Goal: Obtain resource: Obtain resource

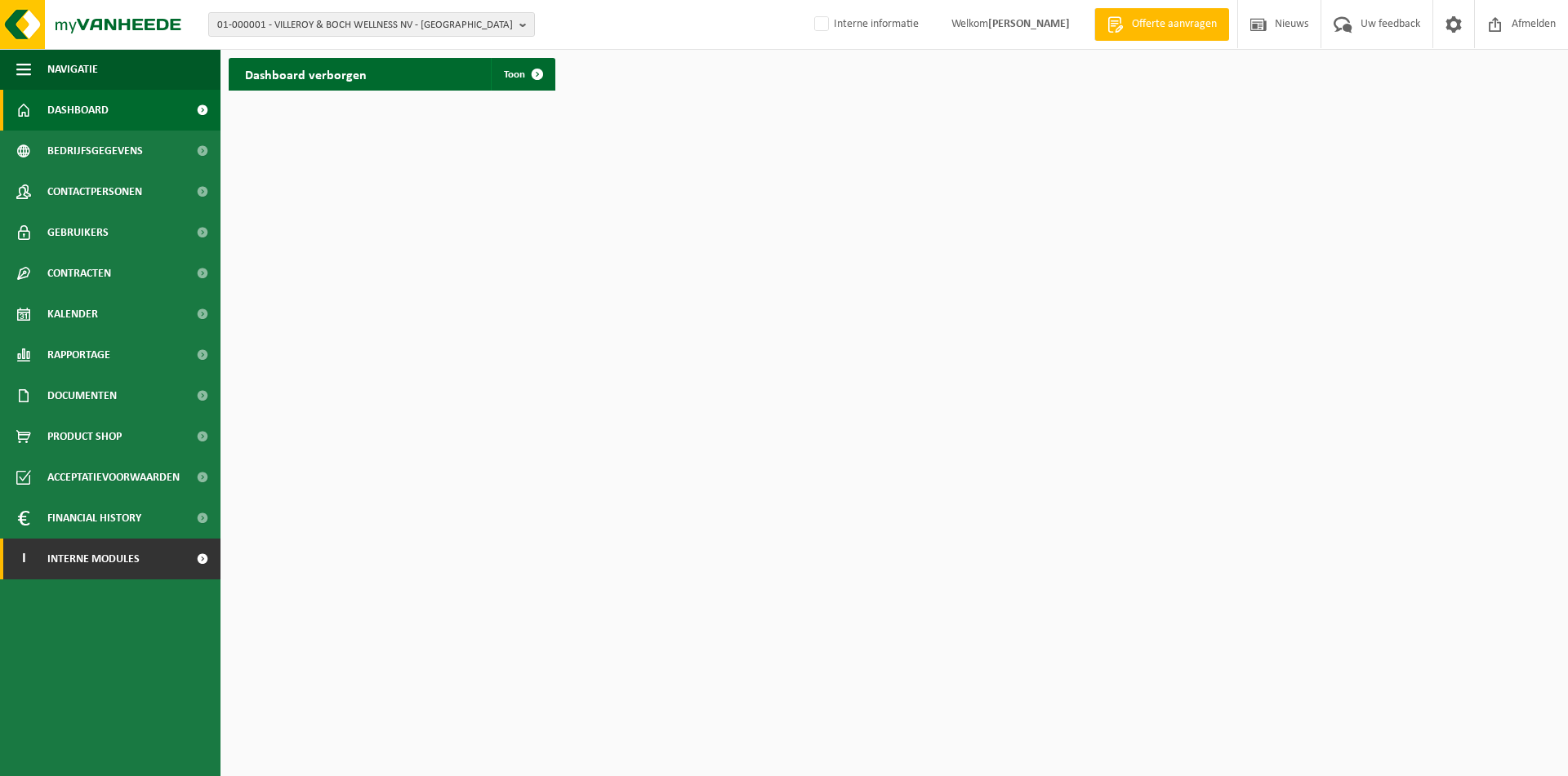
click at [138, 555] on span "Interne modules" at bounding box center [93, 559] width 92 height 41
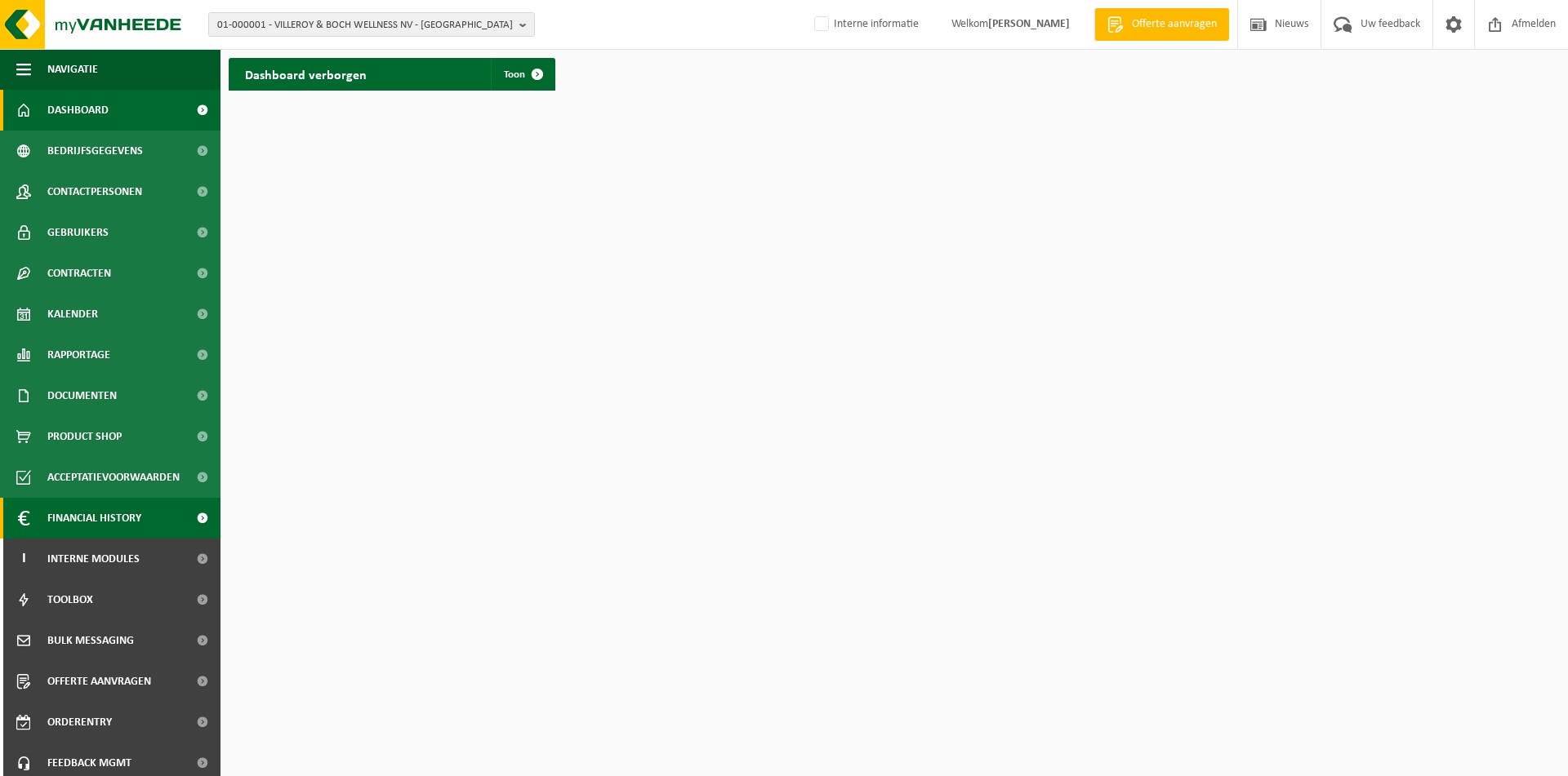
scroll to position [48, 0]
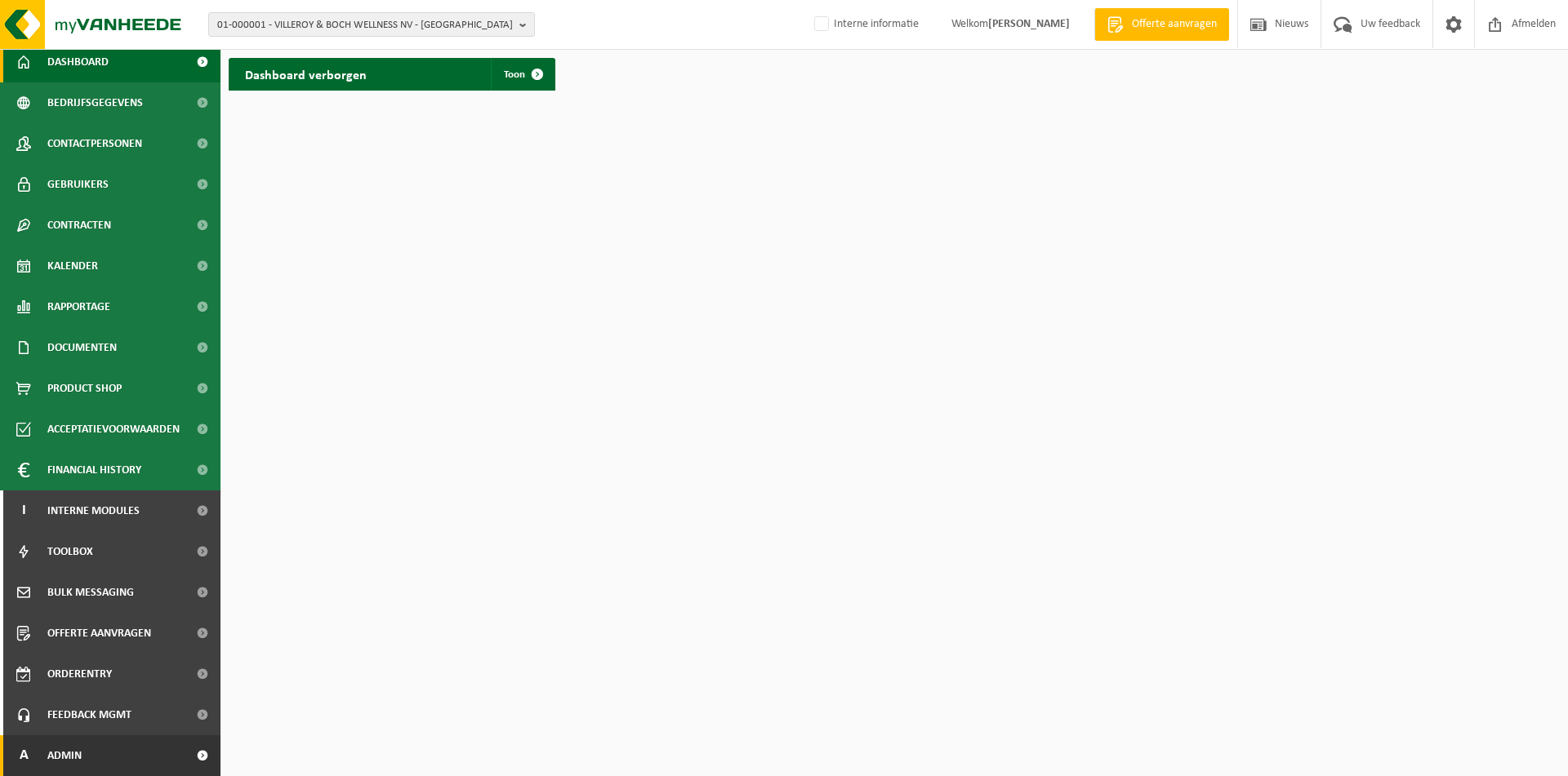
click at [82, 751] on link "A Admin" at bounding box center [110, 756] width 221 height 41
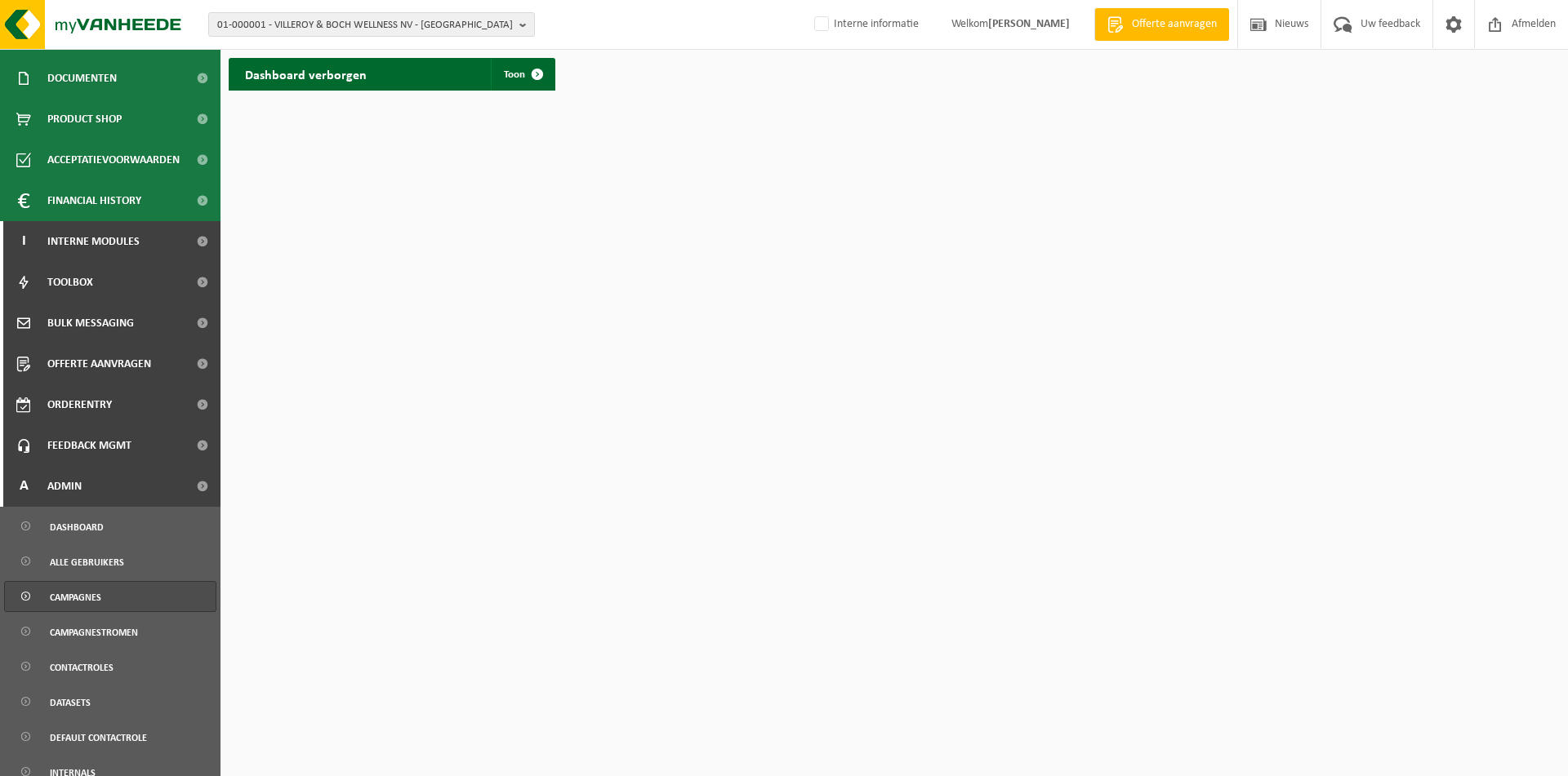
click at [121, 604] on link "Campagnes" at bounding box center [111, 597] width 213 height 31
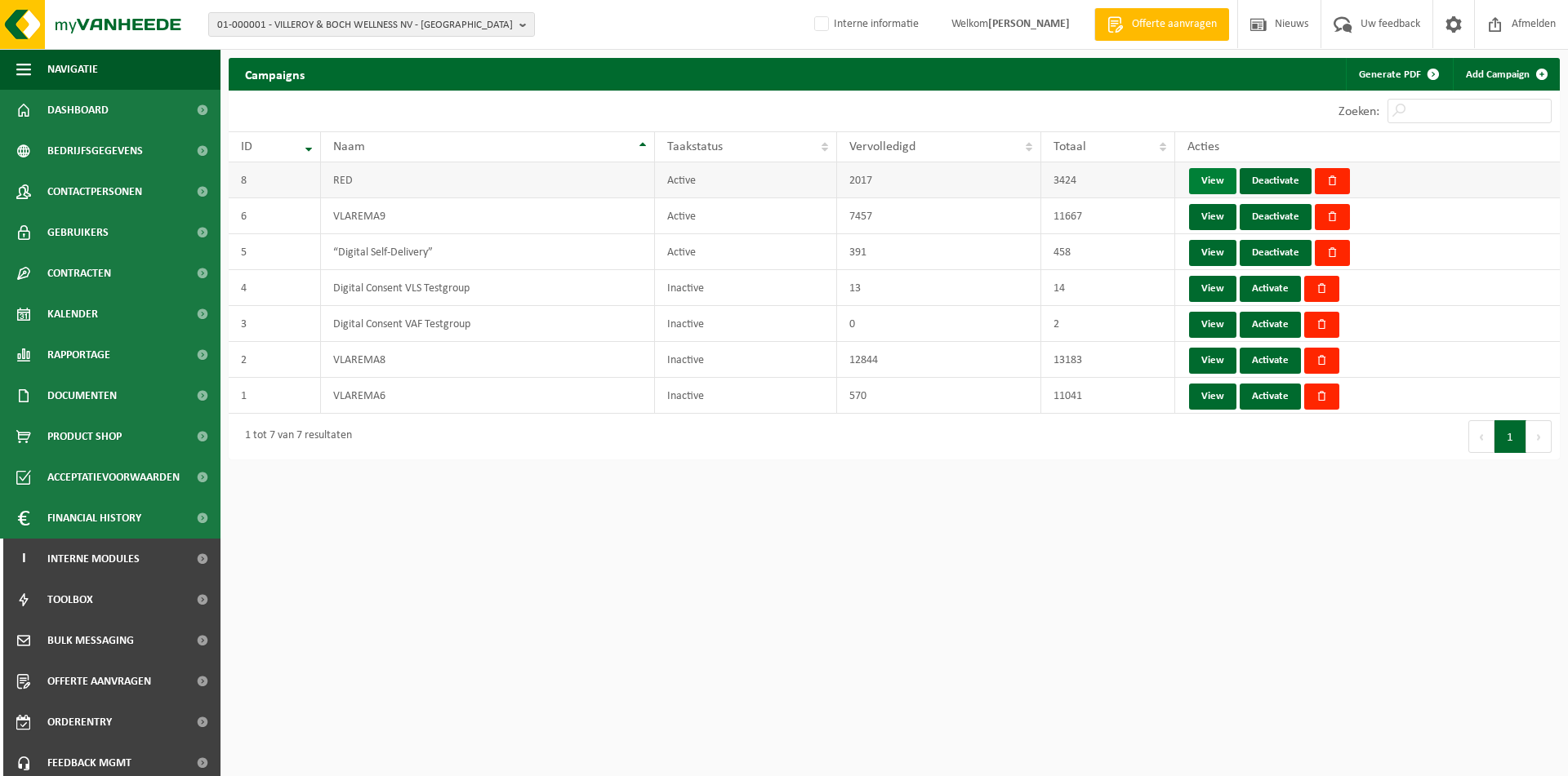
click at [1201, 186] on link "View" at bounding box center [1212, 180] width 47 height 26
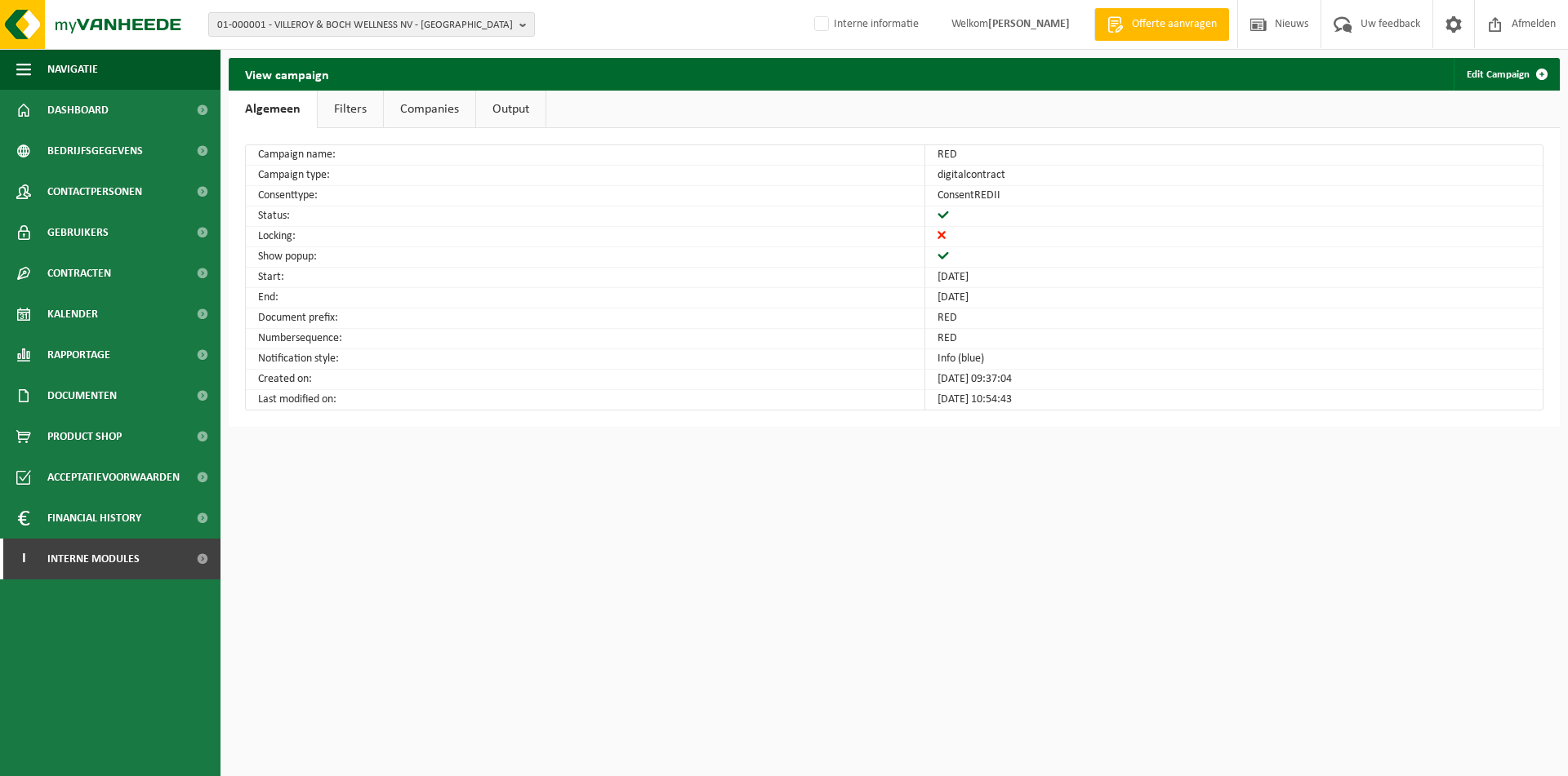
click at [356, 112] on link "Filters" at bounding box center [350, 109] width 65 height 38
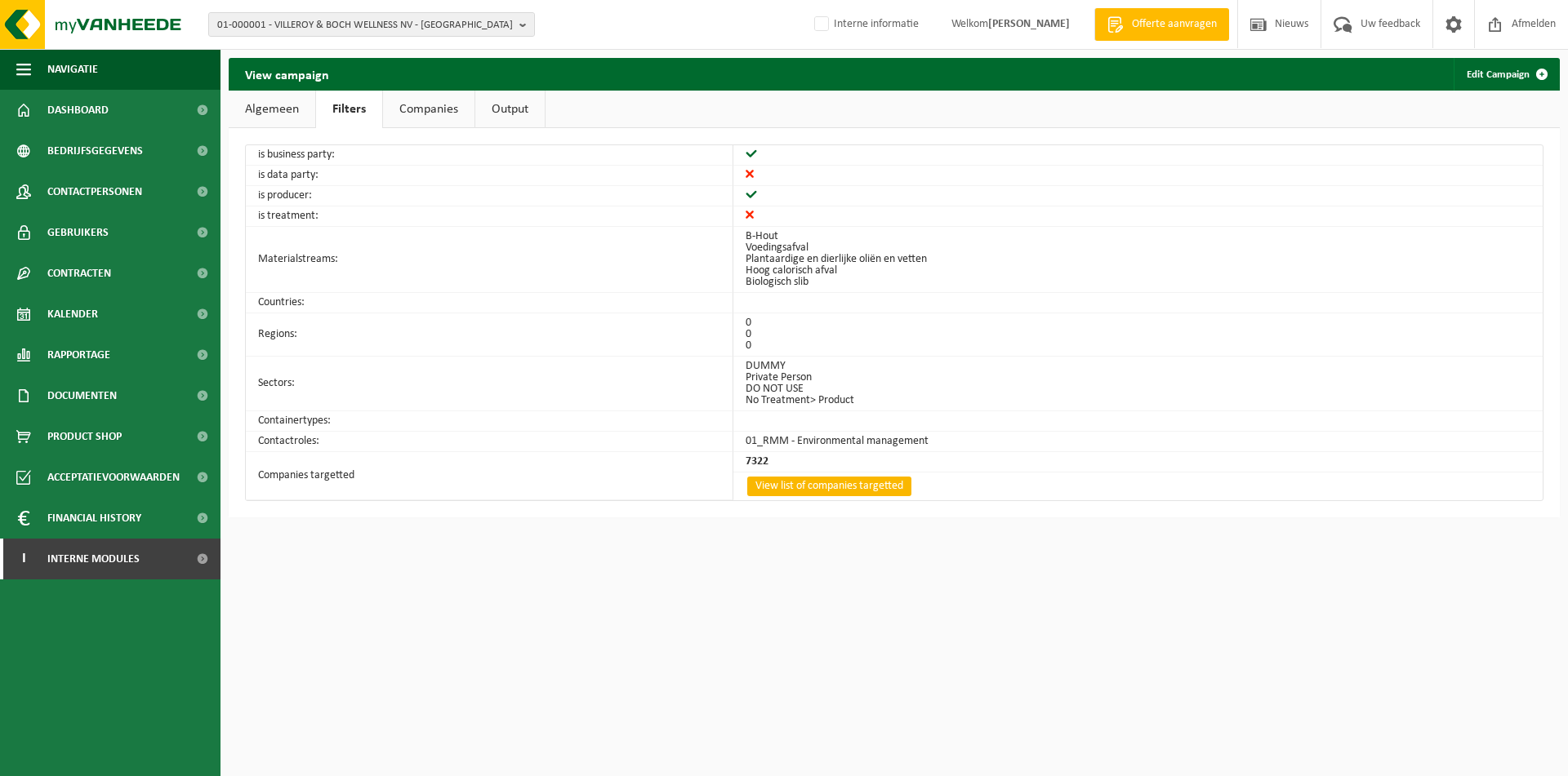
click at [813, 480] on link "View list of companies targetted" at bounding box center [829, 487] width 164 height 20
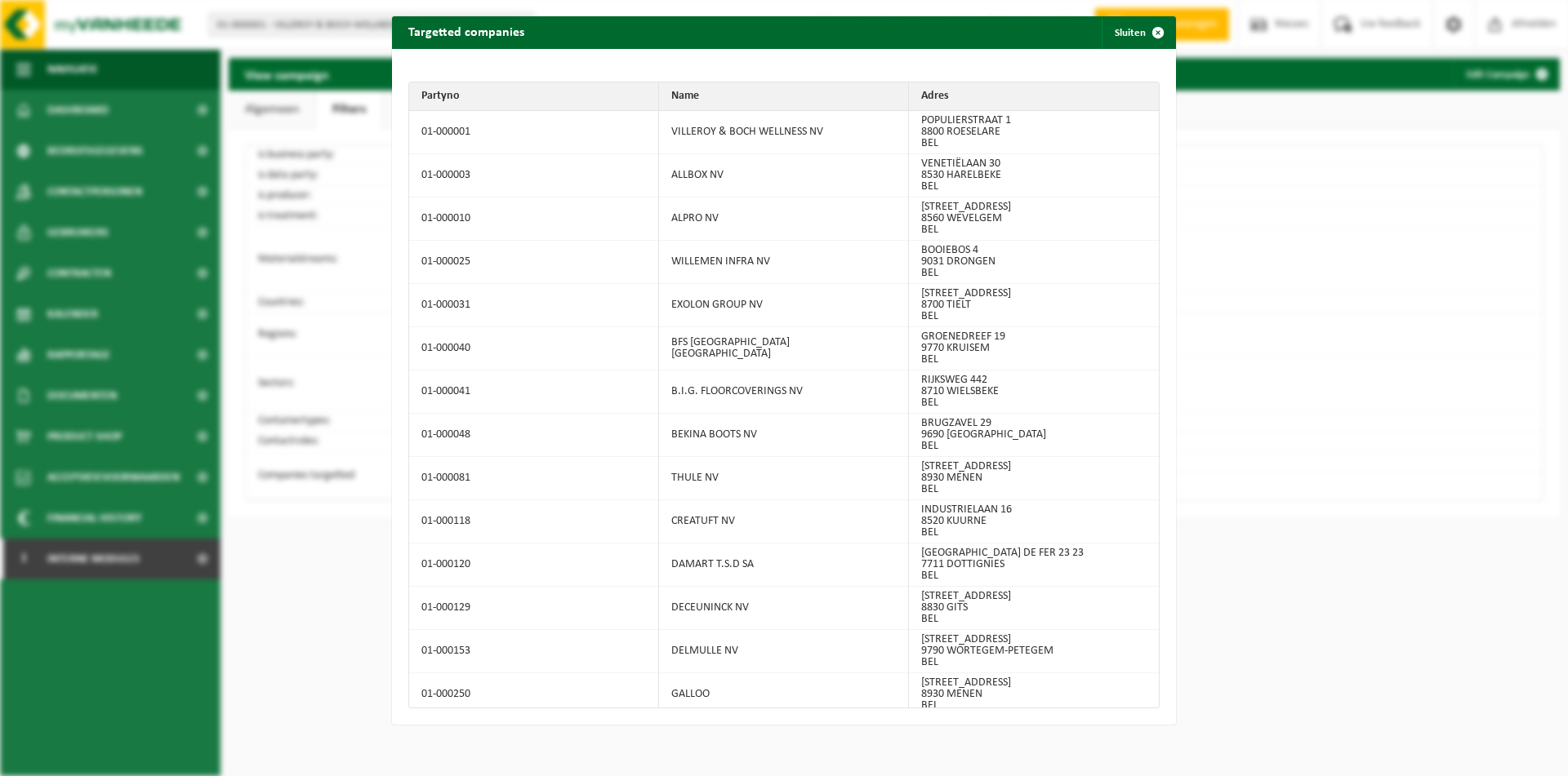
click at [762, 376] on td "B.I.G. FLOORCOVERINGS NV" at bounding box center [784, 392] width 250 height 43
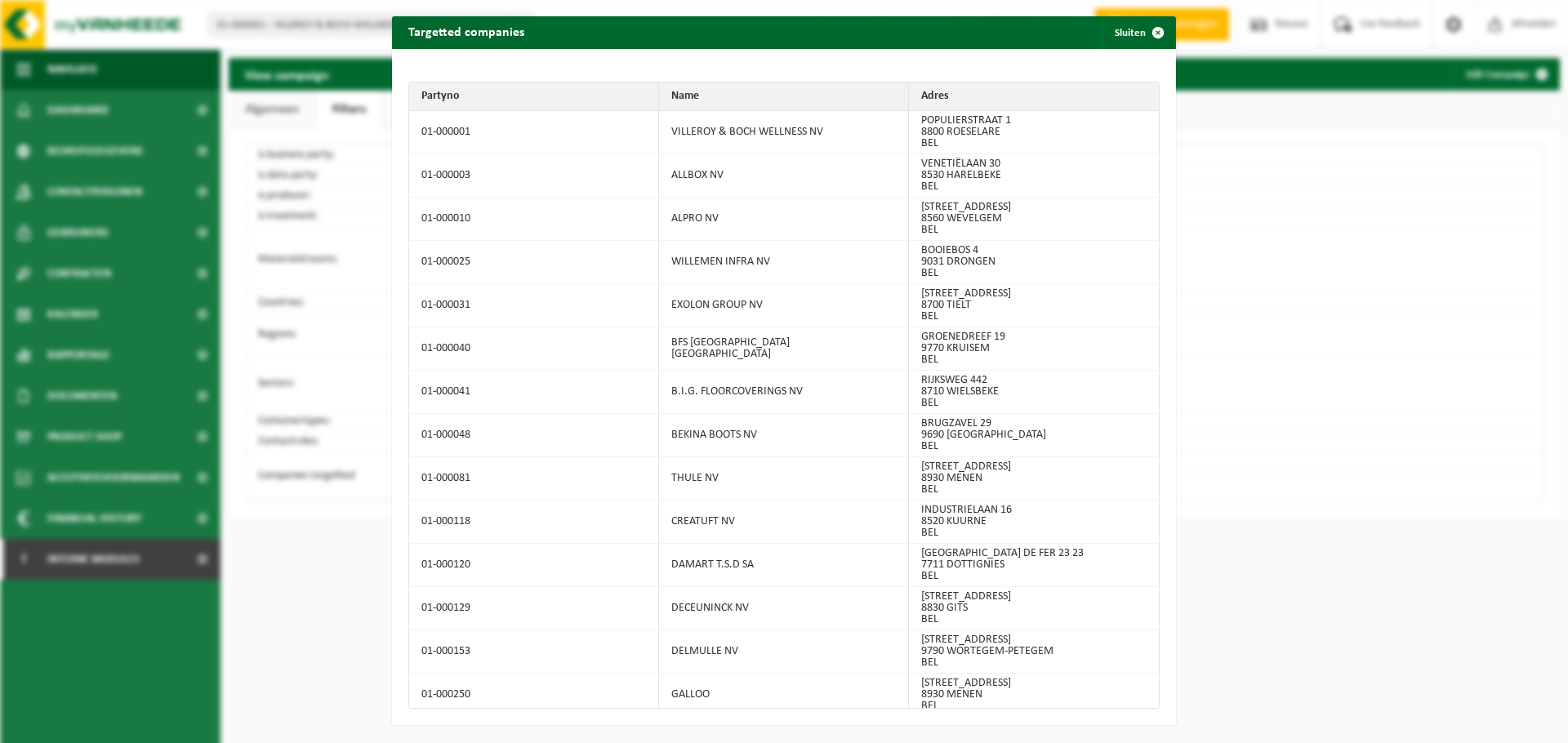
scroll to position [193695, 0]
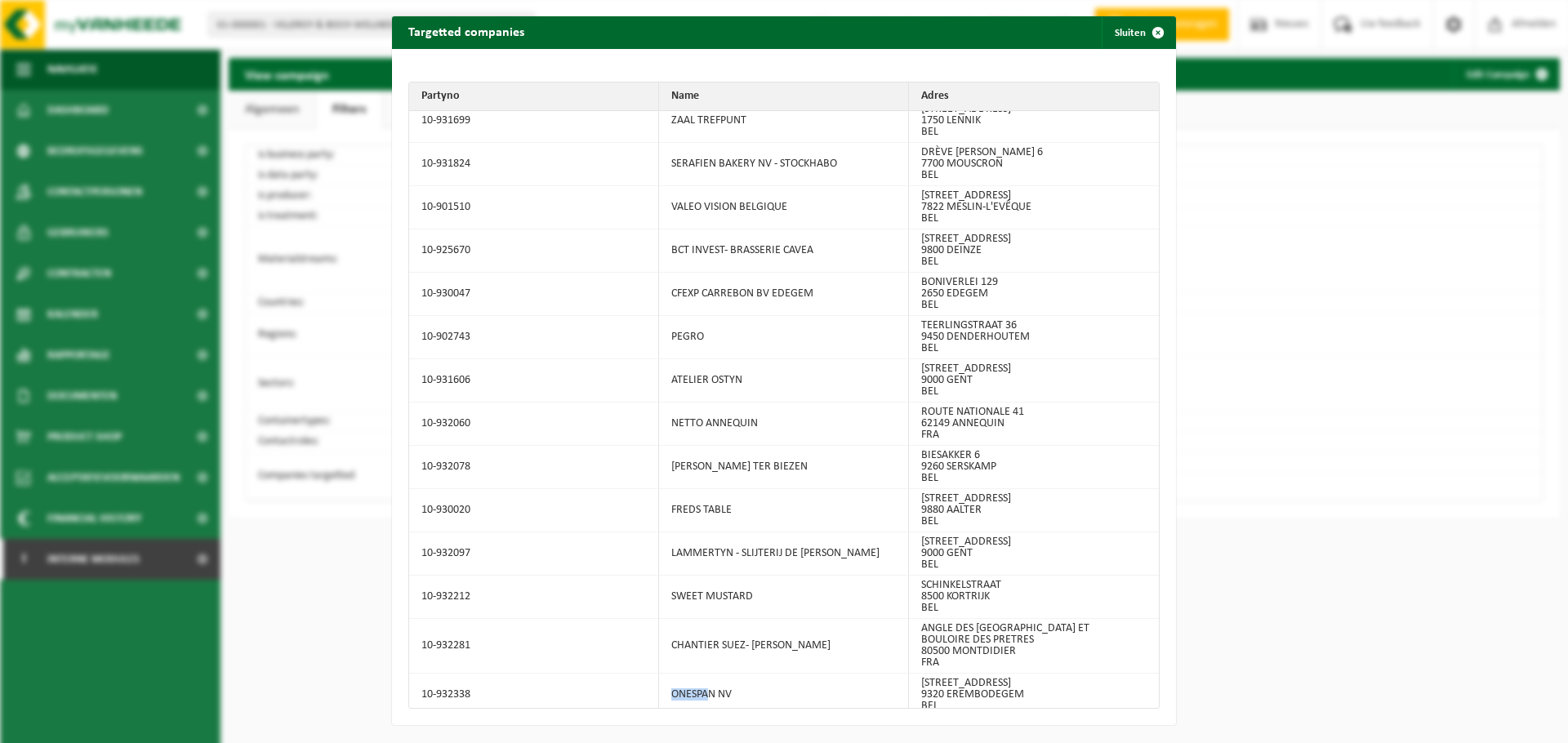
click at [1128, 27] on button "Sluiten" at bounding box center [1137, 32] width 72 height 33
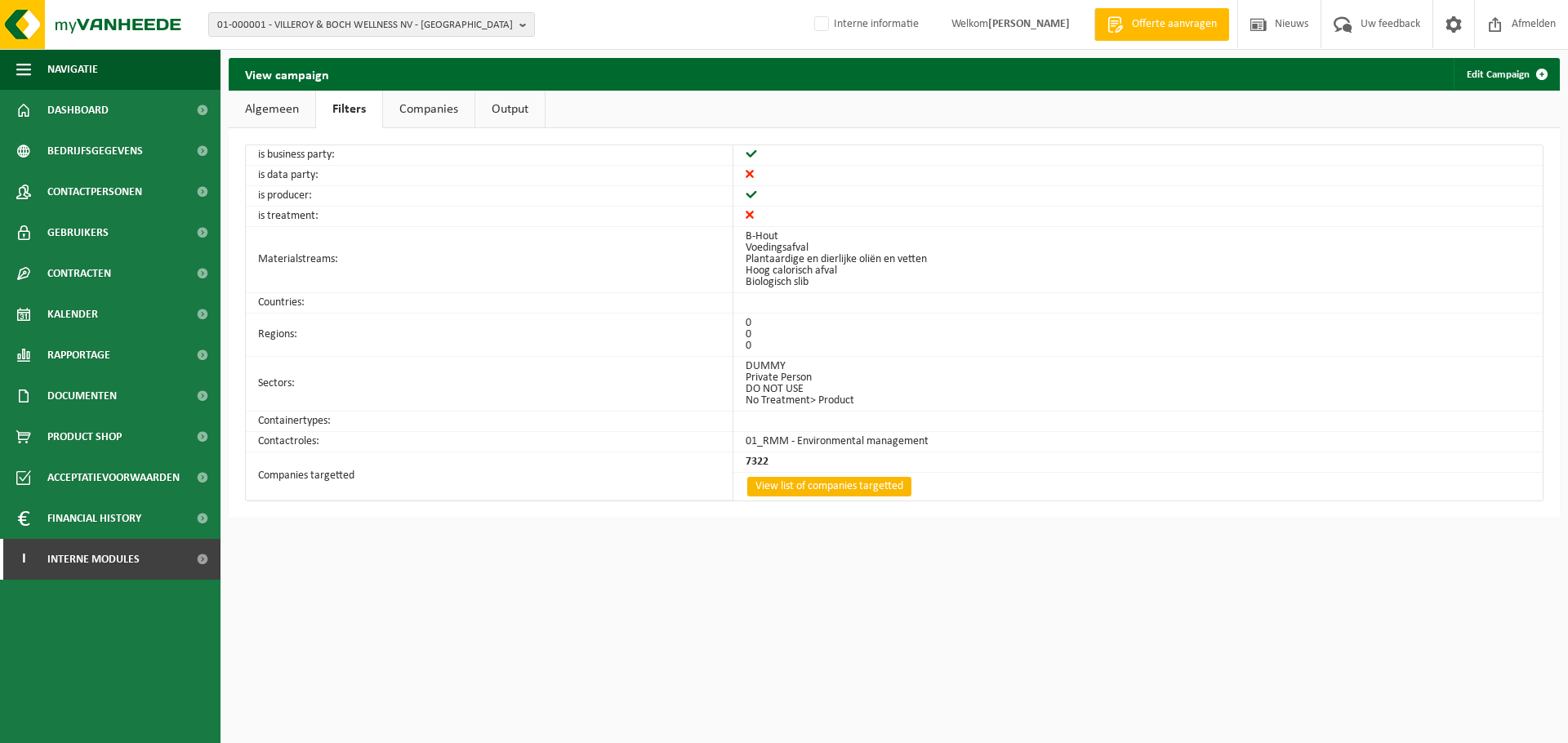
click at [817, 486] on link "View list of companies targetted" at bounding box center [829, 487] width 164 height 20
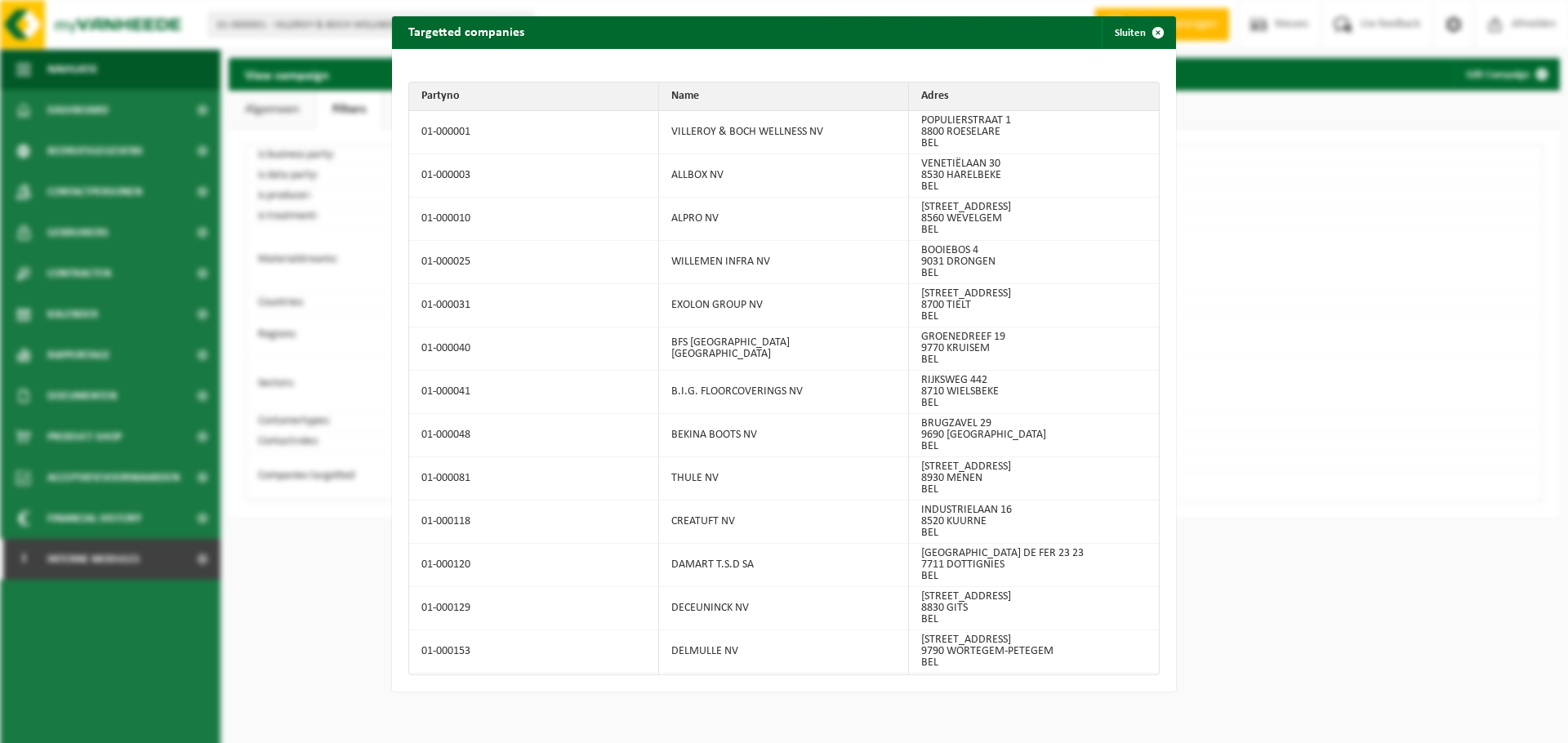
click at [766, 427] on td "BEKINA BOOTS NV" at bounding box center [784, 435] width 250 height 43
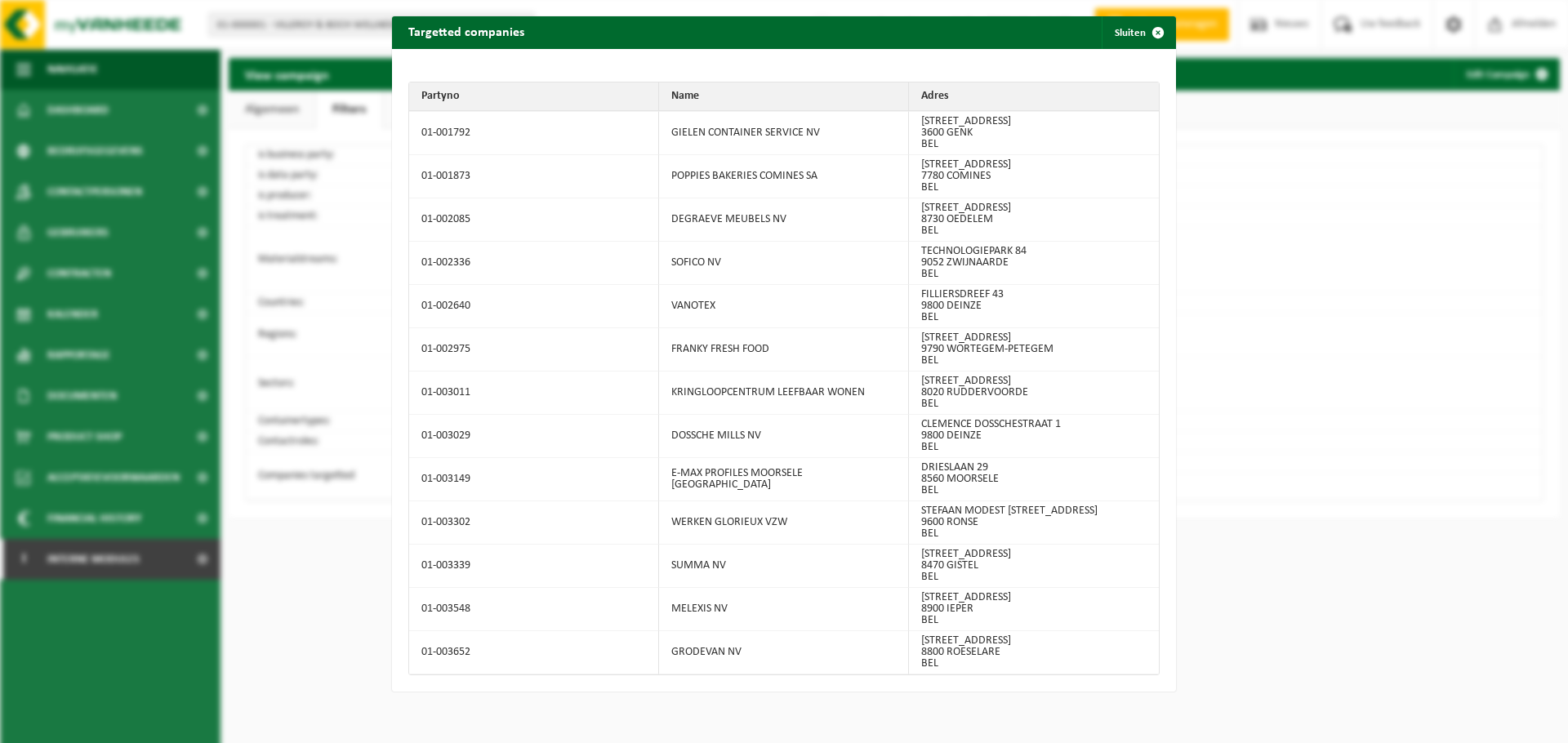
scroll to position [193711, 0]
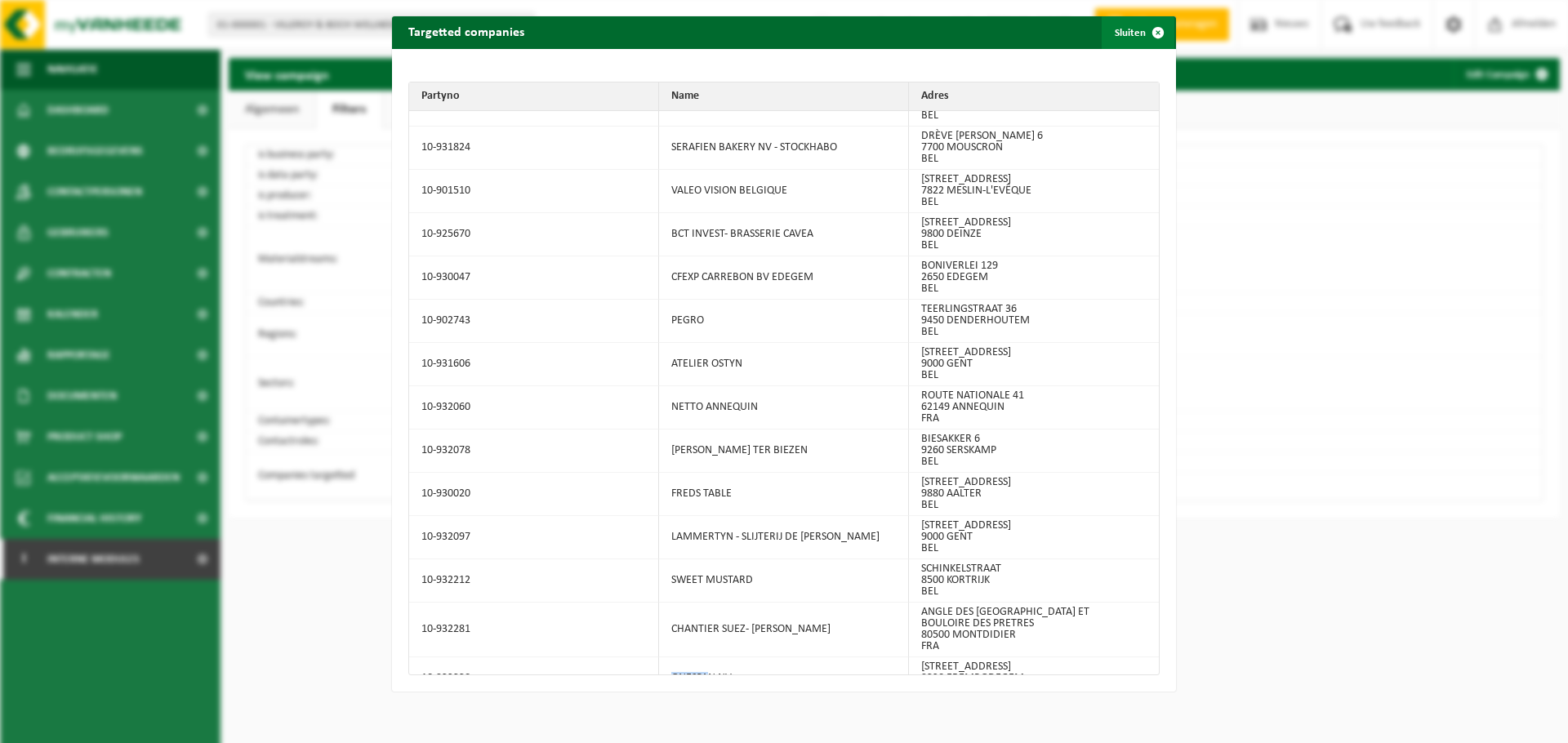
click at [1127, 44] on button "Sluiten" at bounding box center [1137, 32] width 72 height 33
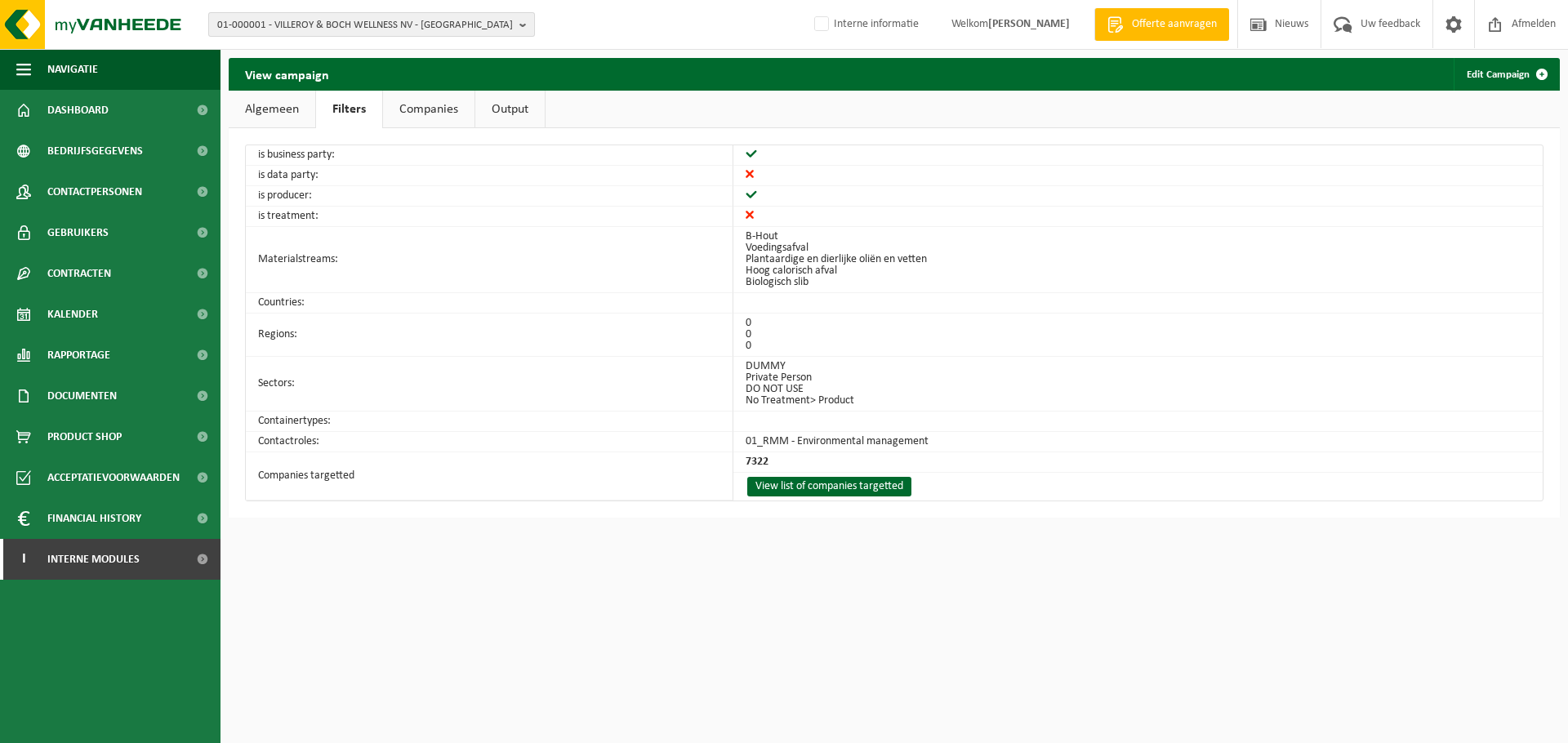
click at [395, 25] on span "01-000001 - VILLEROY & BOCH WELLNESS NV - ROESELARE" at bounding box center [365, 25] width 296 height 24
paste input "1019"
type input "1019"
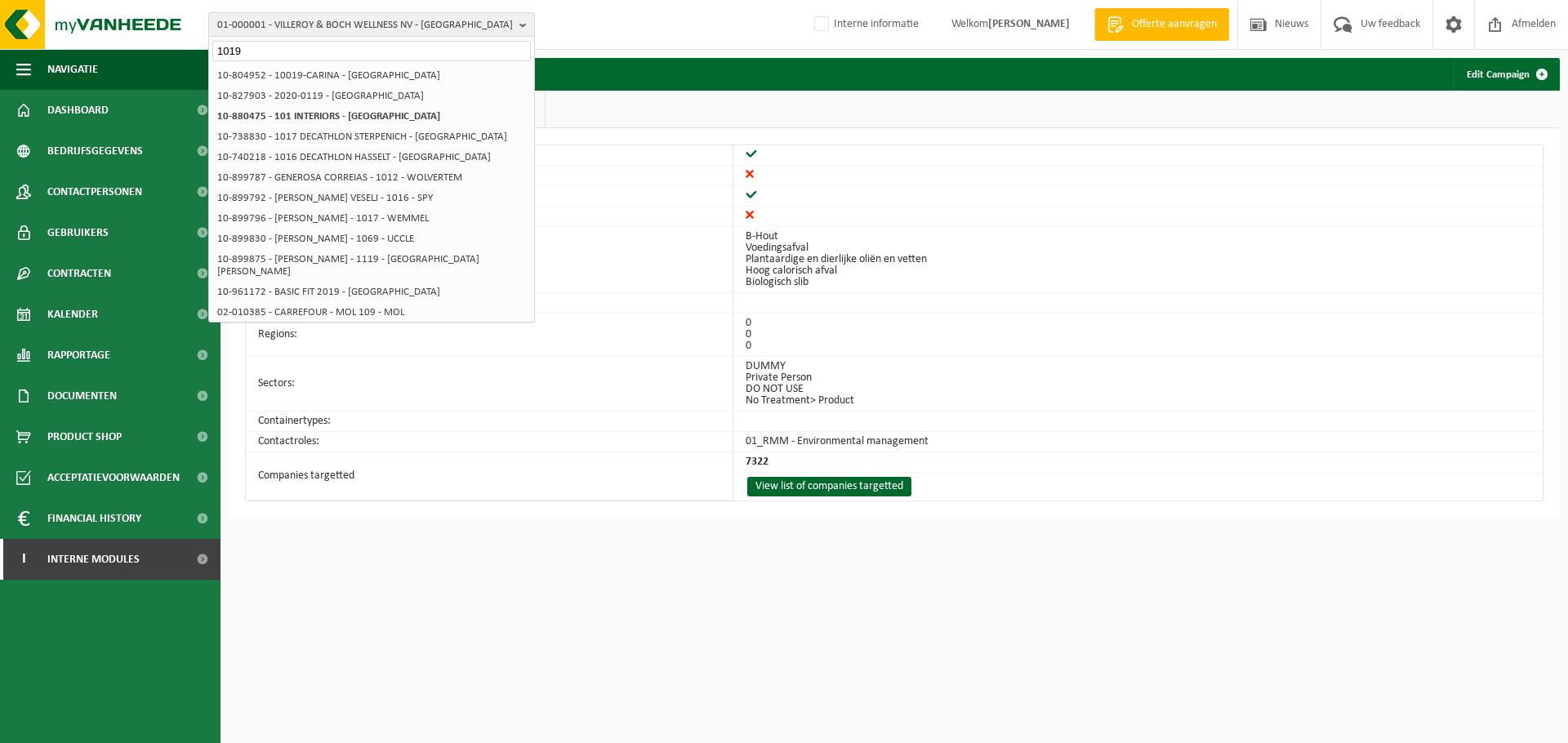
drag, startPoint x: 343, startPoint y: 51, endPoint x: 29, endPoint y: 24, distance: 315.2
click at [213, 41] on input "1019" at bounding box center [372, 51] width 319 height 21
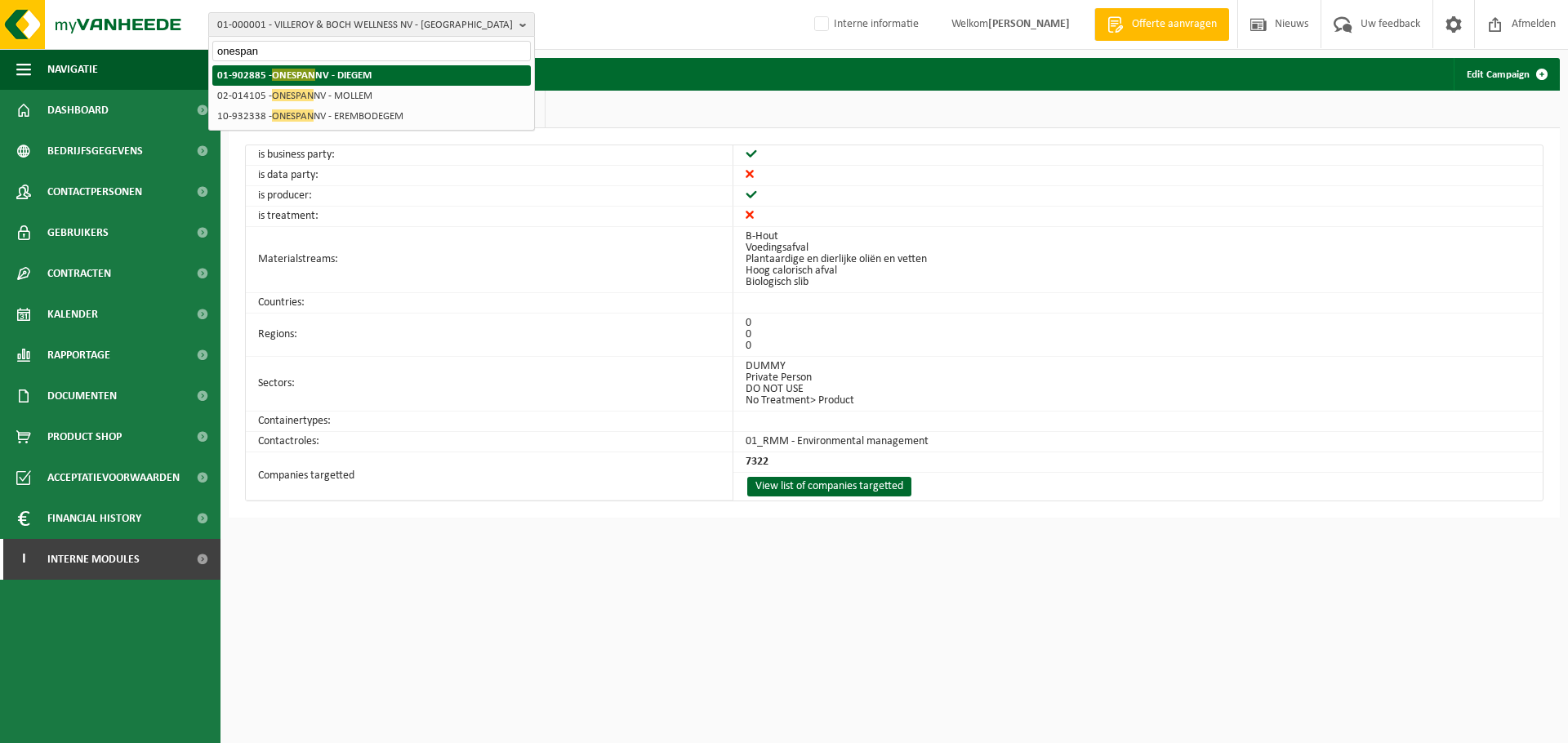
type input "onespan"
click at [348, 76] on strong "01-902885 - ONESPAN NV - DIEGEM" at bounding box center [294, 75] width 155 height 13
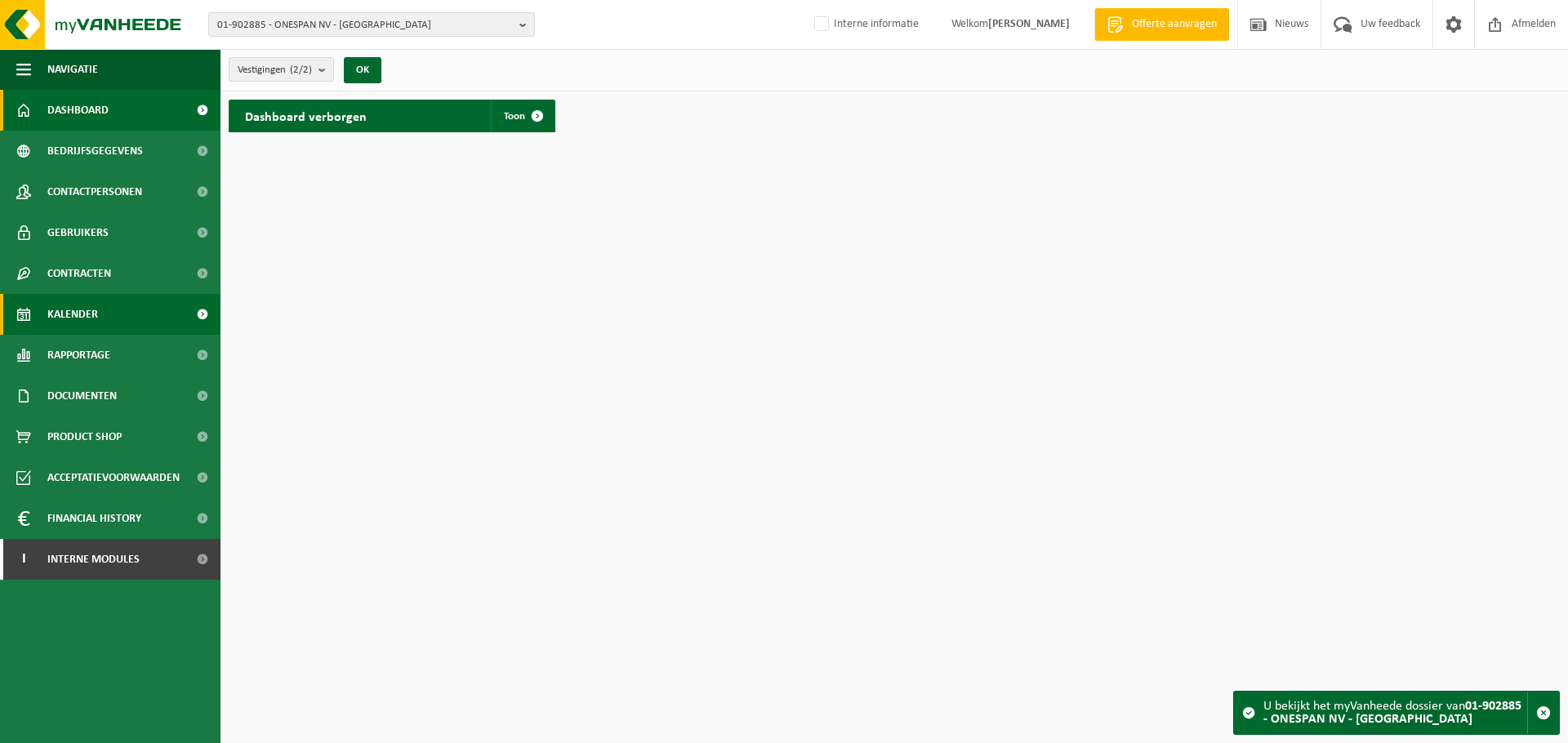
click at [89, 299] on span "Kalender" at bounding box center [72, 314] width 51 height 41
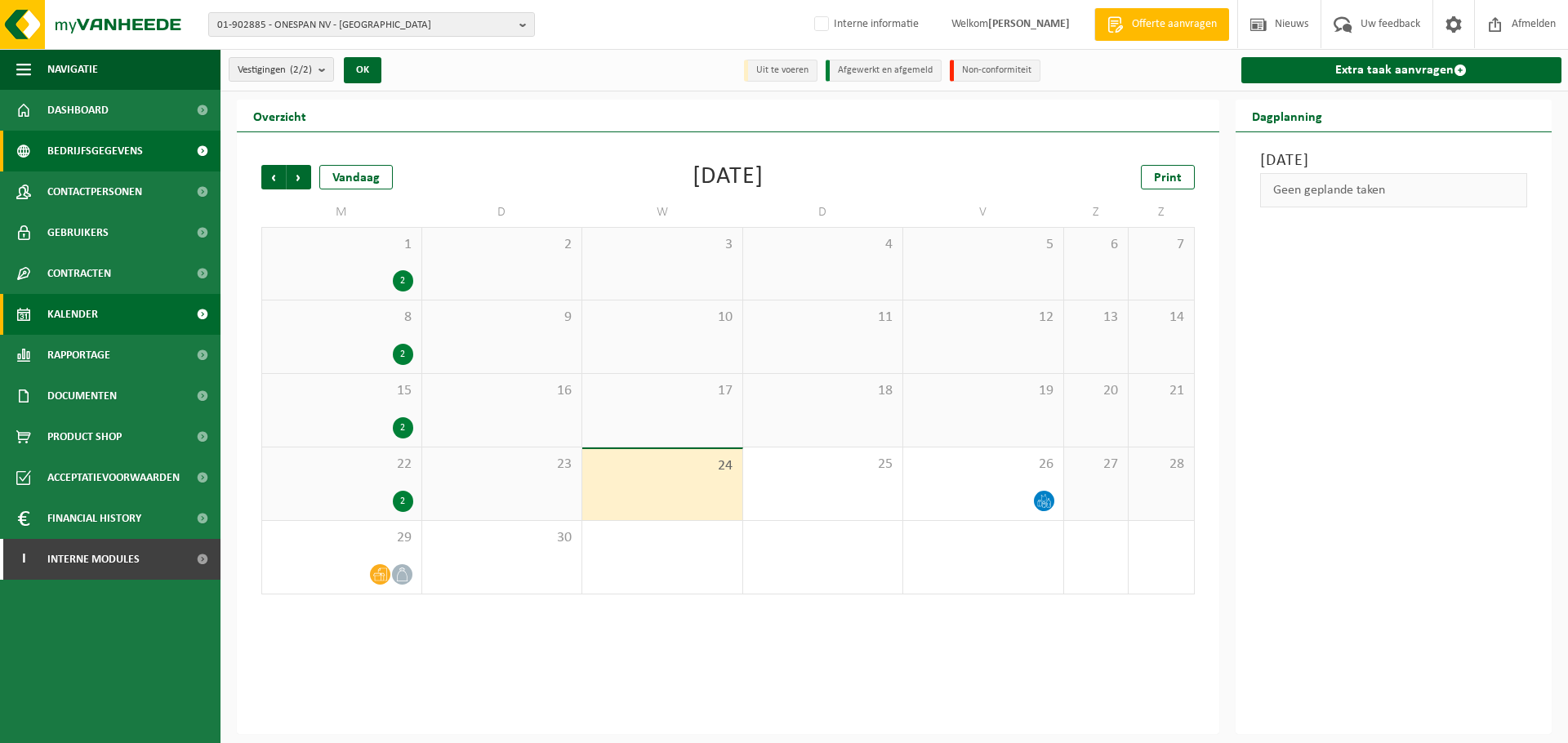
click at [105, 165] on span "Bedrijfsgegevens" at bounding box center [95, 151] width 96 height 41
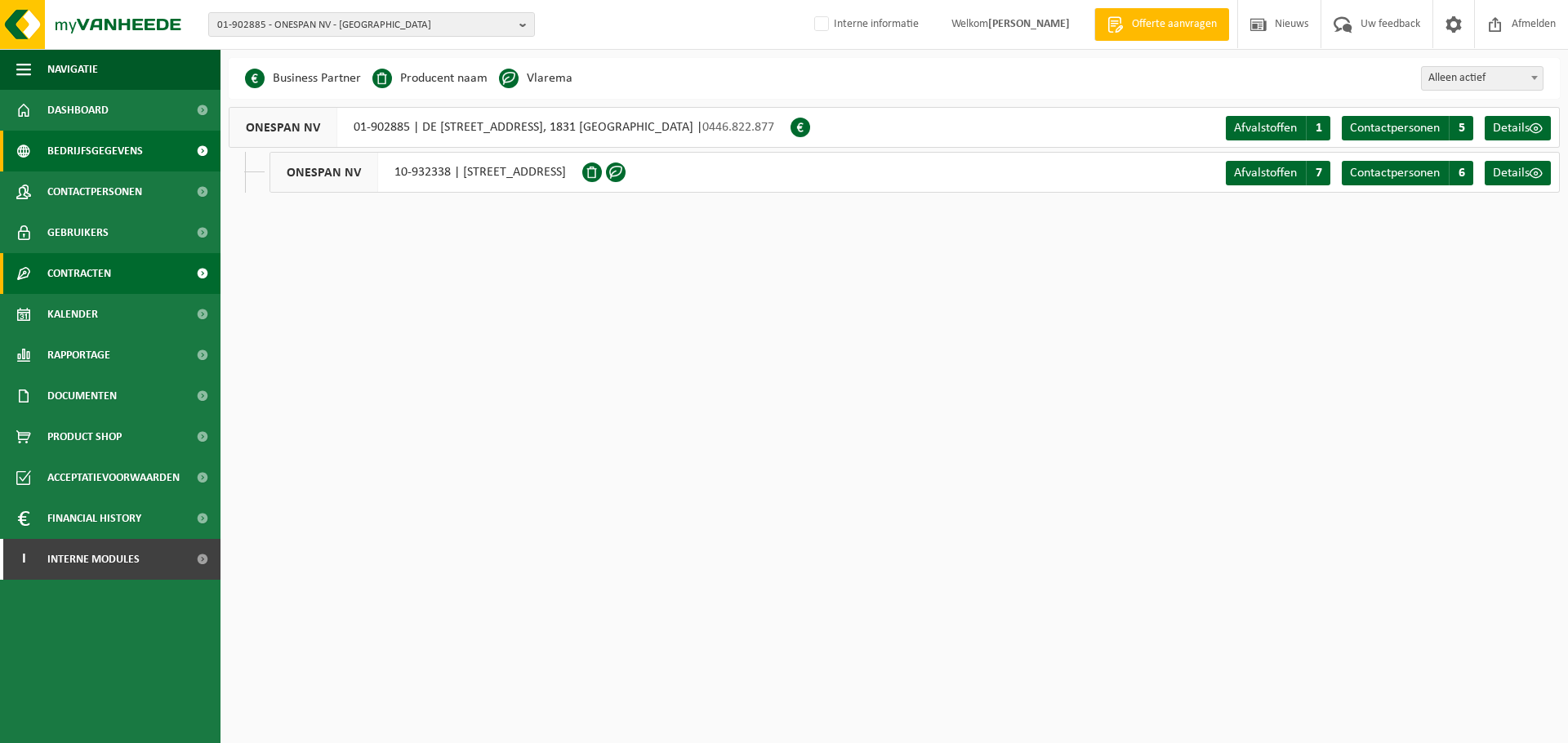
click at [80, 273] on span "Contracten" at bounding box center [79, 273] width 63 height 41
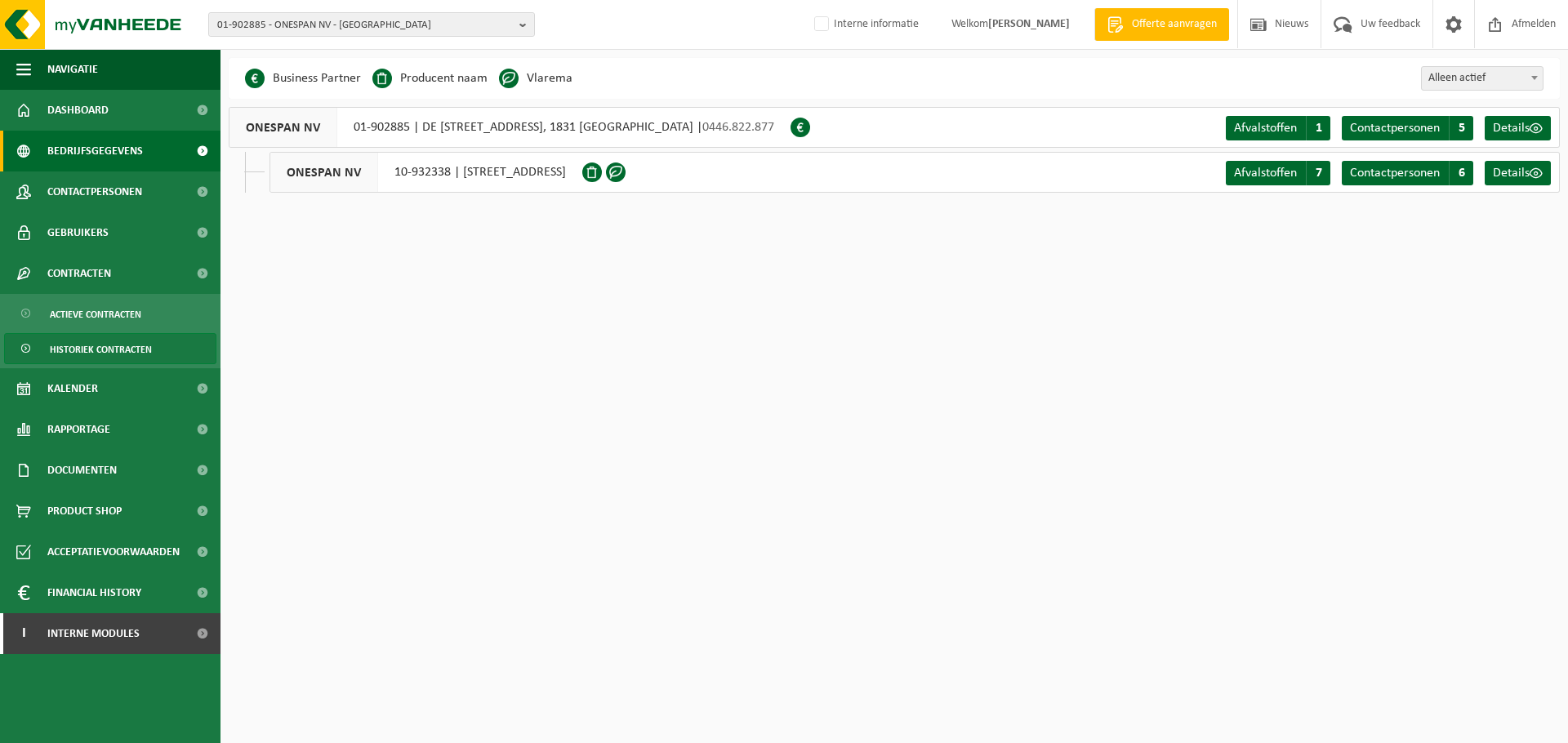
click at [112, 333] on link "Historiek contracten" at bounding box center [111, 348] width 213 height 31
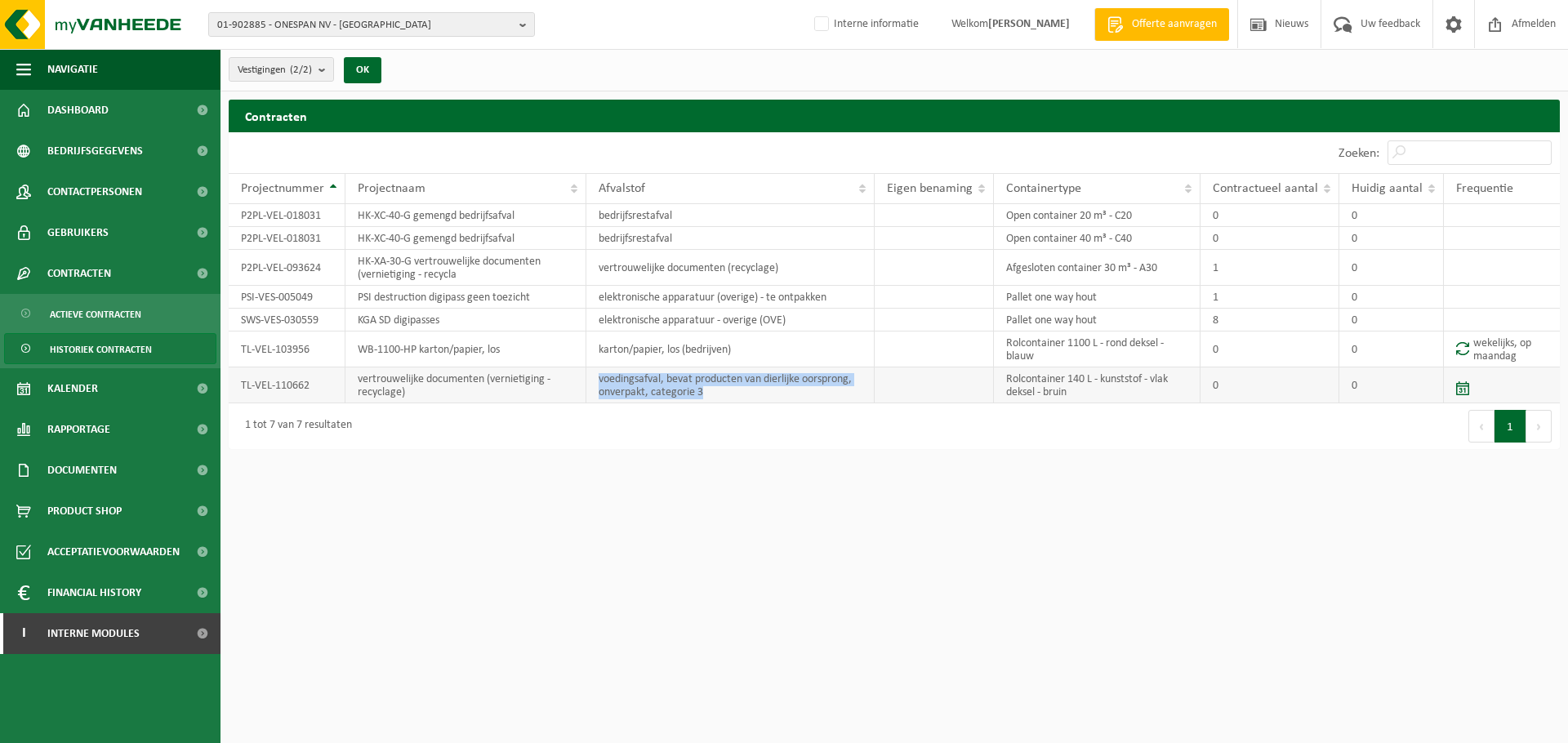
drag, startPoint x: 745, startPoint y: 395, endPoint x: 595, endPoint y: 377, distance: 151.1
click at [595, 377] on td "voedingsafval, bevat producten van dierlijke oorsprong, onverpakt, categorie 3" at bounding box center [730, 385] width 289 height 36
drag, startPoint x: 328, startPoint y: 383, endPoint x: 223, endPoint y: 382, distance: 105.0
click at [229, 382] on div "Projectnummer Projectnaam Afvalstof Eigen benaming Containertype Contractueel a…" at bounding box center [894, 288] width 1331 height 230
copy td "TL-VEL-110662"
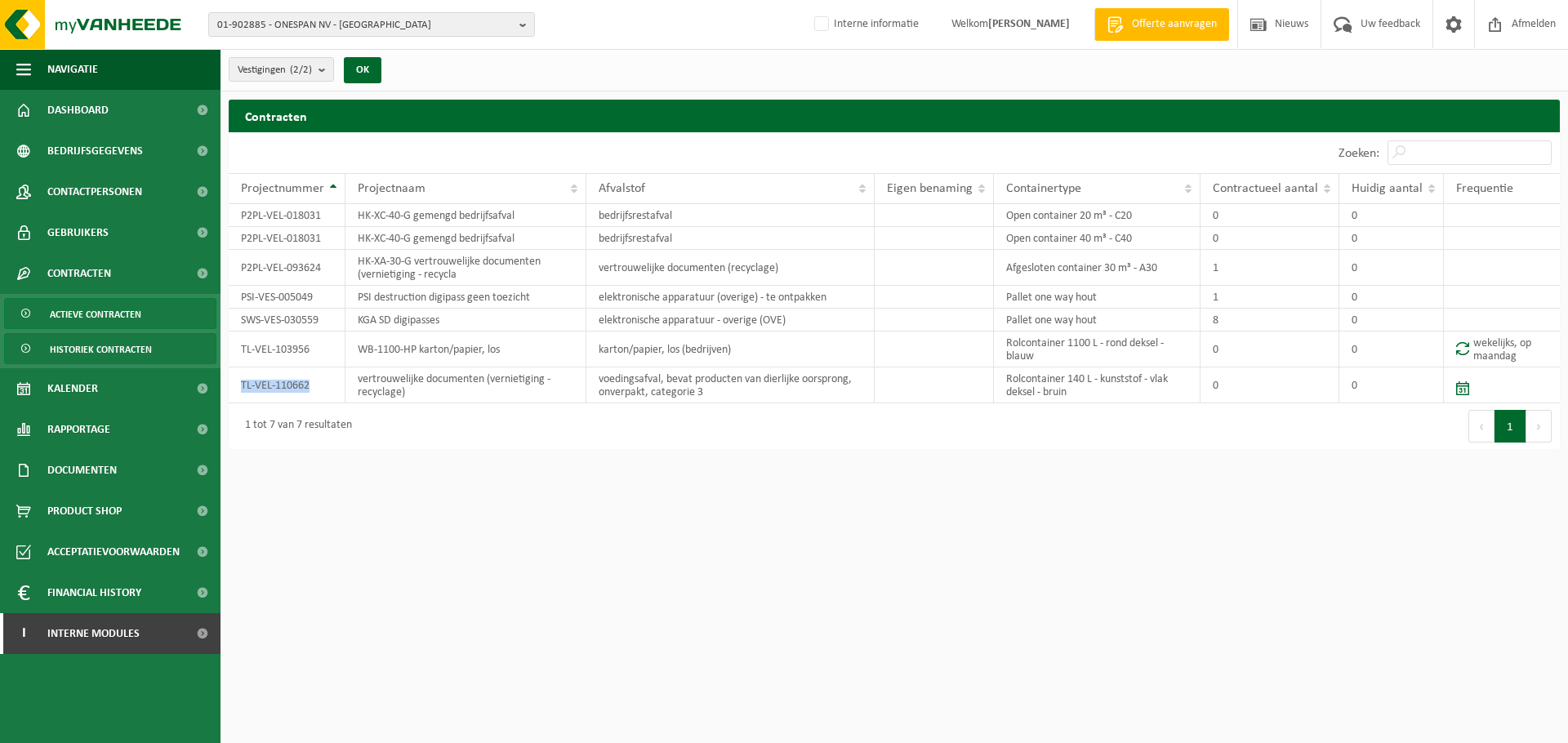
click at [100, 311] on span "Actieve contracten" at bounding box center [96, 314] width 91 height 31
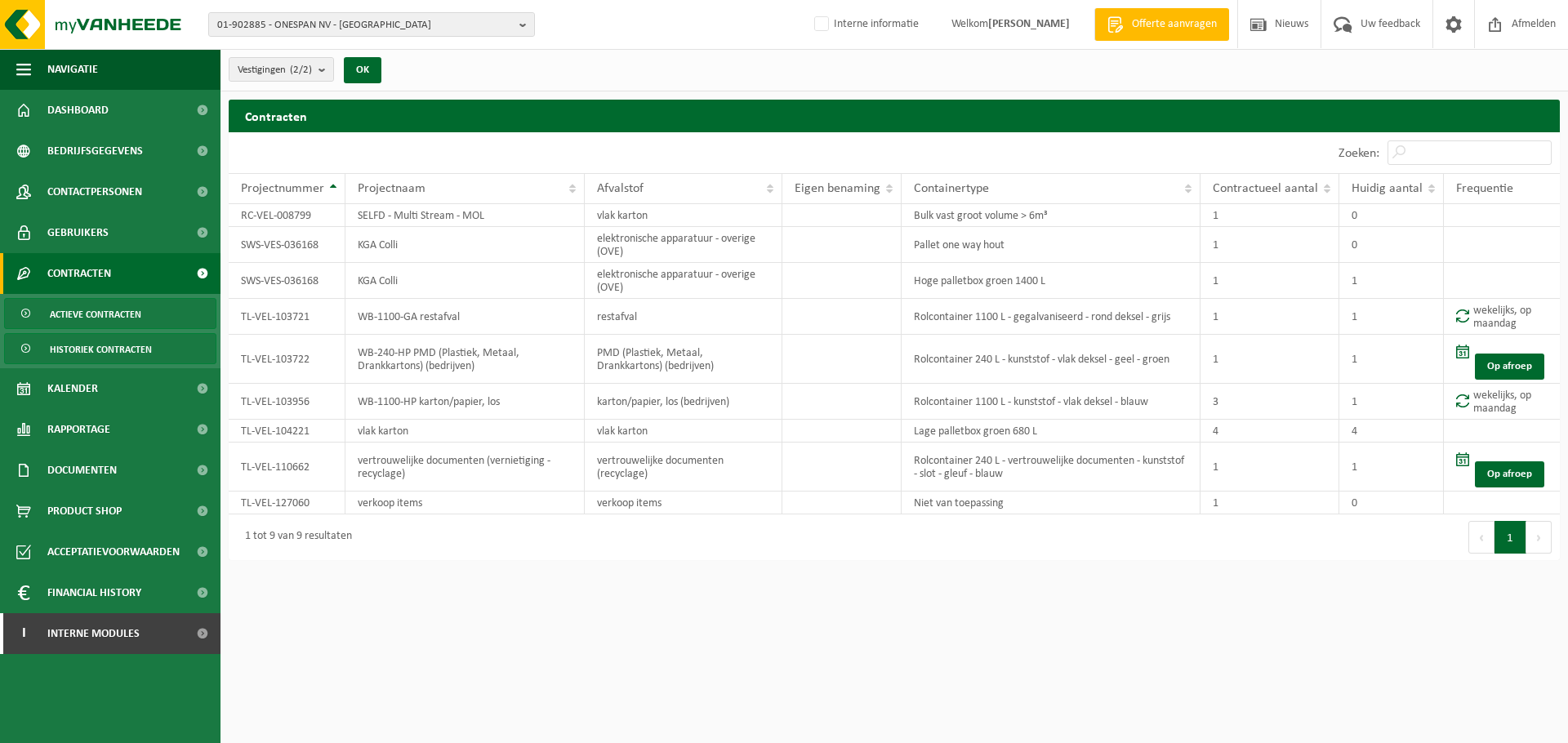
click at [126, 356] on span "Historiek contracten" at bounding box center [101, 349] width 102 height 31
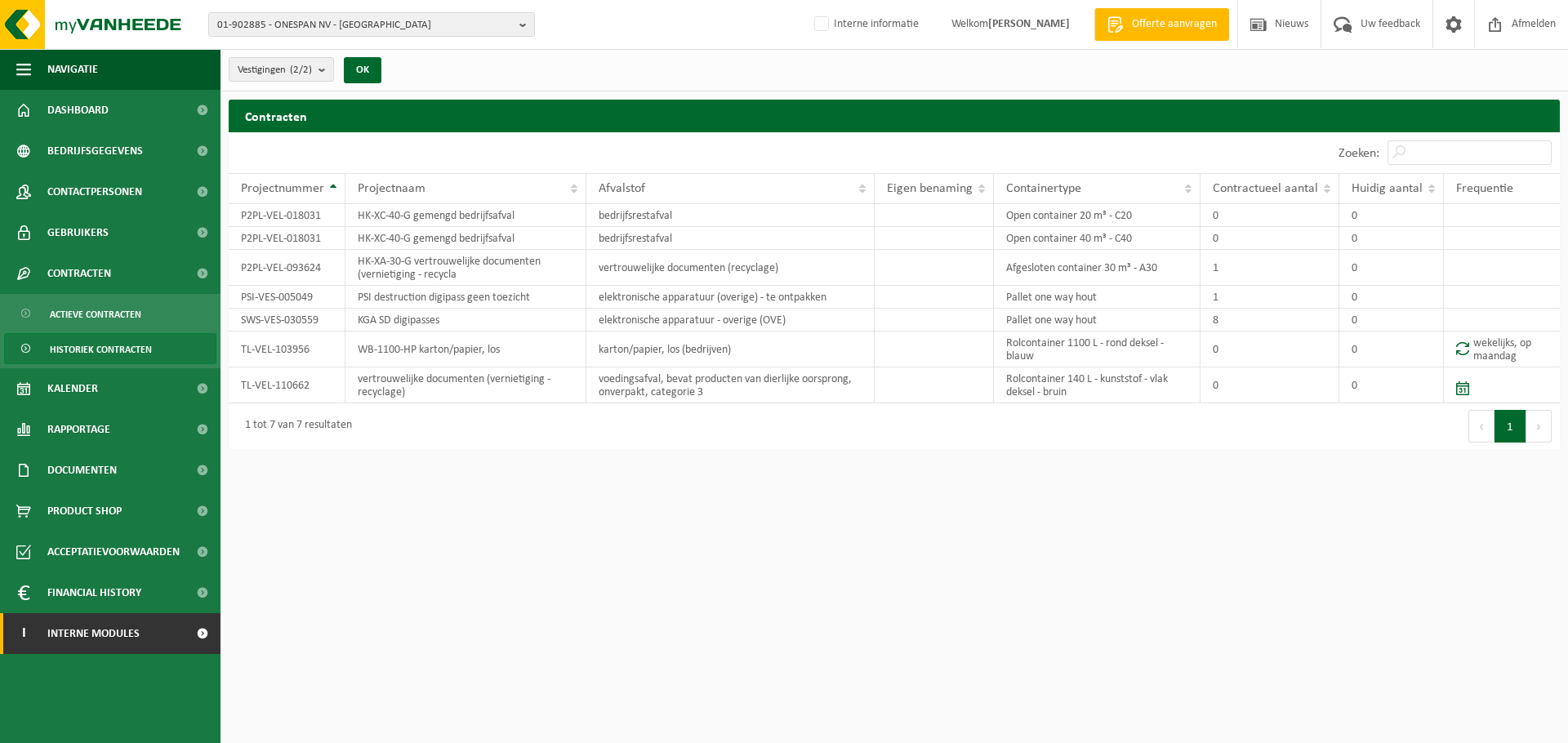
click at [83, 640] on span "Interne modules" at bounding box center [93, 634] width 92 height 41
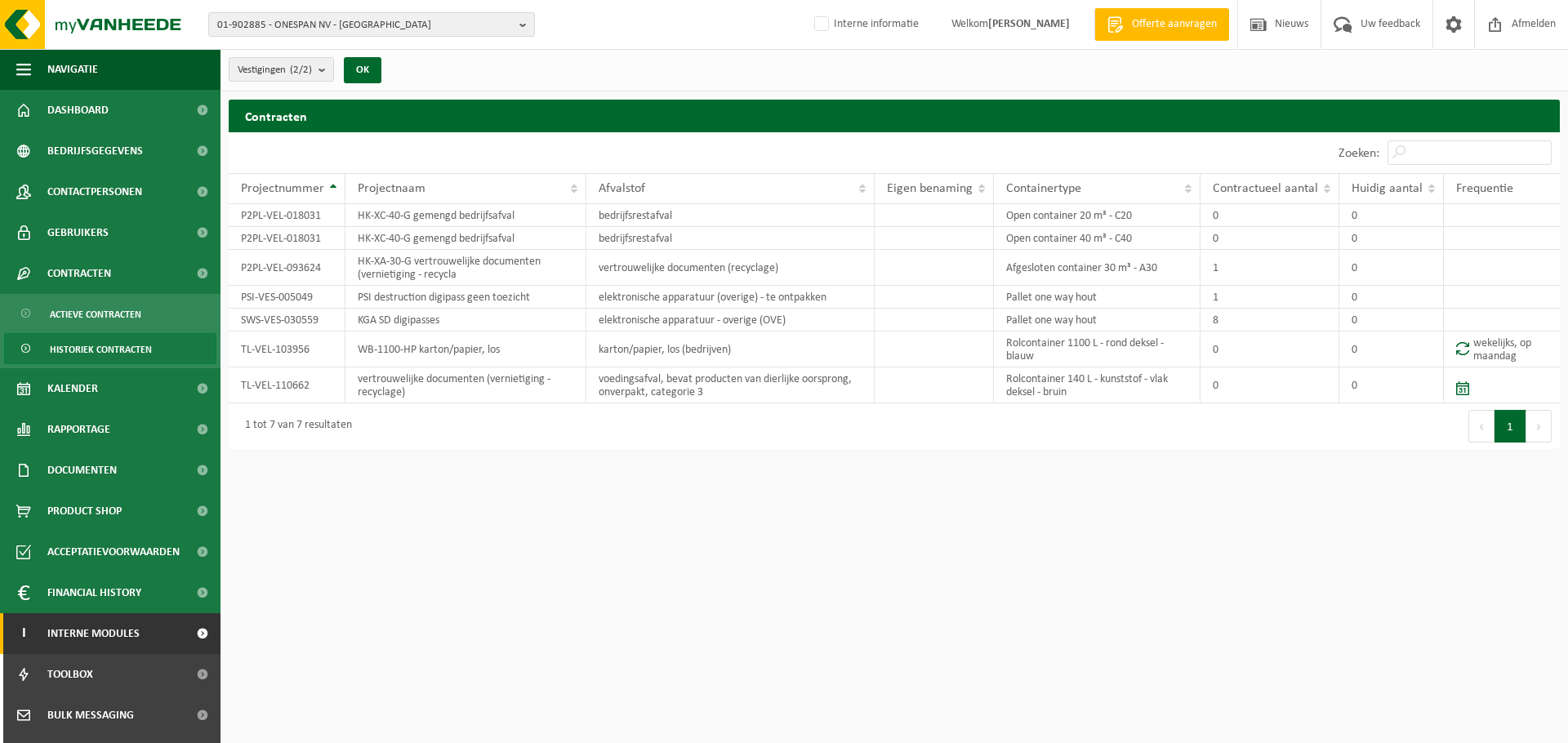
scroll to position [156, 0]
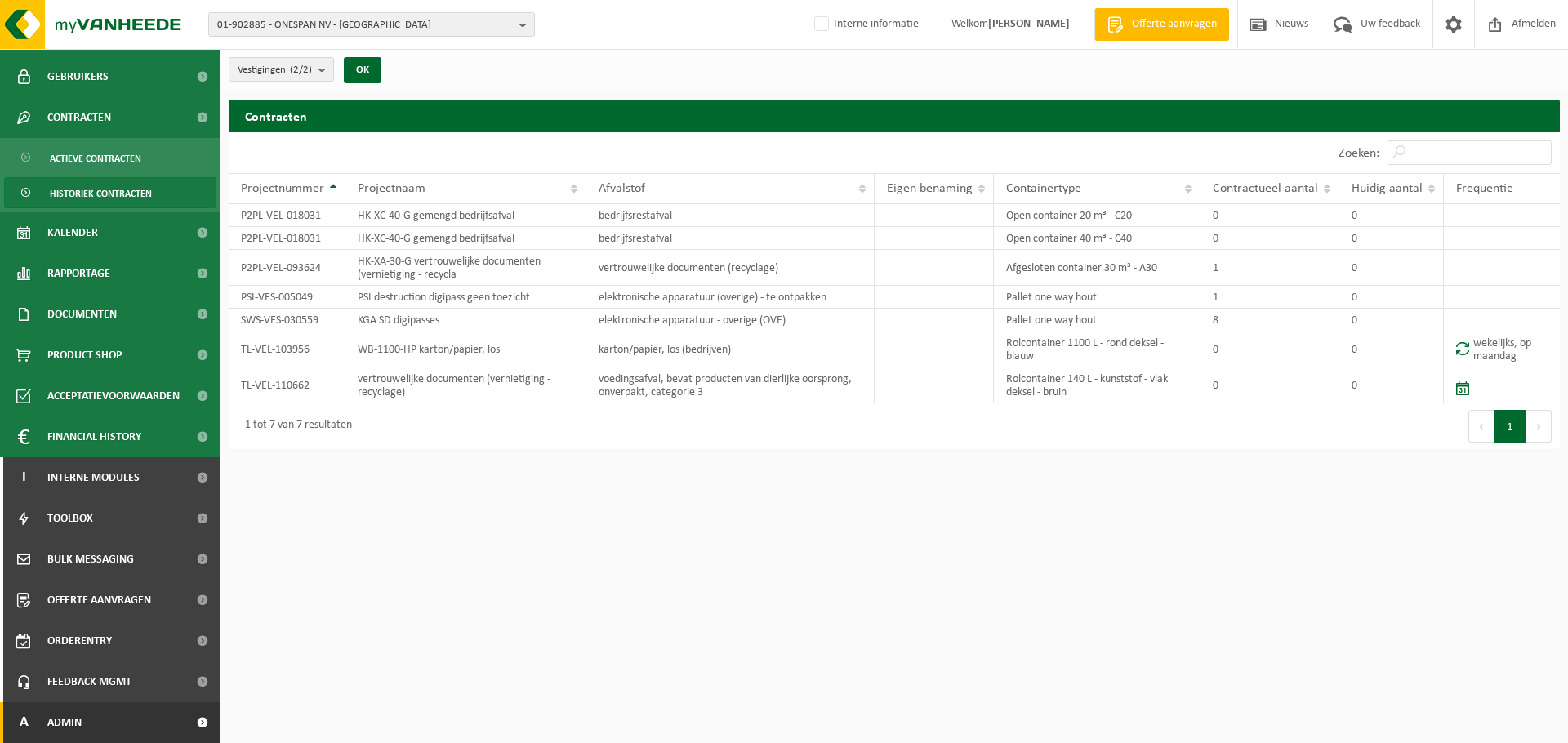
click at [103, 722] on link "A Admin" at bounding box center [110, 722] width 221 height 41
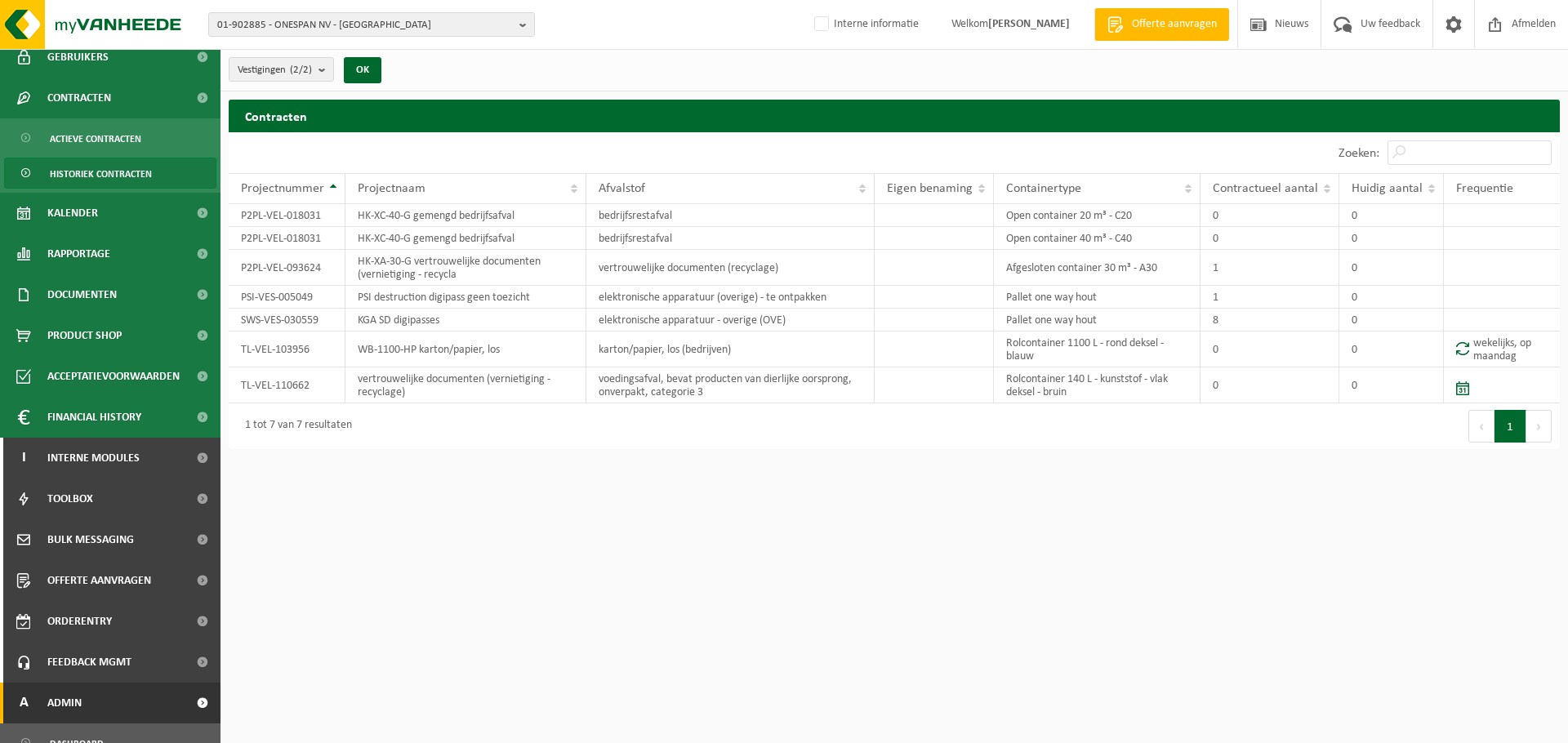
scroll to position [425, 0]
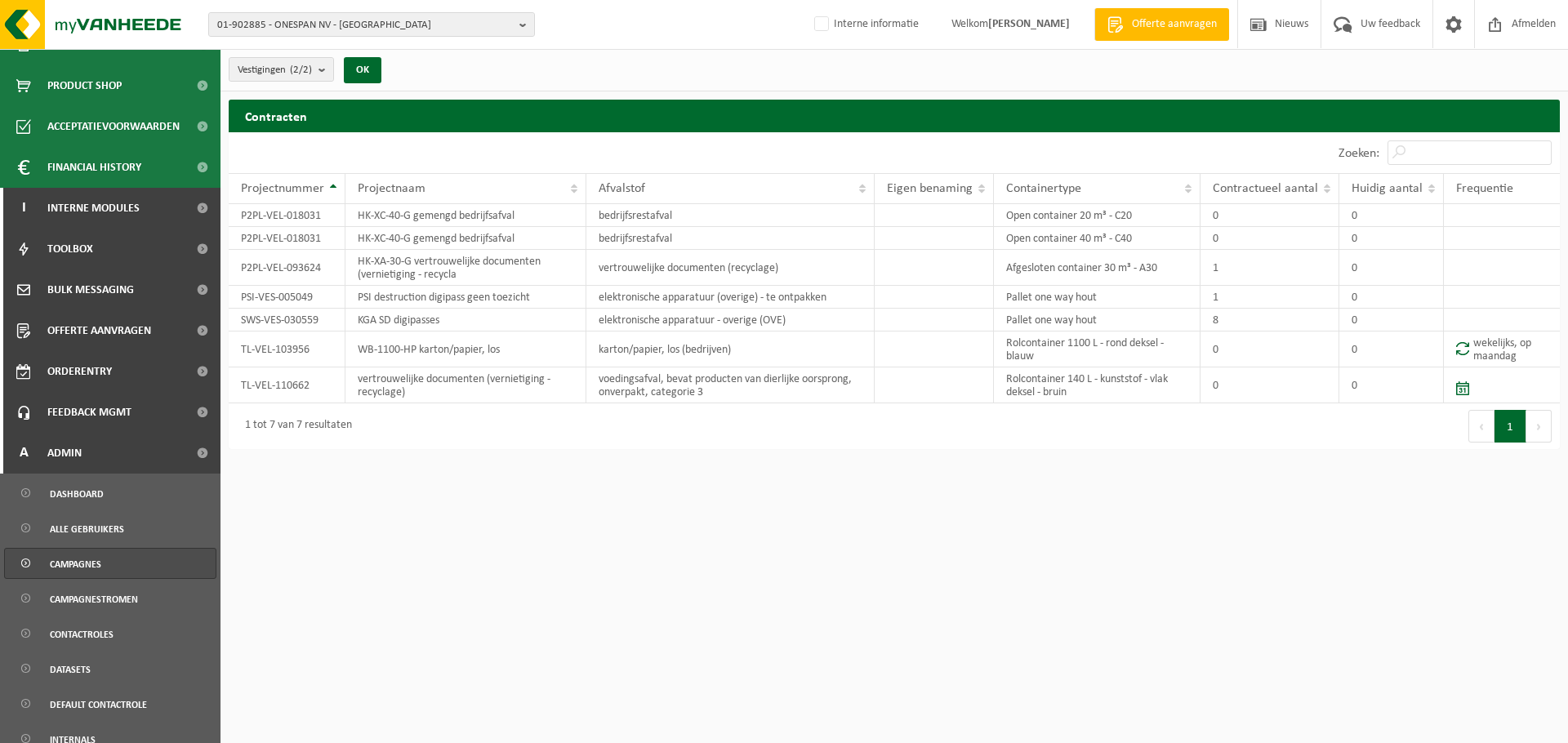
click at [85, 559] on span "Campagnes" at bounding box center [76, 564] width 52 height 31
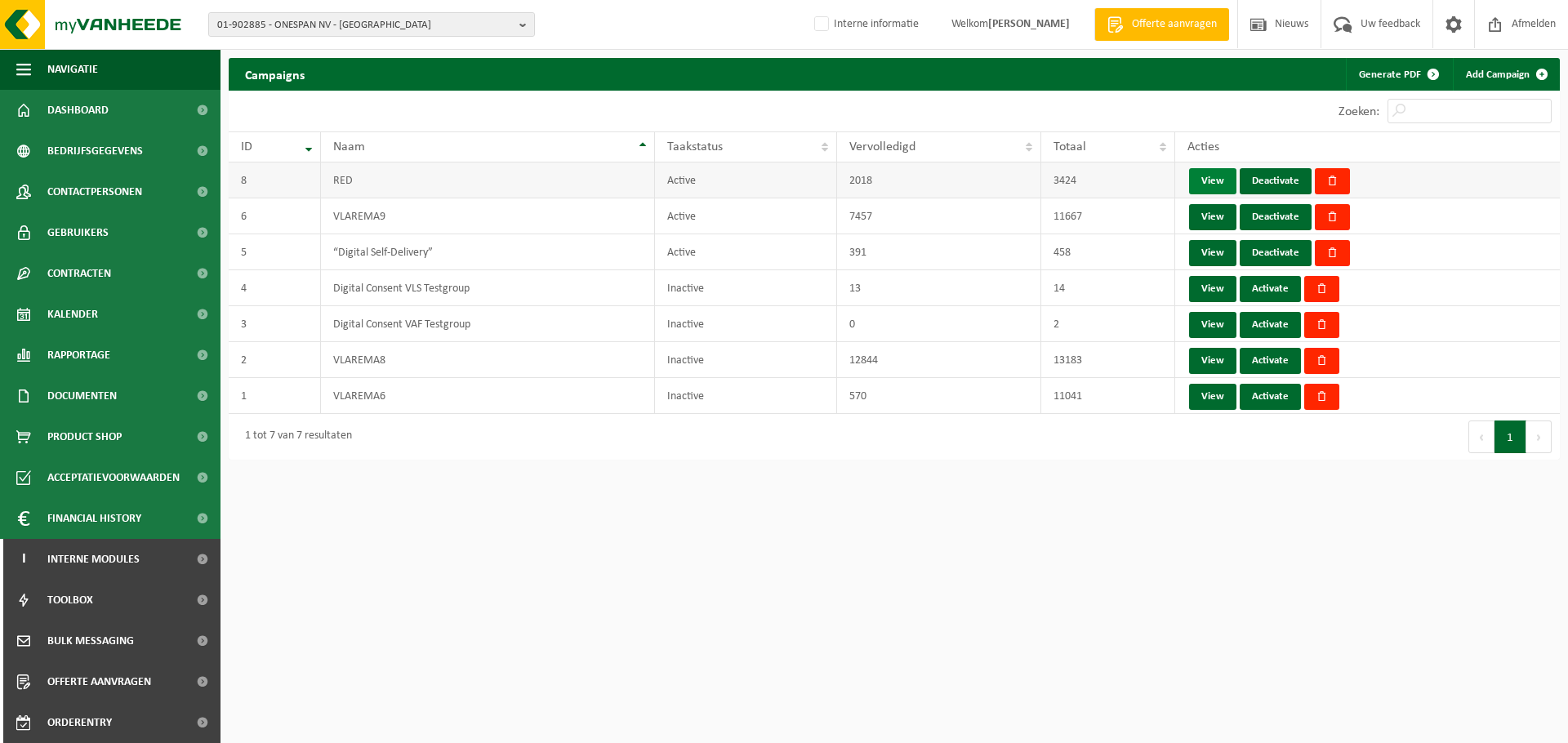
click at [1202, 182] on link "View" at bounding box center [1212, 180] width 47 height 26
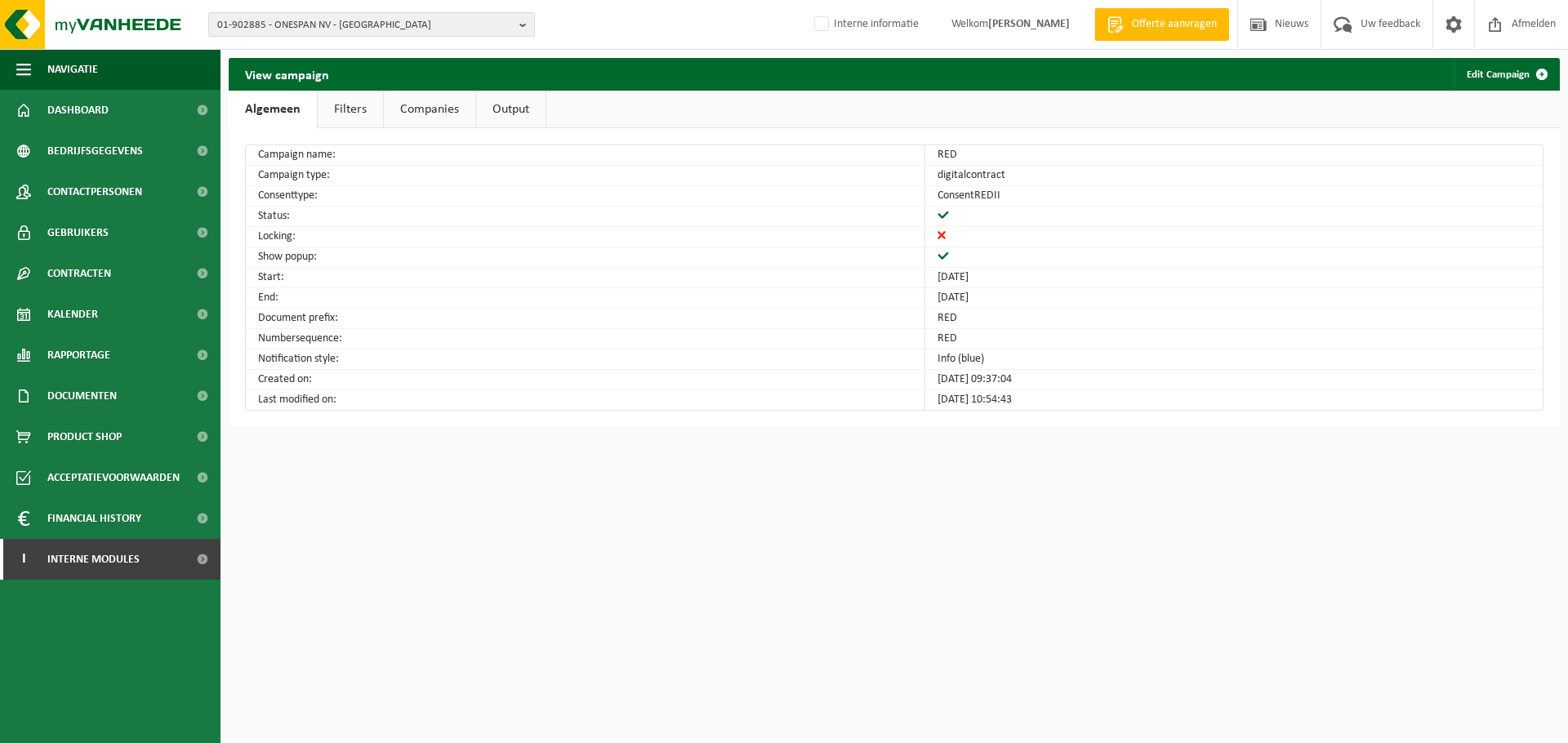
click at [360, 101] on link "Filters" at bounding box center [350, 109] width 65 height 38
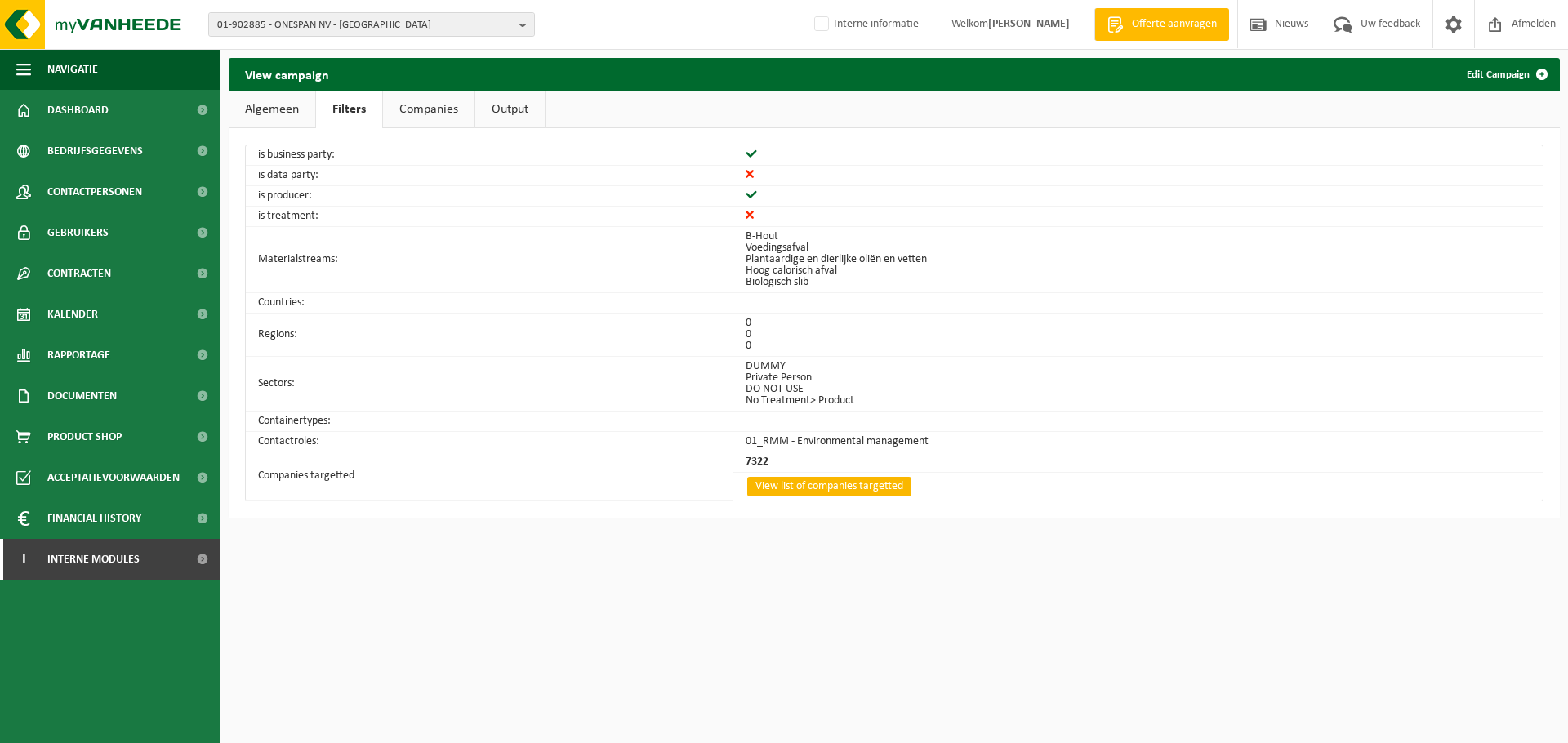
click at [782, 484] on link "View list of companies targetted" at bounding box center [829, 487] width 164 height 20
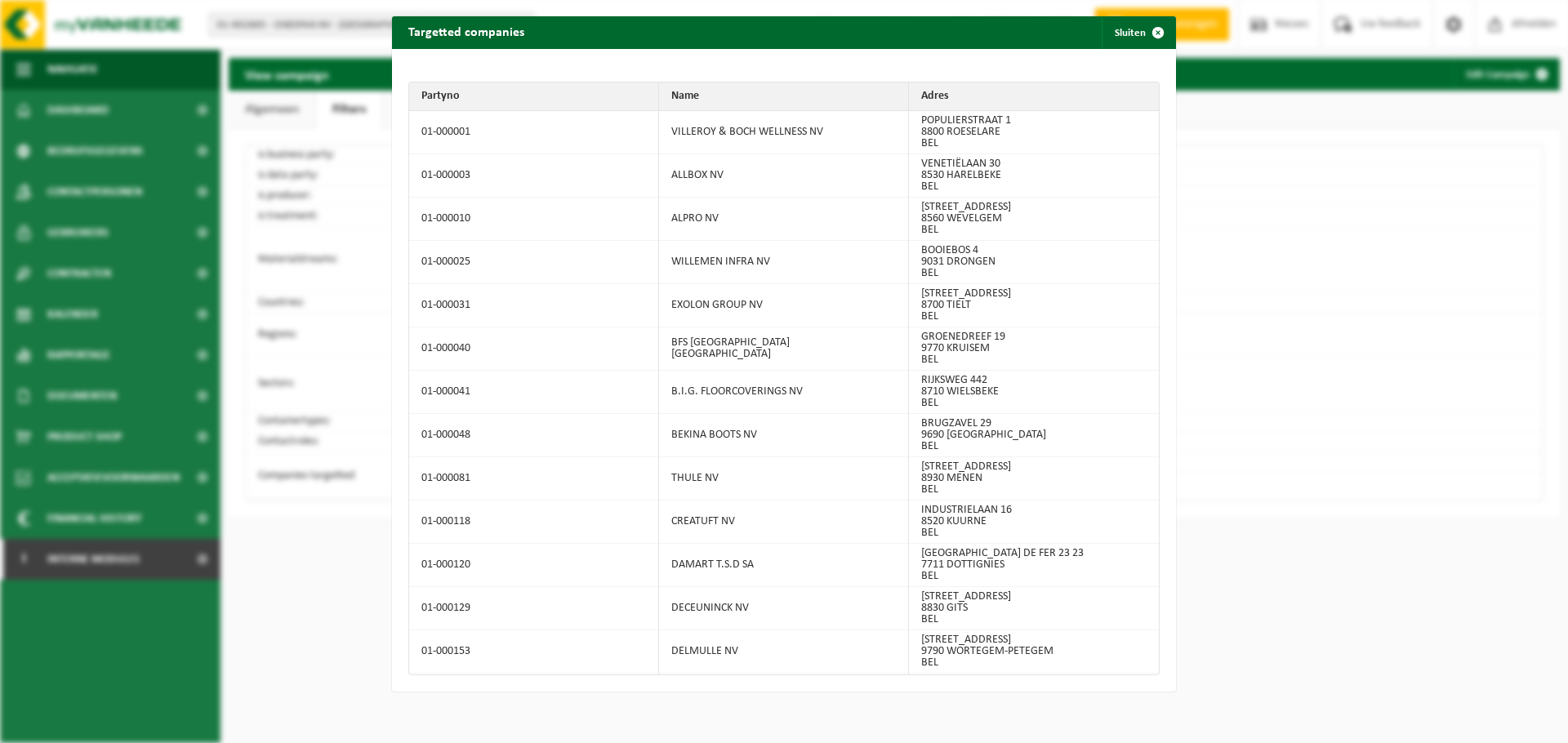
click at [778, 319] on td "EXOLON GROUP NV" at bounding box center [784, 305] width 250 height 43
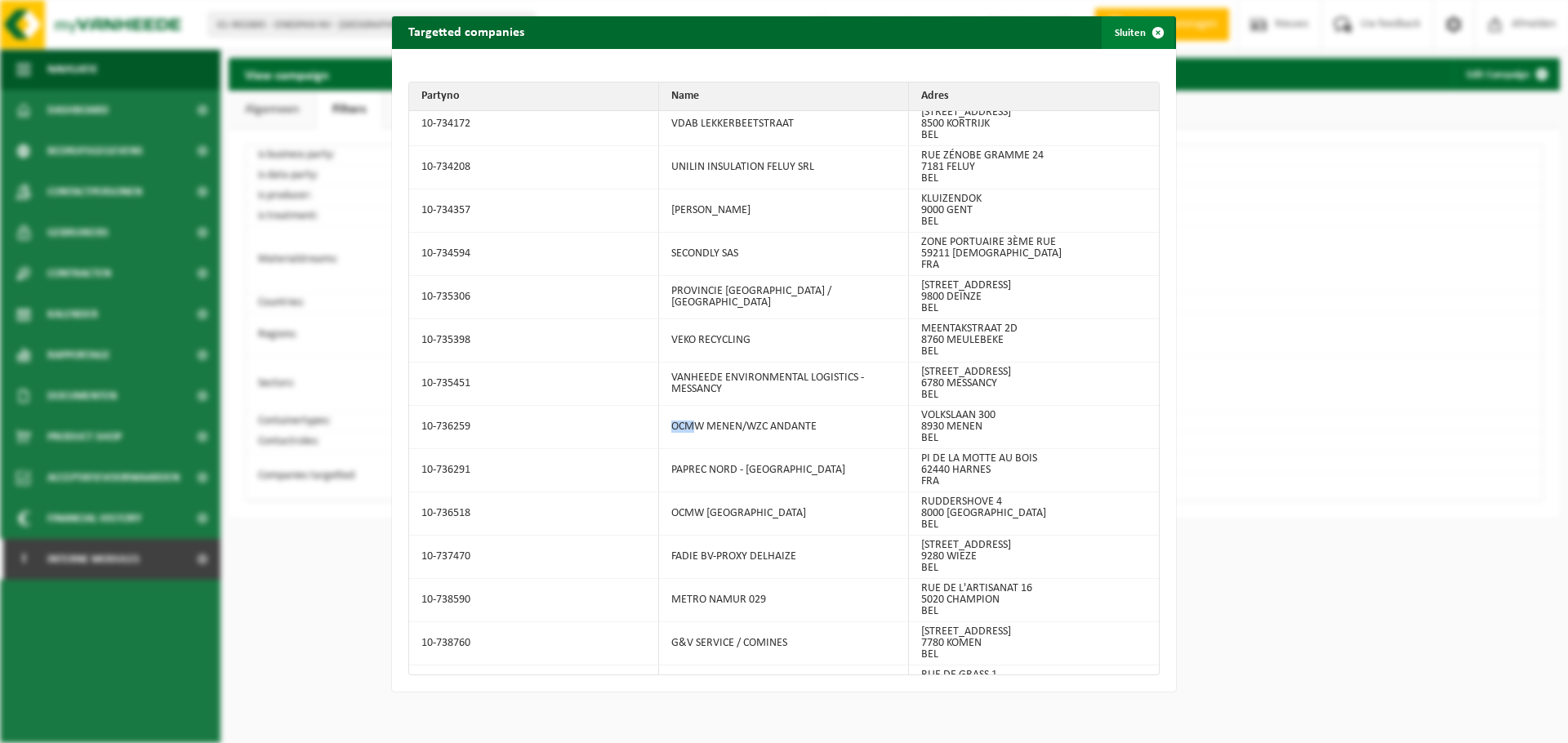
click at [1125, 32] on button "Sluiten" at bounding box center [1137, 32] width 72 height 33
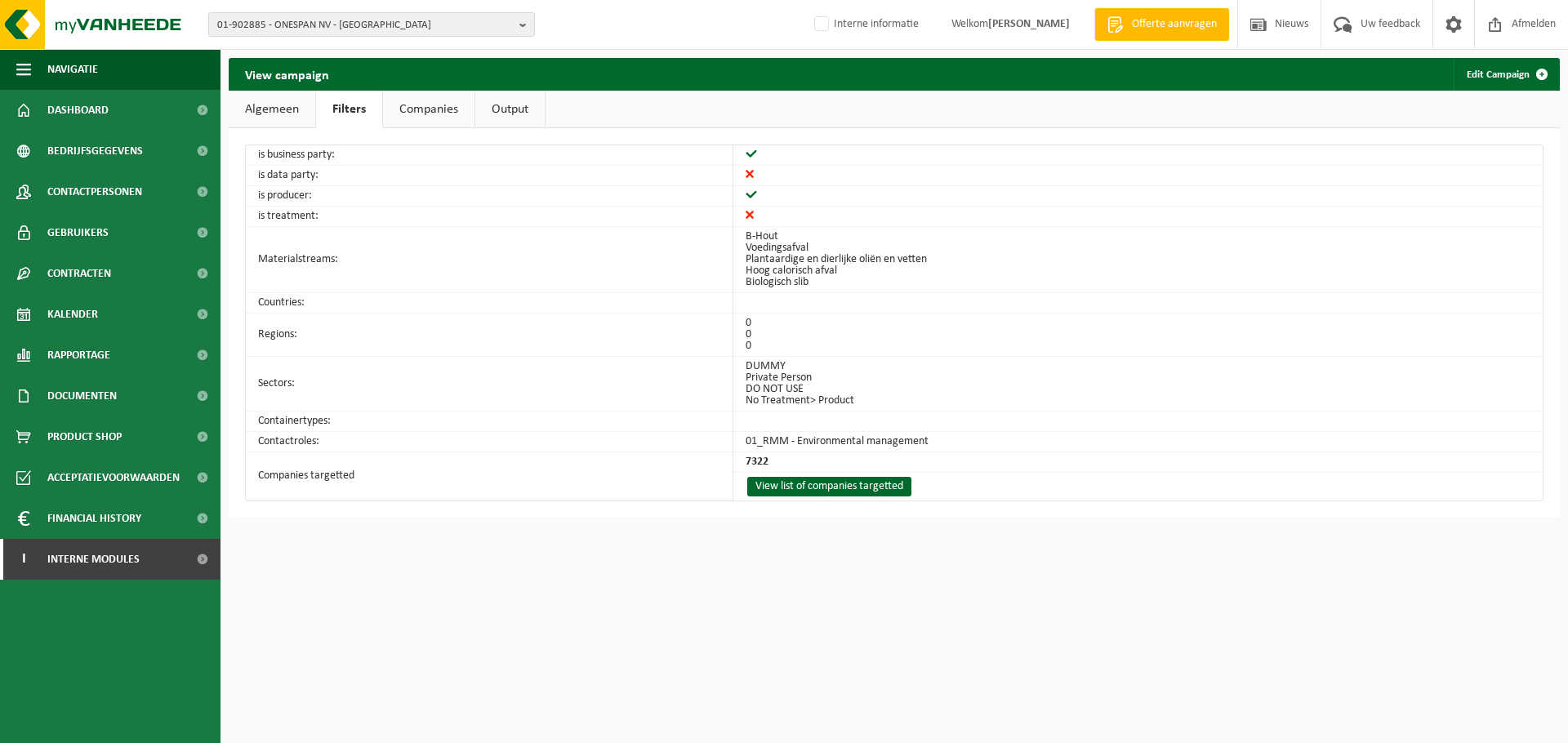
click at [285, 109] on link "Algemeen" at bounding box center [272, 109] width 87 height 38
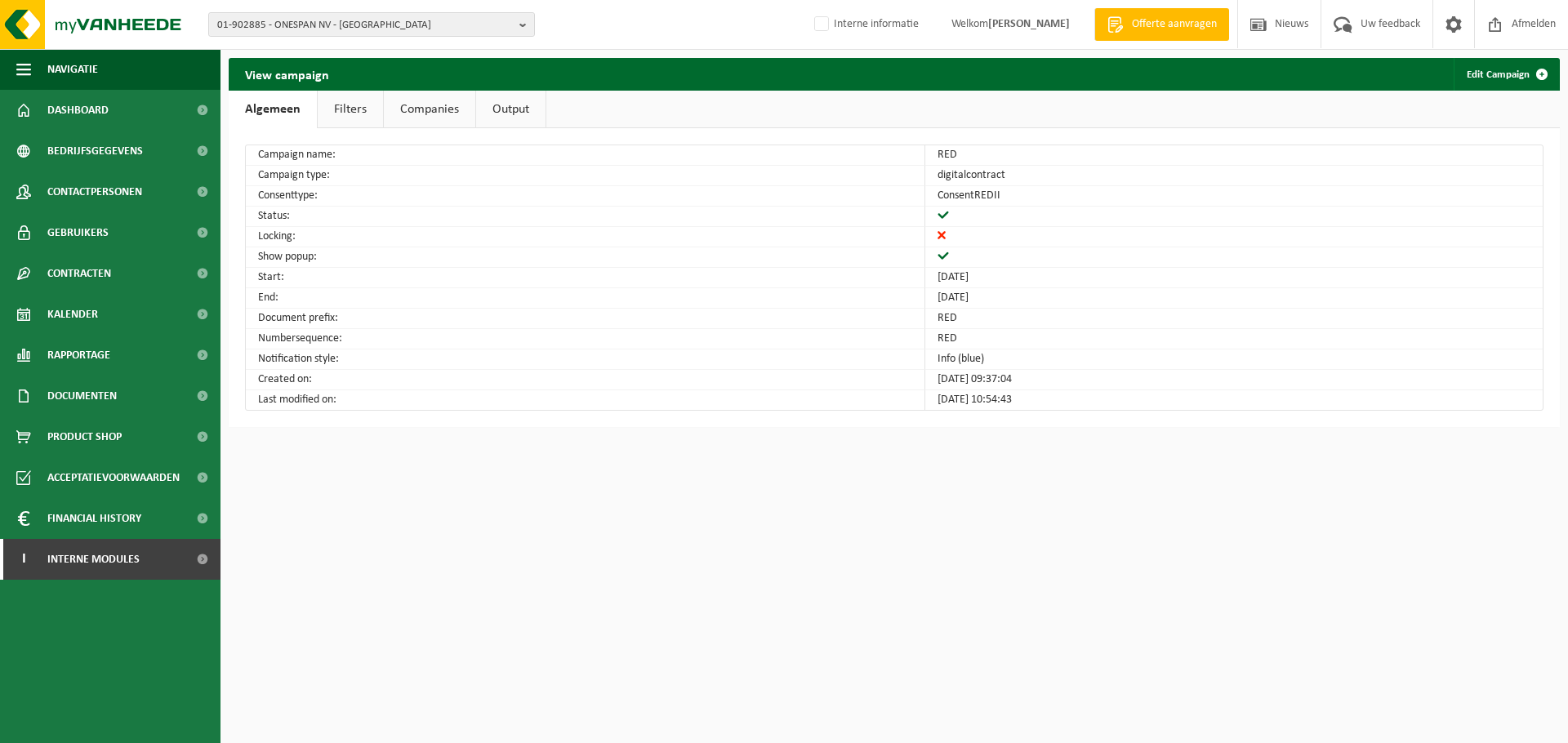
click at [328, 105] on link "Filters" at bounding box center [350, 109] width 65 height 38
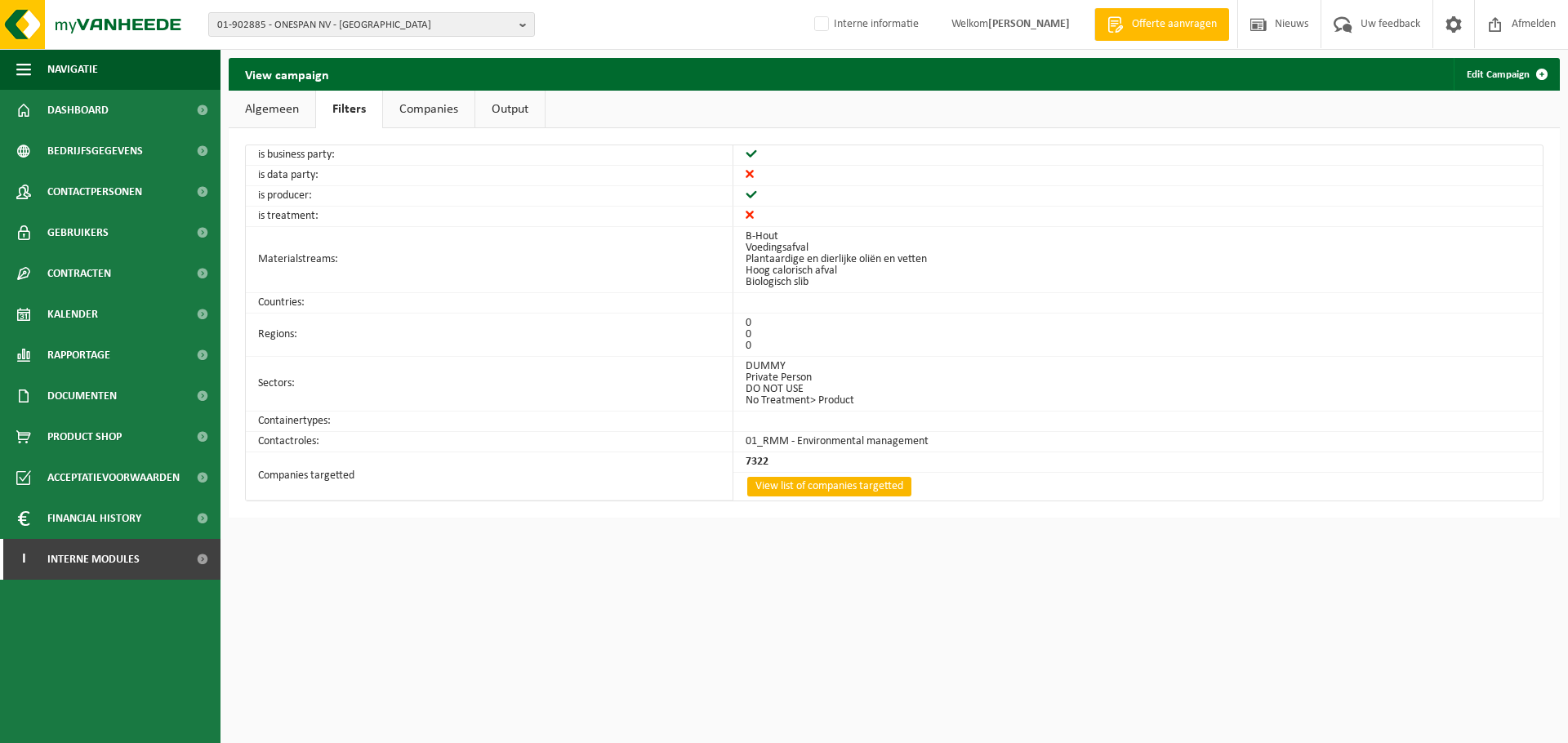
click at [808, 482] on link "View list of companies targetted" at bounding box center [829, 487] width 164 height 20
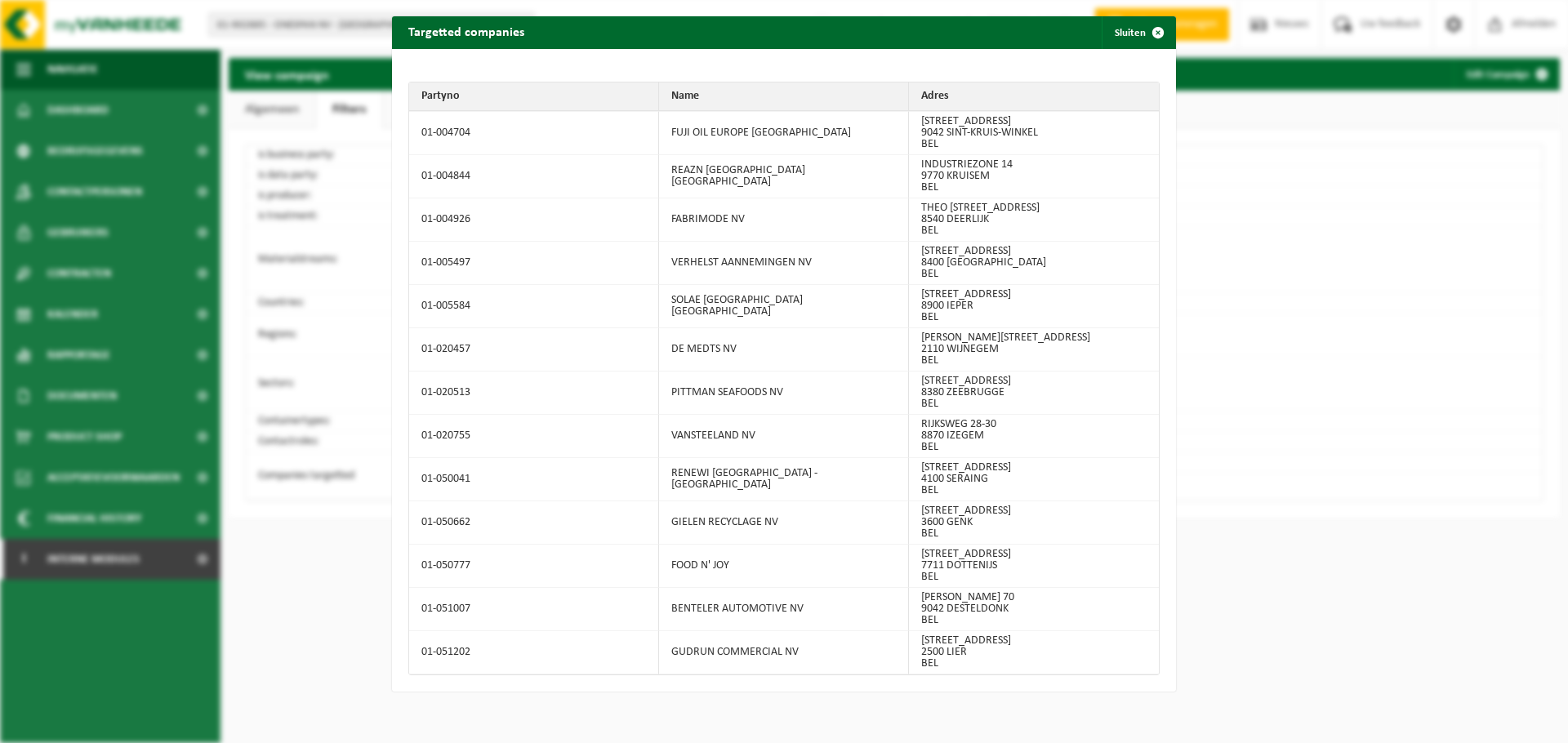
scroll to position [276953, 0]
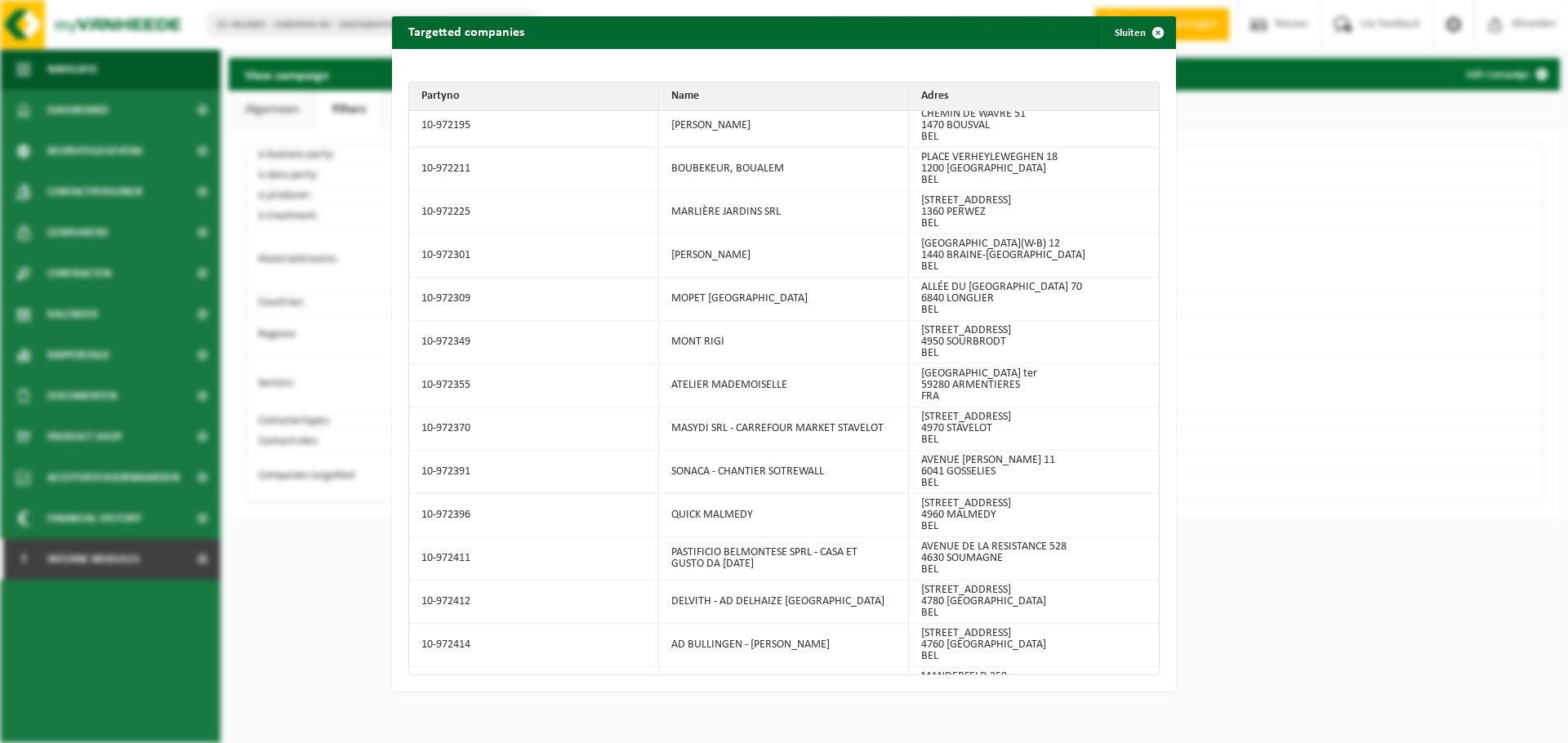
drag, startPoint x: 494, startPoint y: 391, endPoint x: 418, endPoint y: 393, distance: 76.0
click at [1170, 27] on span "button" at bounding box center [1158, 32] width 33 height 33
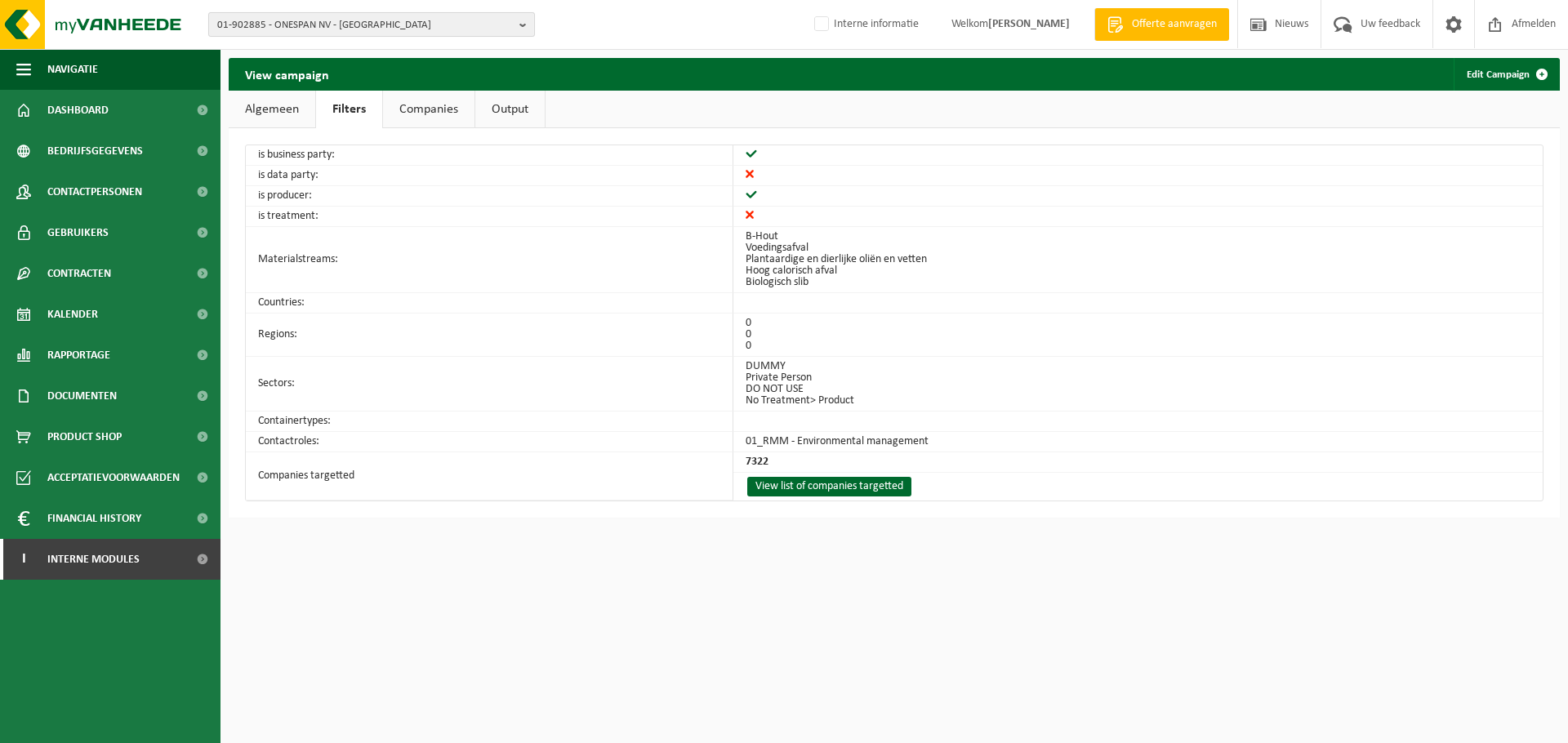
click at [390, 21] on span "01-902885 - ONESPAN NV - DIEGEM" at bounding box center [365, 25] width 296 height 24
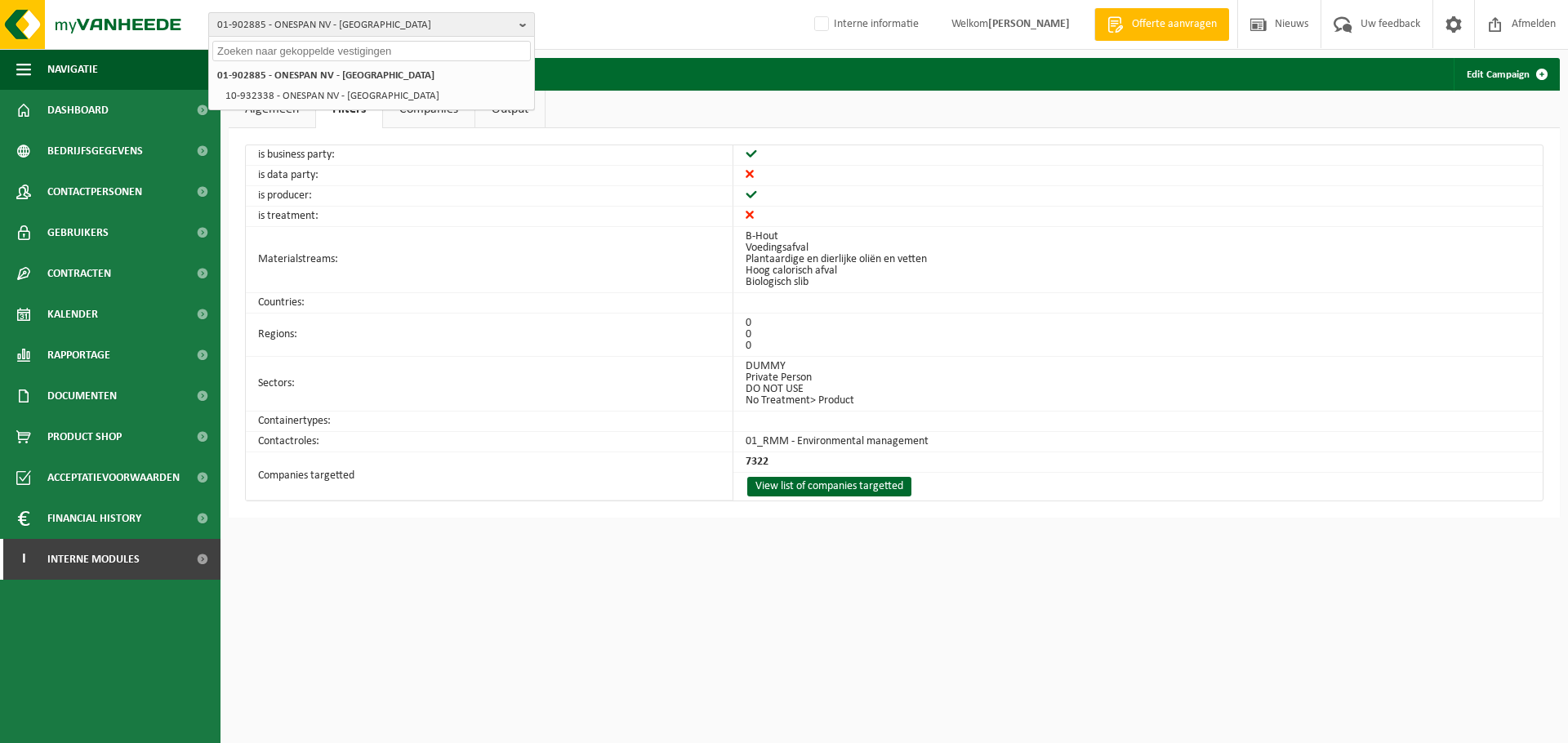
paste input "156455"
type input "156455"
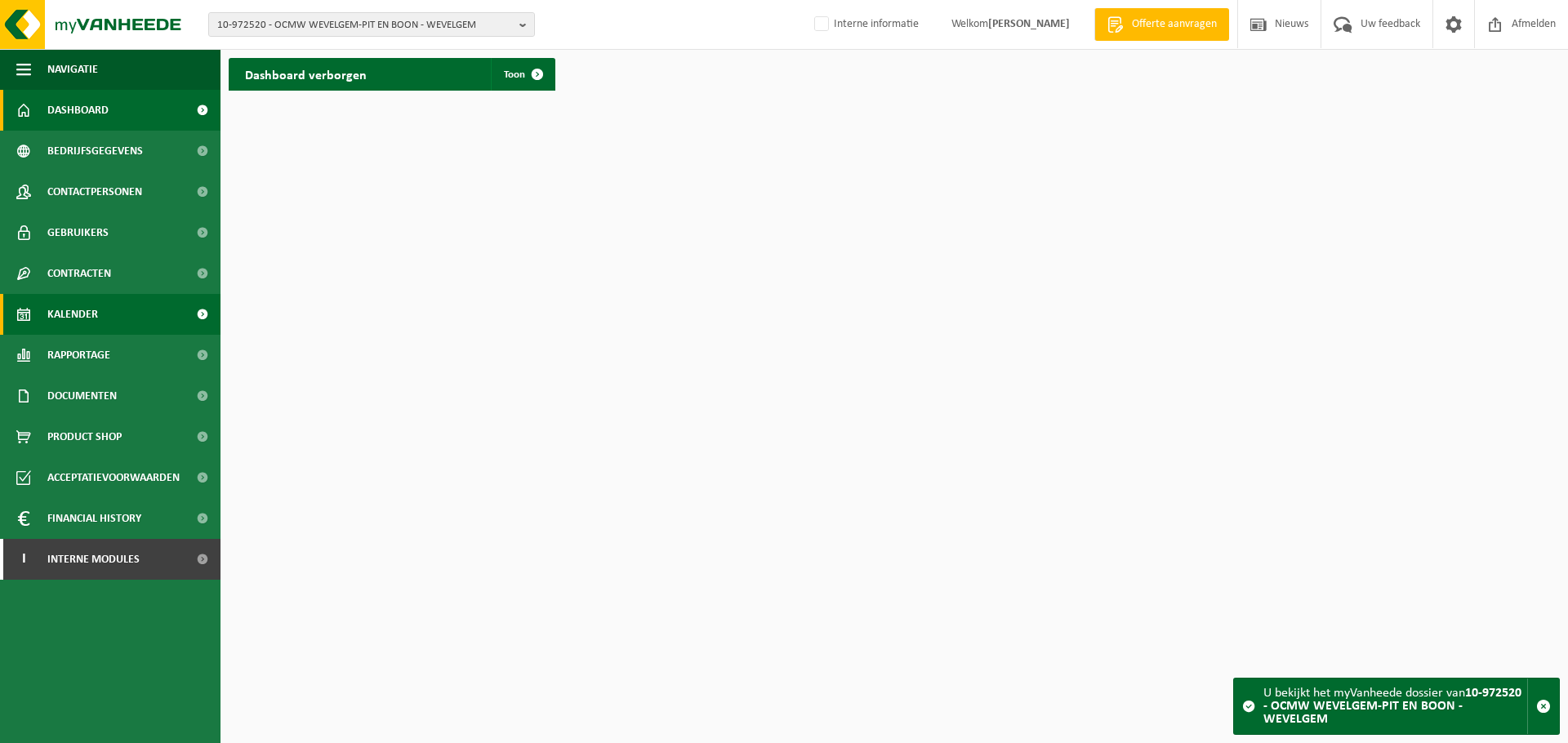
click at [99, 305] on link "Kalender" at bounding box center [110, 314] width 221 height 41
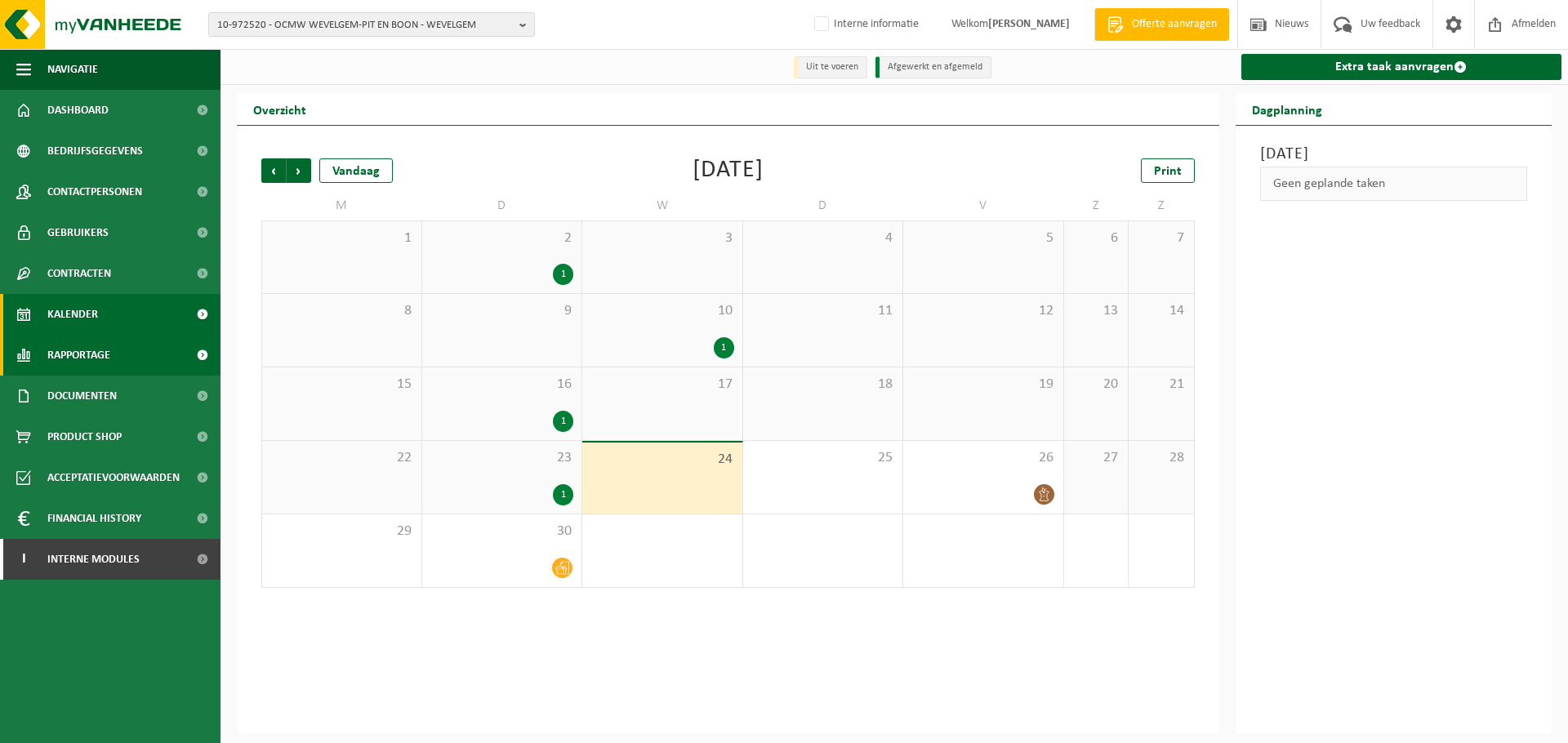
click at [119, 369] on link "Rapportage" at bounding box center [110, 355] width 221 height 41
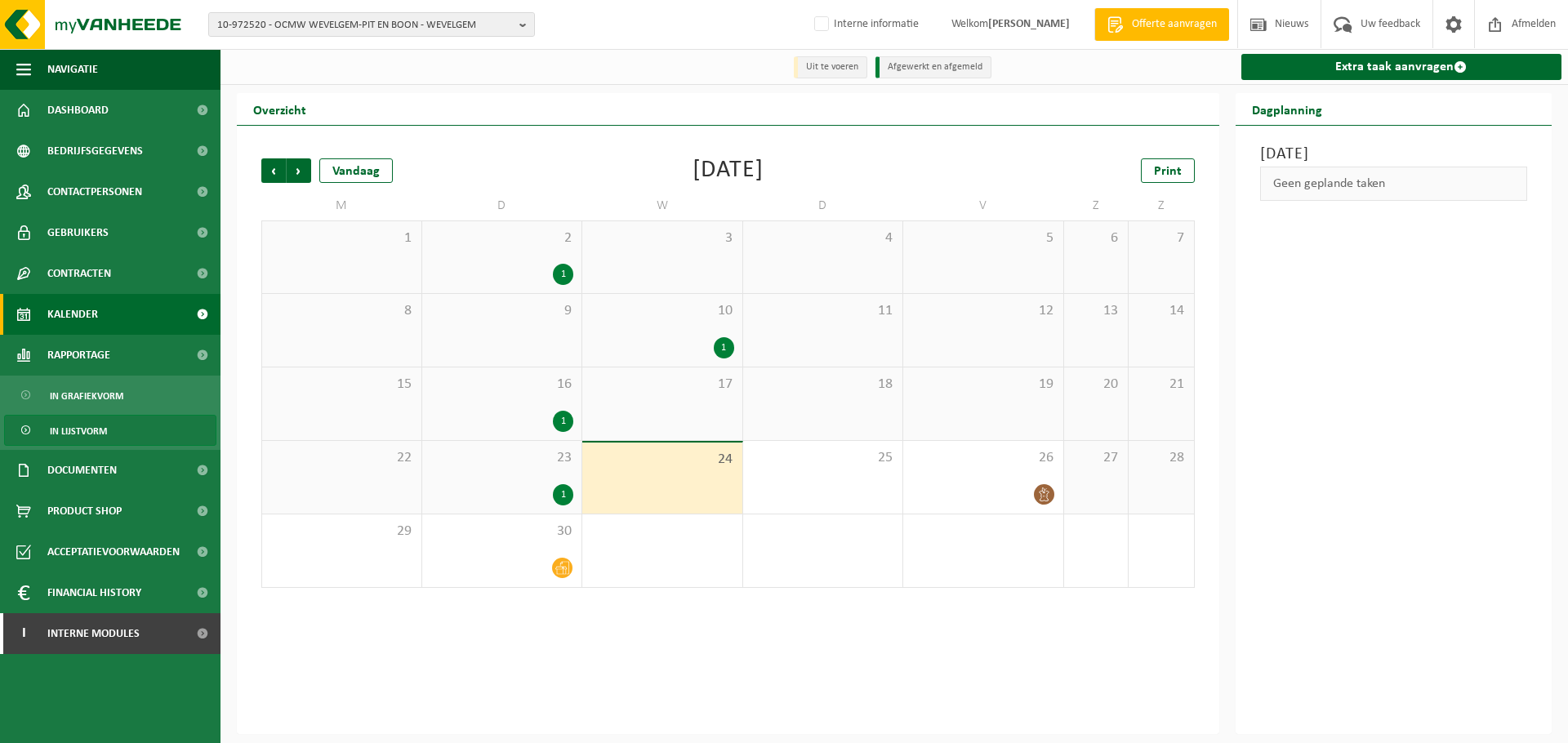
click at [129, 433] on link "In lijstvorm" at bounding box center [111, 430] width 213 height 31
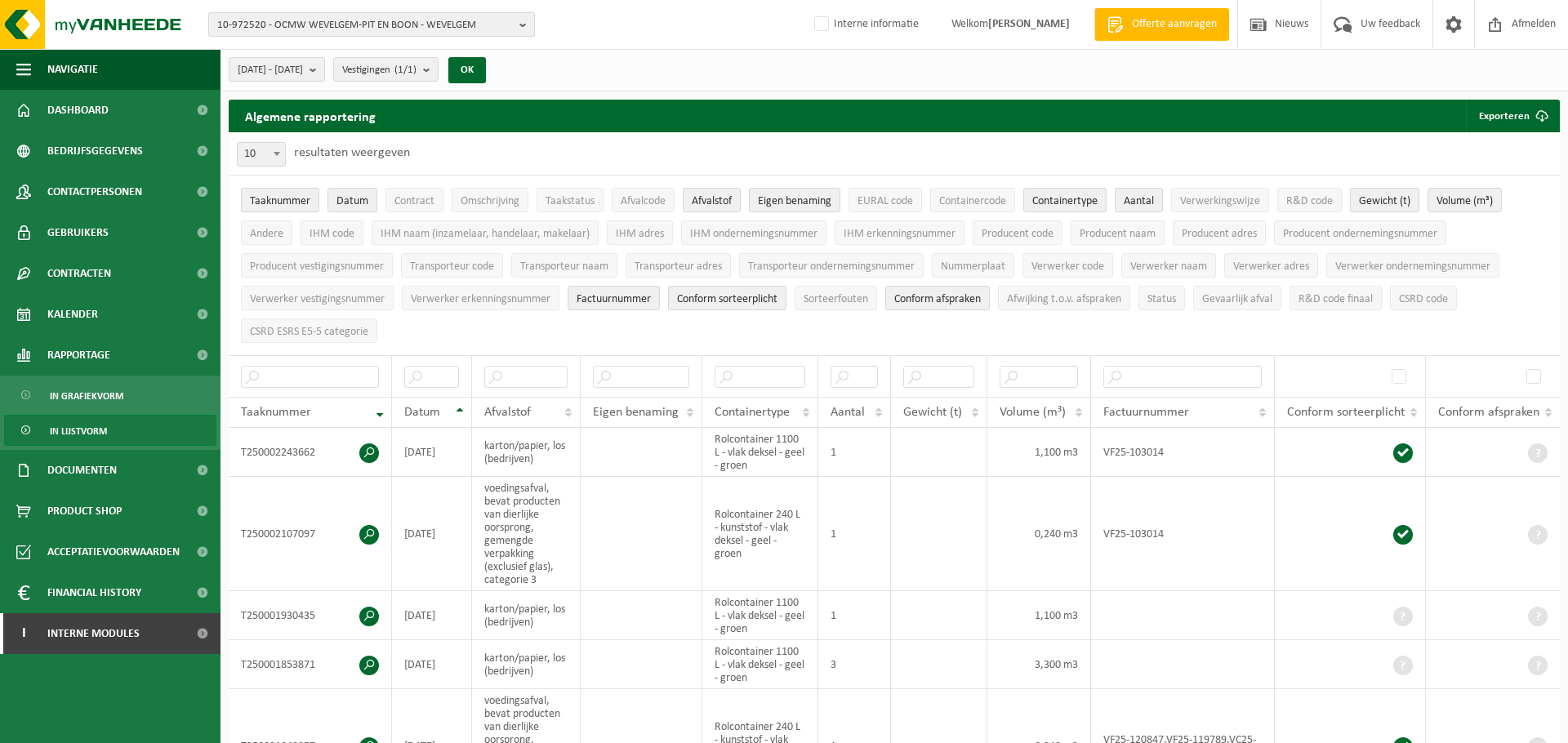
click at [506, 29] on span "10-972520 - OCMW WEVELGEM-PIT EN BOON - WEVELGEM" at bounding box center [365, 25] width 296 height 24
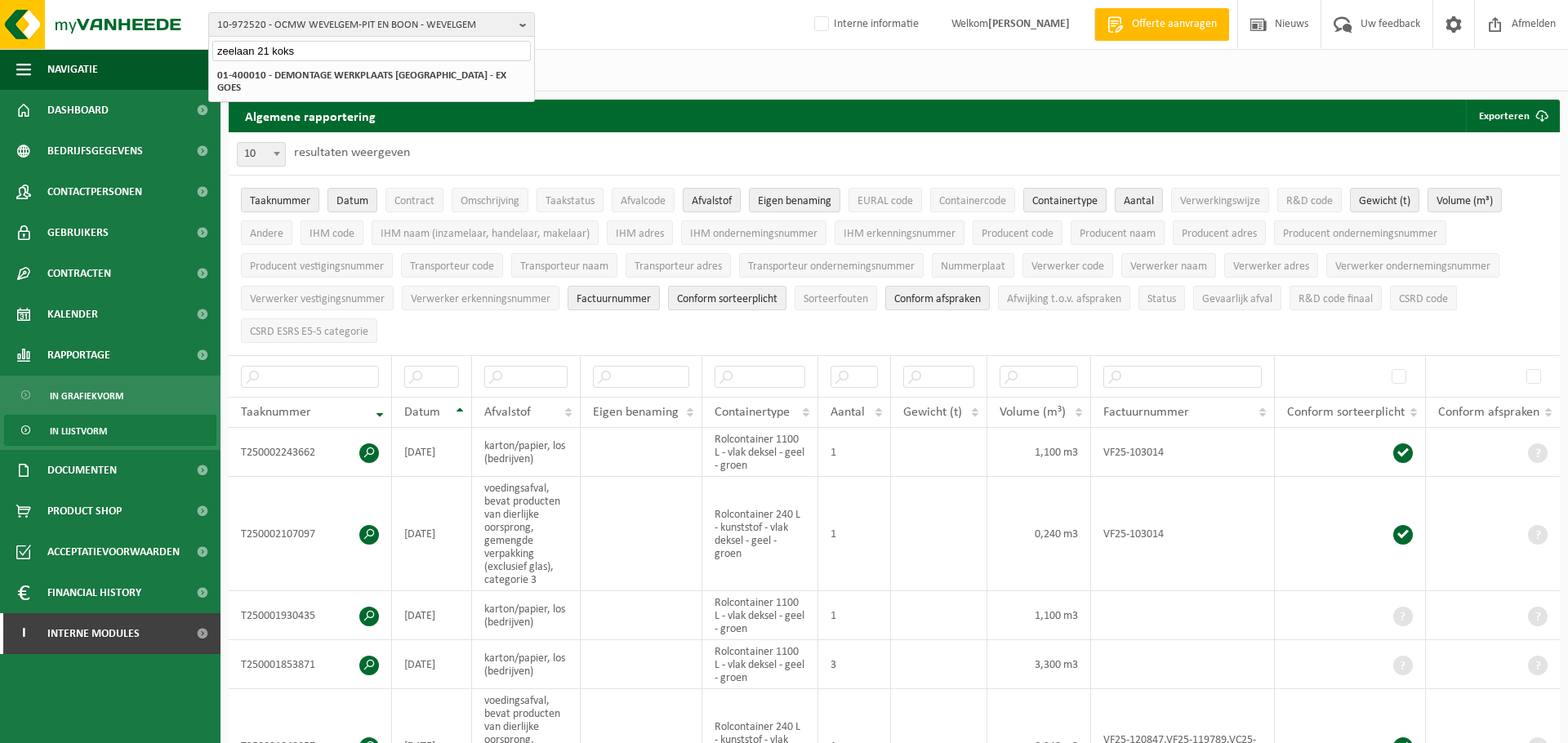
type input "zeelaan 21 koks"
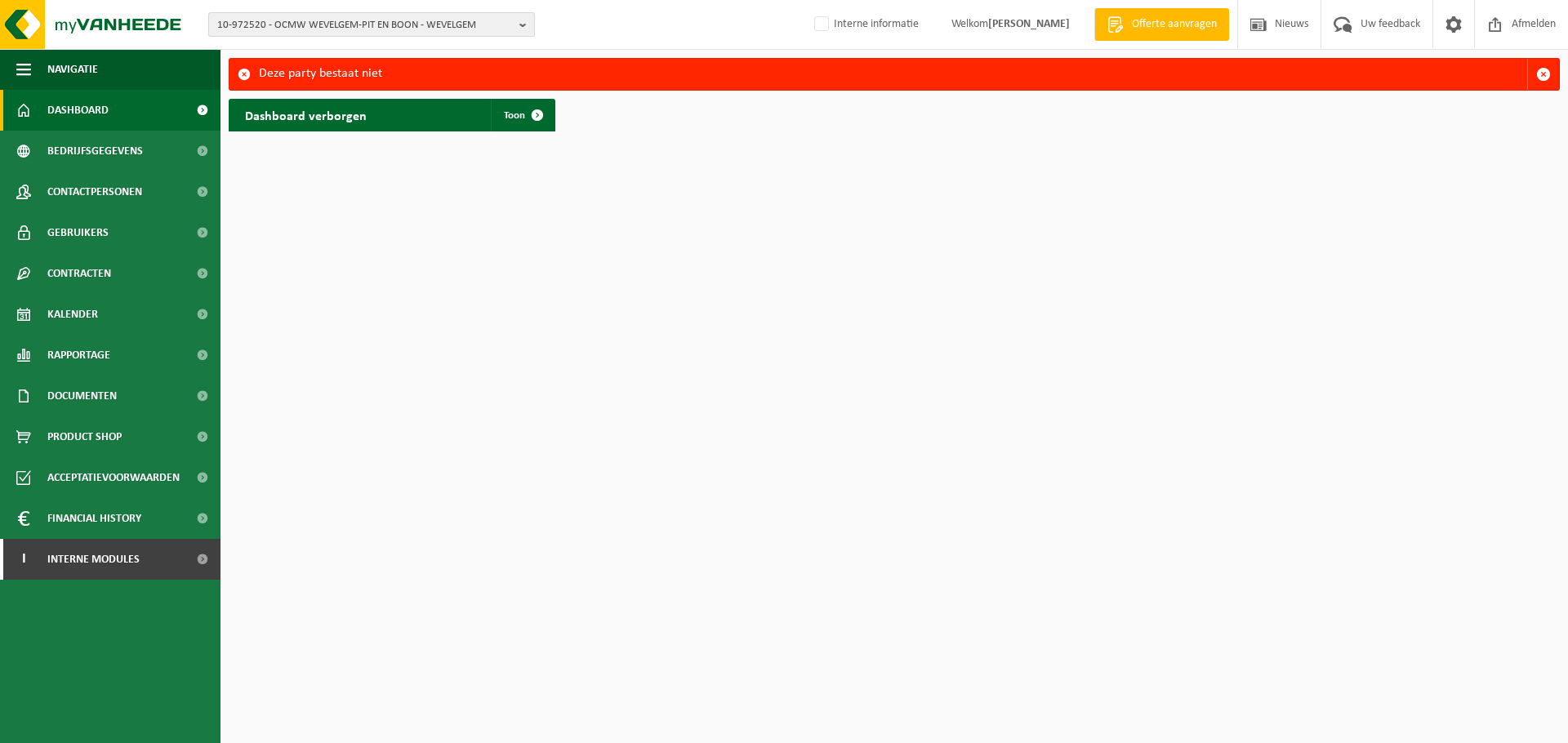
click at [488, 19] on span "10-972520 - OCMW WEVELGEM-PIT EN BOON - WEVELGEM" at bounding box center [365, 25] width 296 height 24
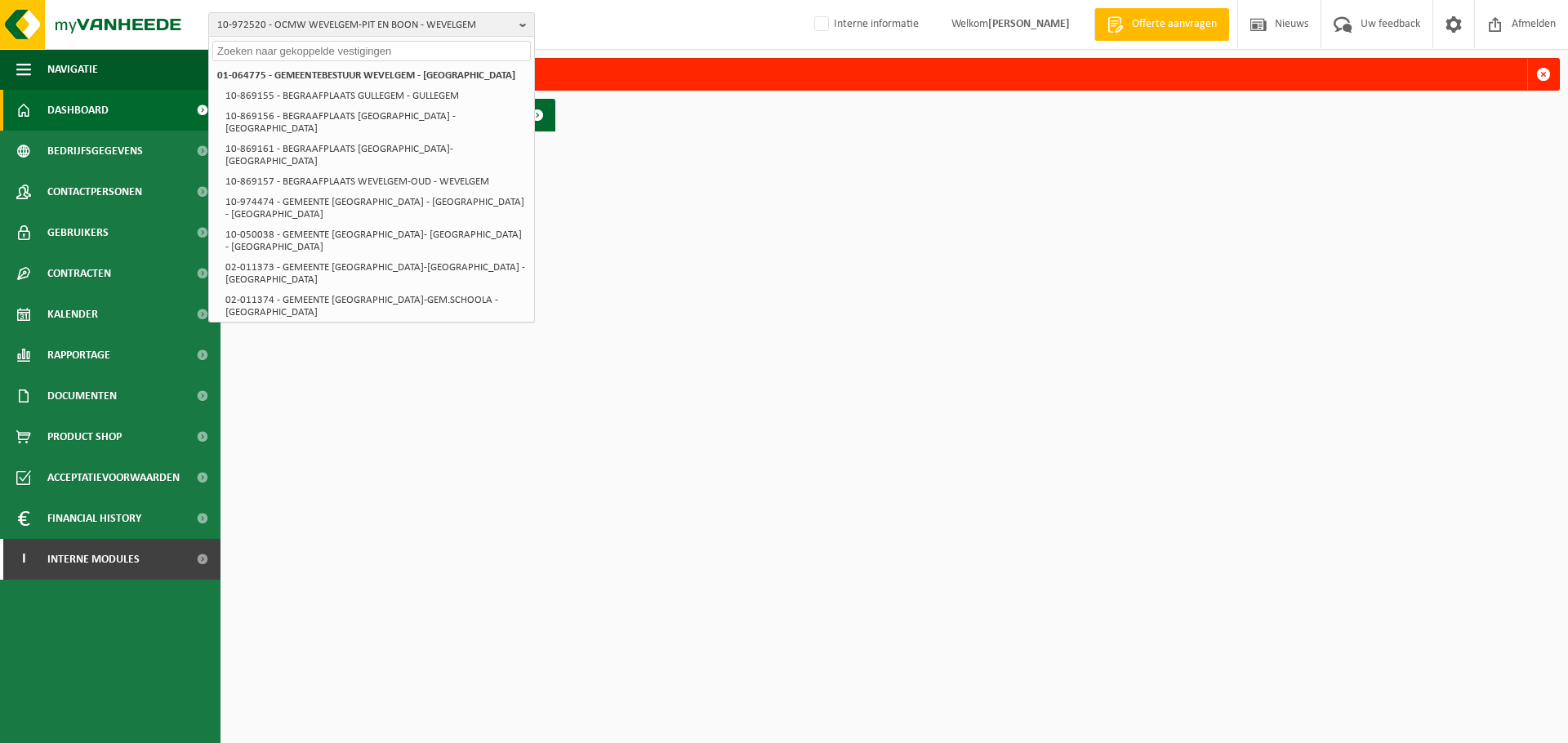
click at [669, 368] on html "10-972520 - OCMW WEVELGEM-PIT EN BOON - WEVELGEM 01-064775 - GEMEENTEBESTUUR WE…" at bounding box center [784, 372] width 1568 height 743
drag, startPoint x: 12, startPoint y: 138, endPoint x: 24, endPoint y: 144, distance: 13.4
click at [14, 138] on link "Bedrijfsgegevens" at bounding box center [110, 151] width 221 height 41
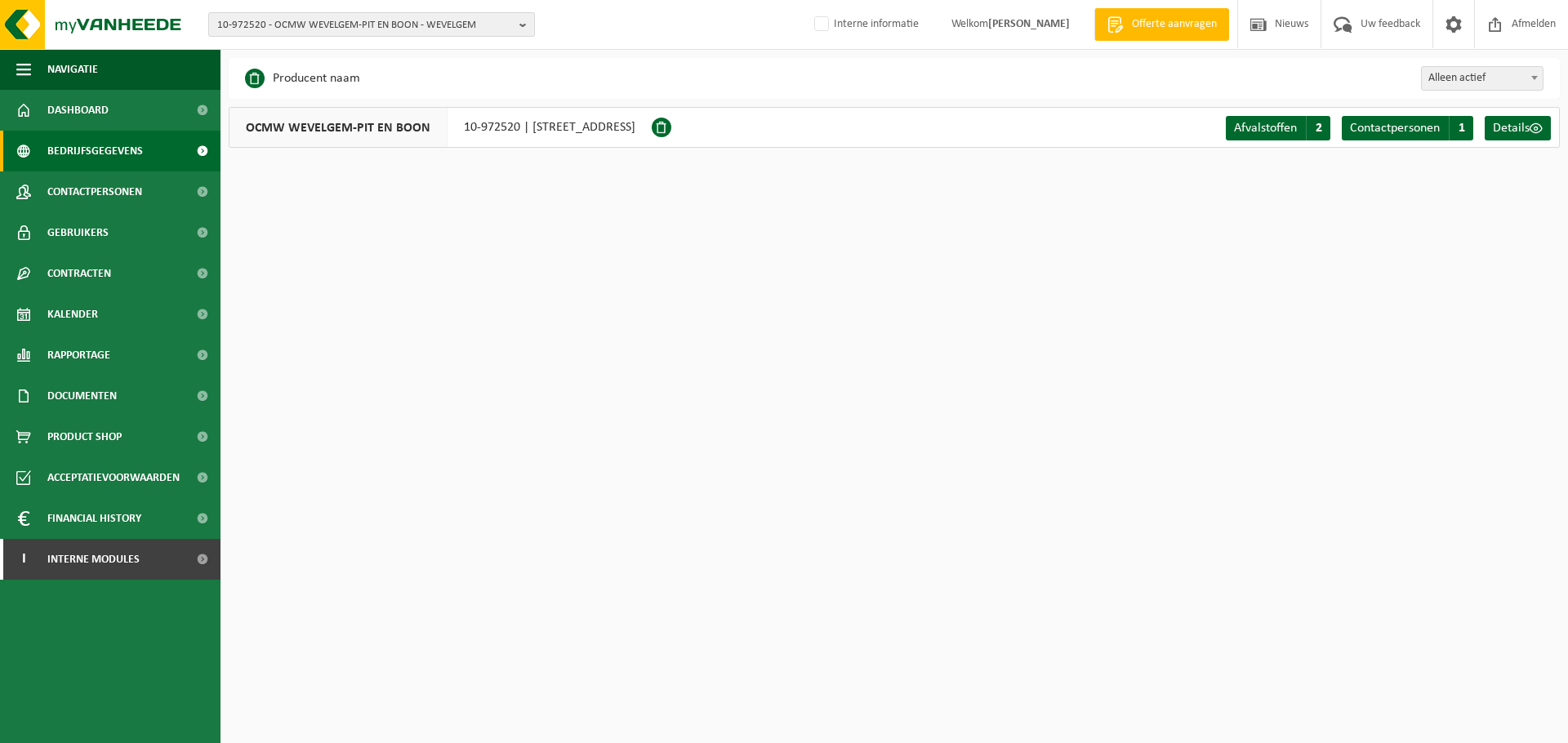
click at [470, 21] on span "10-972520 - OCMW WEVELGEM-PIT EN BOON - WEVELGEM" at bounding box center [365, 25] width 296 height 24
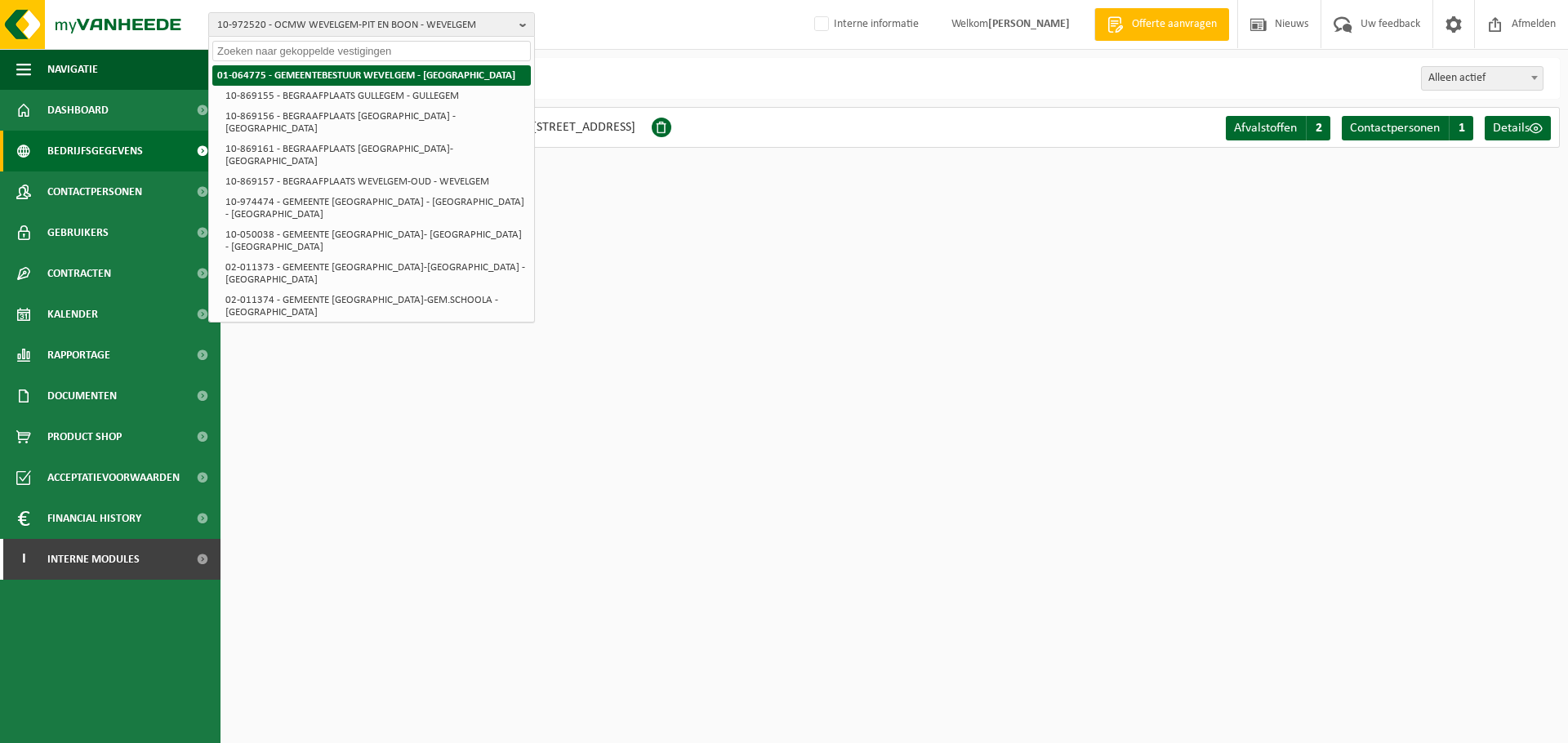
click at [315, 79] on strong "01-064775 - GEMEENTEBESTUUR WEVELGEM - WEVELGEM" at bounding box center [366, 76] width 298 height 11
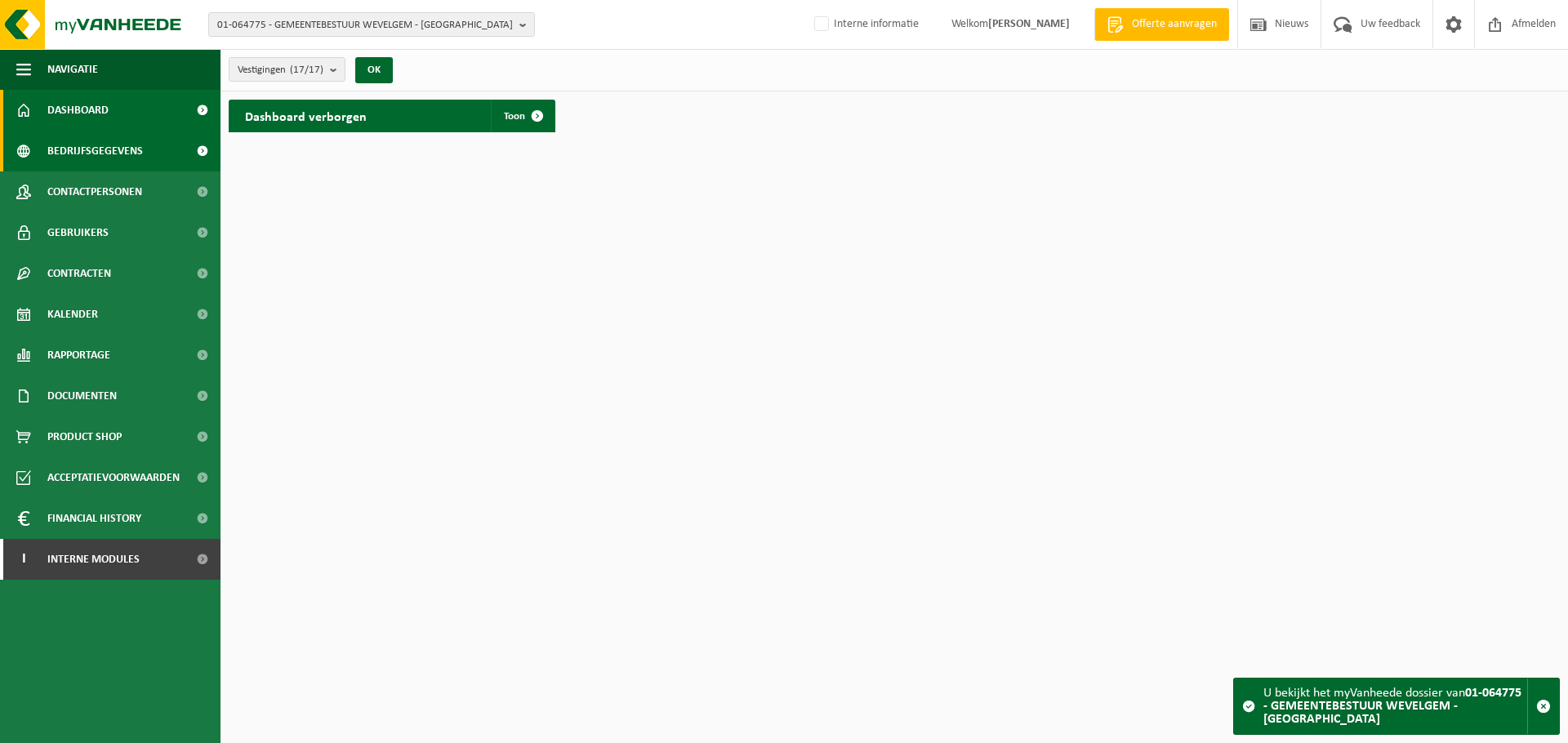
click at [125, 155] on span "Bedrijfsgegevens" at bounding box center [95, 151] width 96 height 41
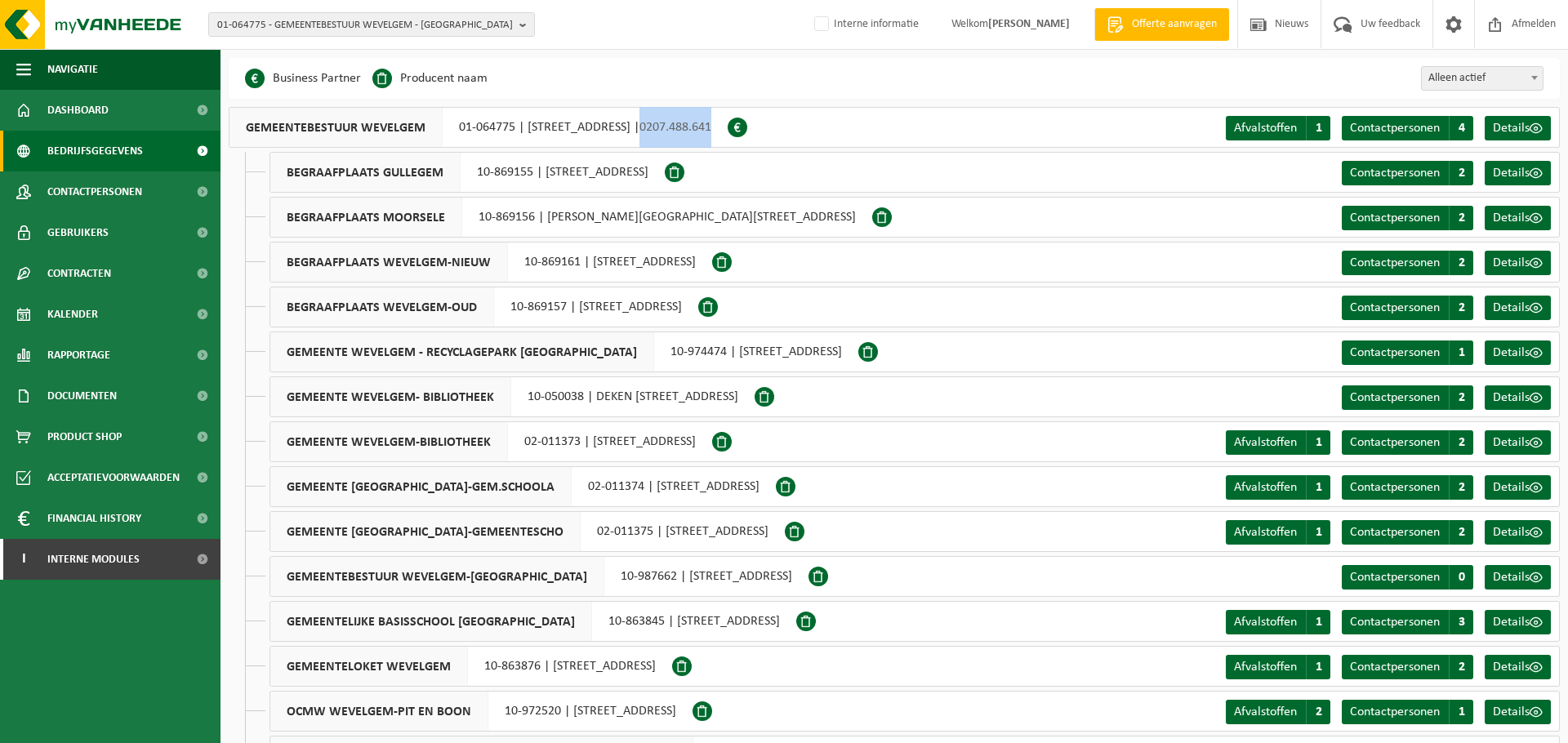
drag, startPoint x: 756, startPoint y: 126, endPoint x: 828, endPoint y: 126, distance: 72.0
click at [711, 126] on span "0207.488.641" at bounding box center [675, 127] width 71 height 13
drag, startPoint x: 289, startPoint y: 170, endPoint x: 440, endPoint y: 163, distance: 151.2
click at [440, 163] on span "BEGRAAFPLAATS GULLEGEM" at bounding box center [365, 172] width 190 height 39
copy span "BEGRAAFPLAATS GULLEGEM"
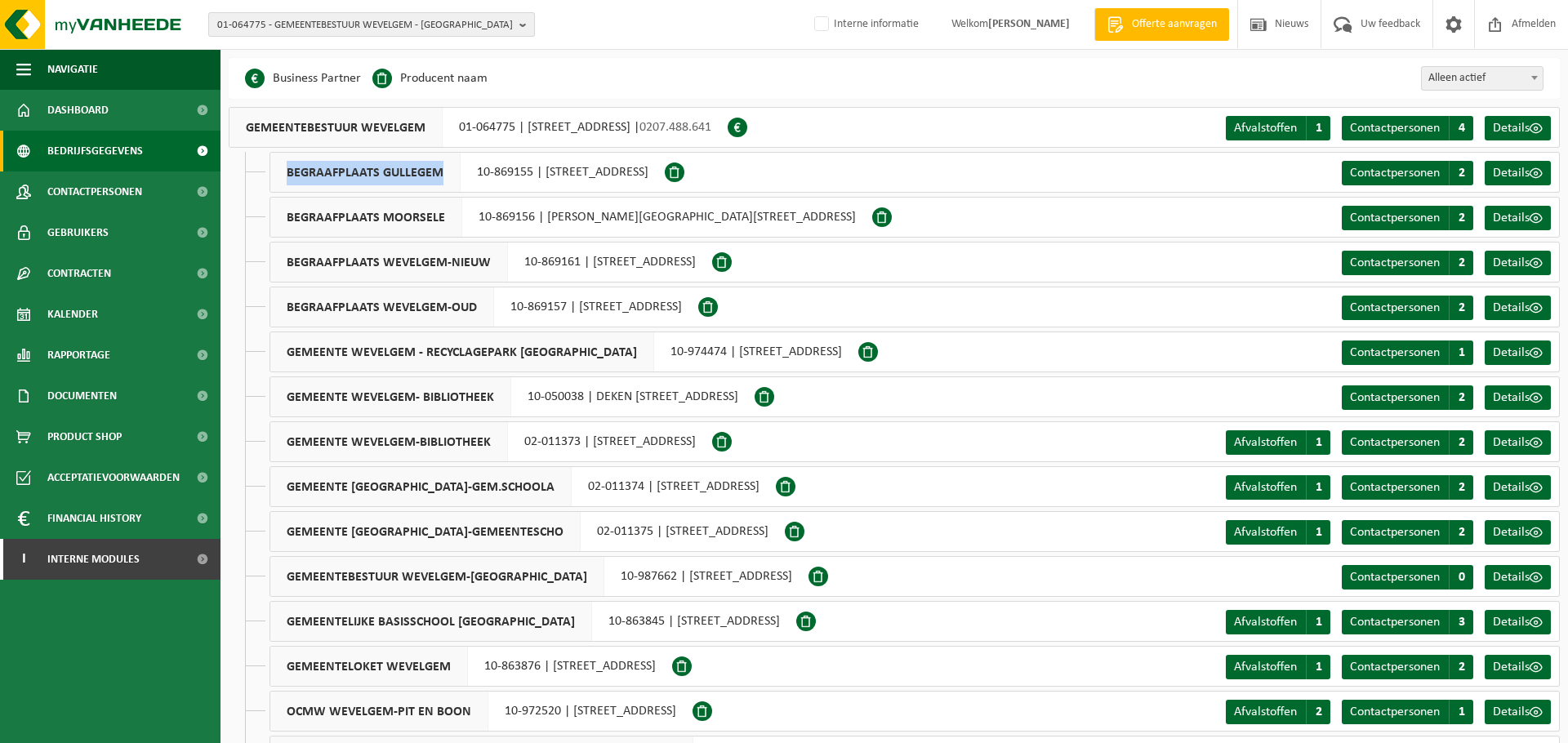
click at [489, 18] on span "01-064775 - GEMEENTEBESTUUR WEVELGEM - [GEOGRAPHIC_DATA]" at bounding box center [365, 25] width 296 height 24
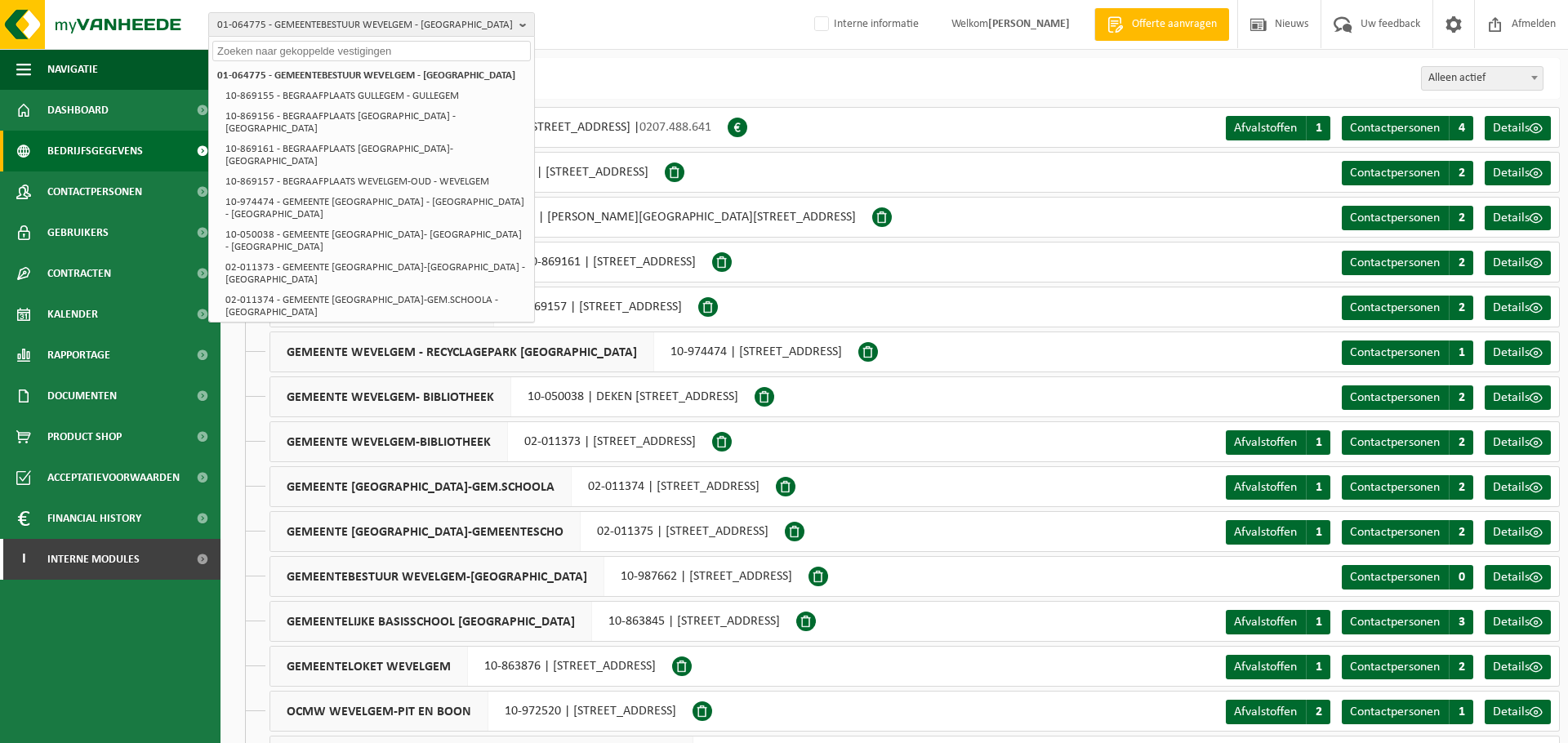
paste input "BEGRAAFPLAATS GULLEGEM"
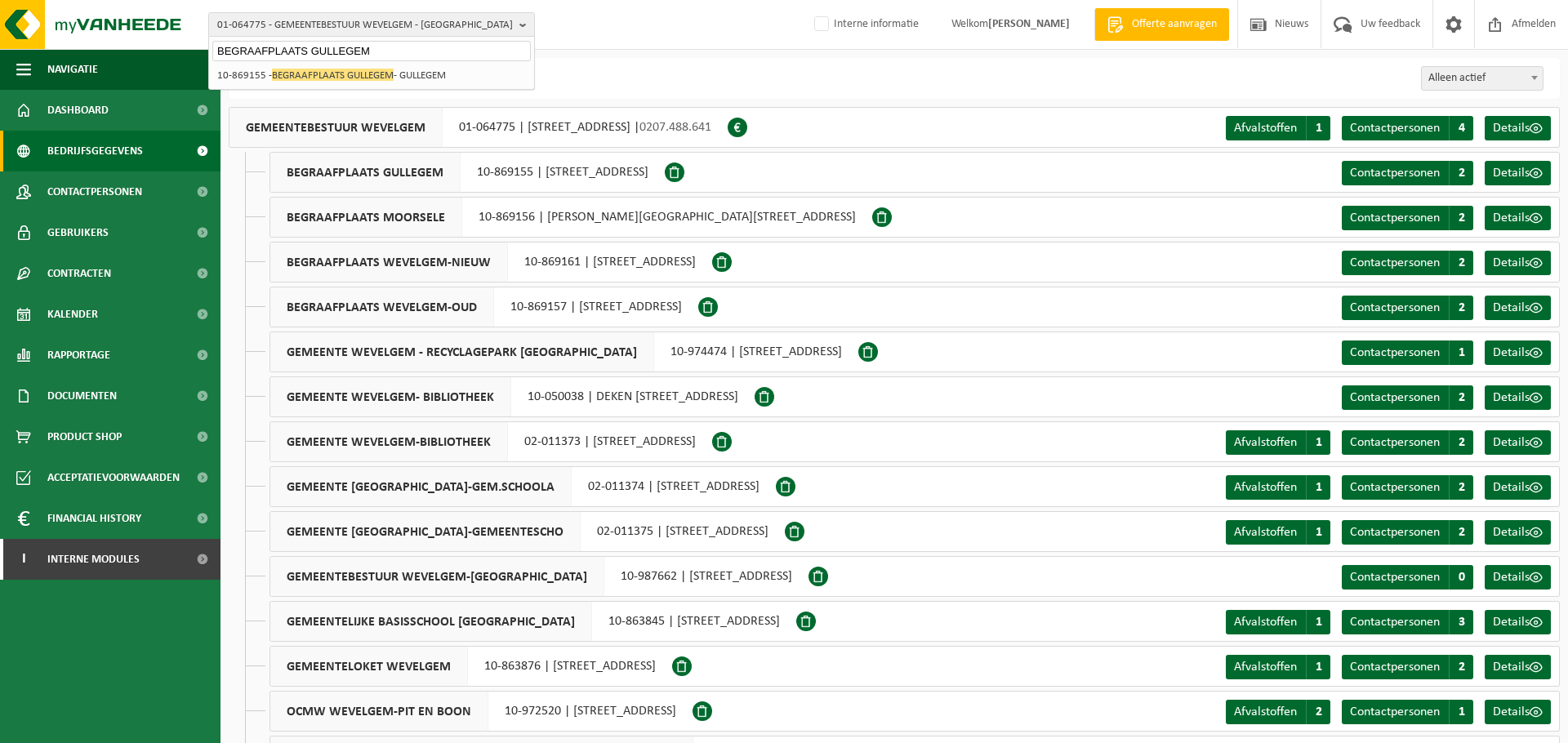
type input "BEGRAAFPLAATS GULLEGEM"
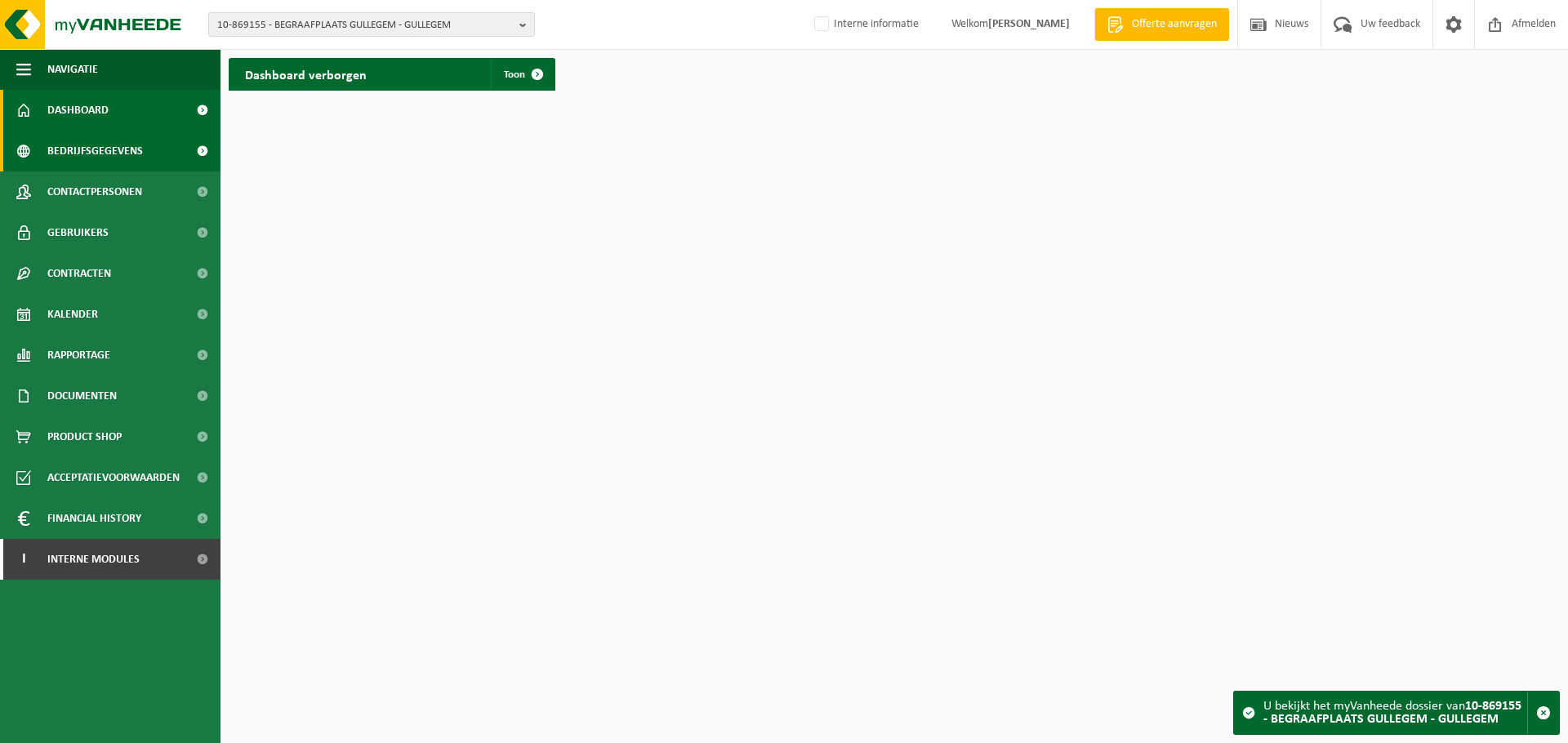
click at [95, 152] on span "Bedrijfsgegevens" at bounding box center [95, 151] width 96 height 41
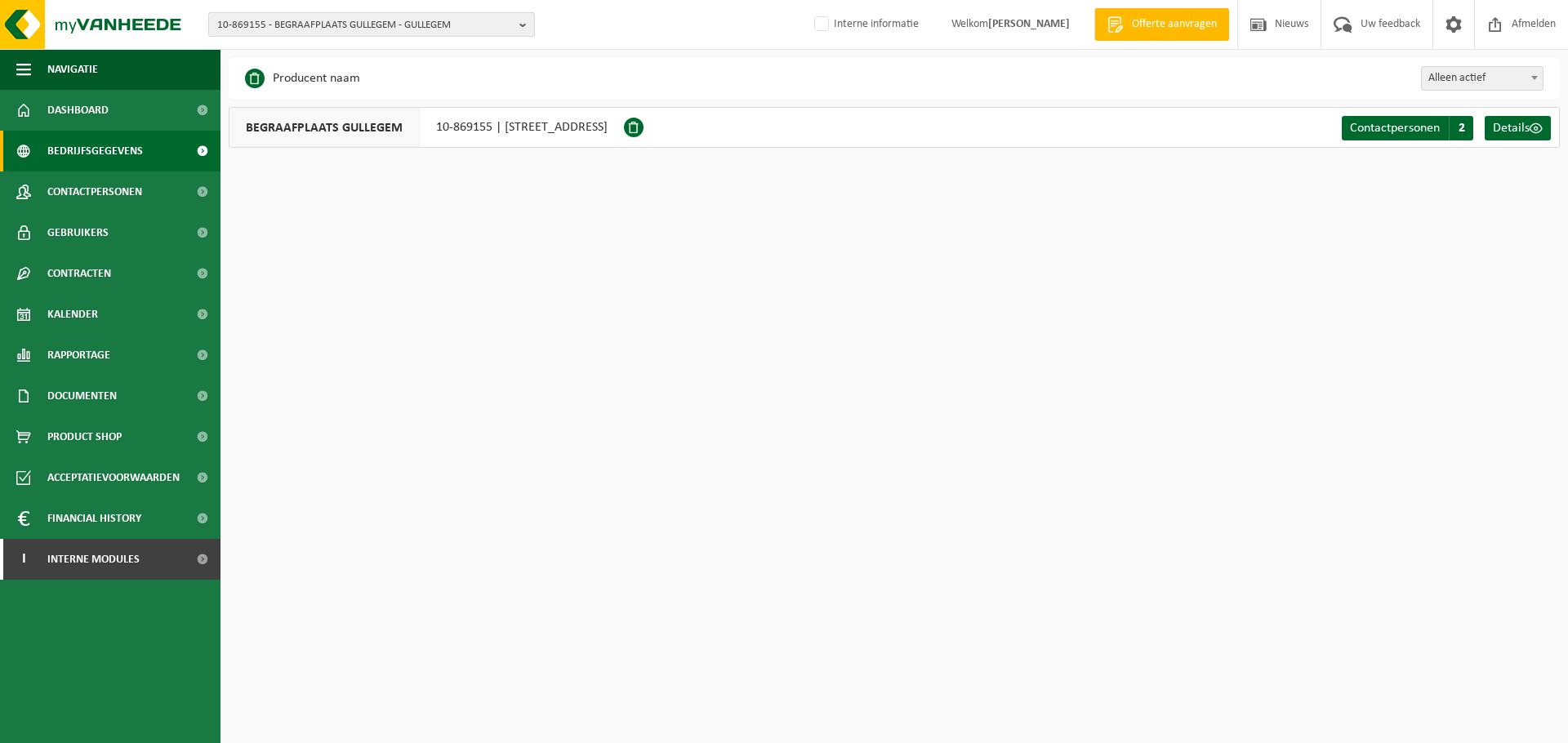
click at [407, 14] on span "10-869155 - BEGRAAFPLAATS GULLEGEM - GULLEGEM" at bounding box center [365, 25] width 296 height 24
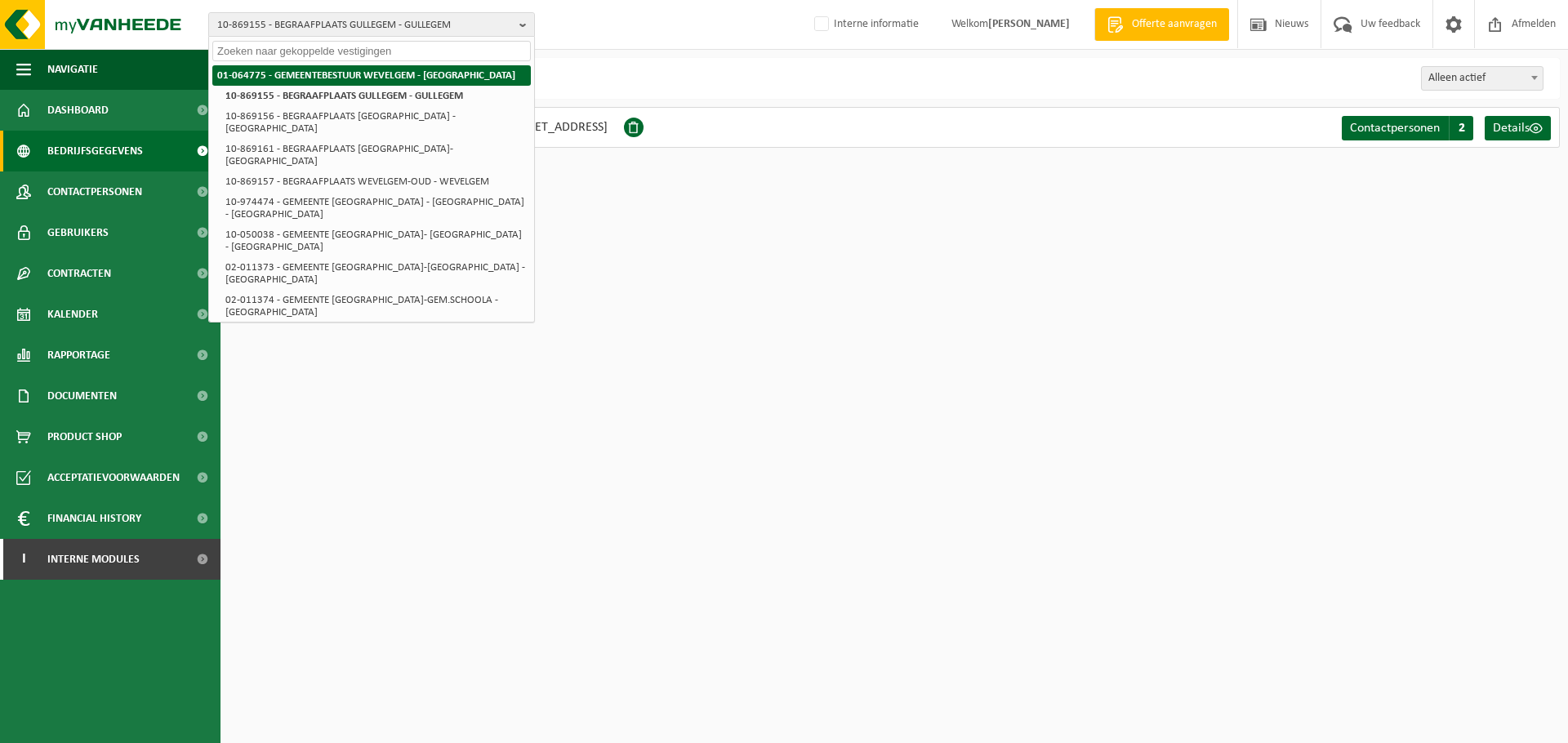
click at [319, 79] on strong "01-064775 - GEMEENTEBESTUUR WEVELGEM - [GEOGRAPHIC_DATA]" at bounding box center [366, 76] width 298 height 11
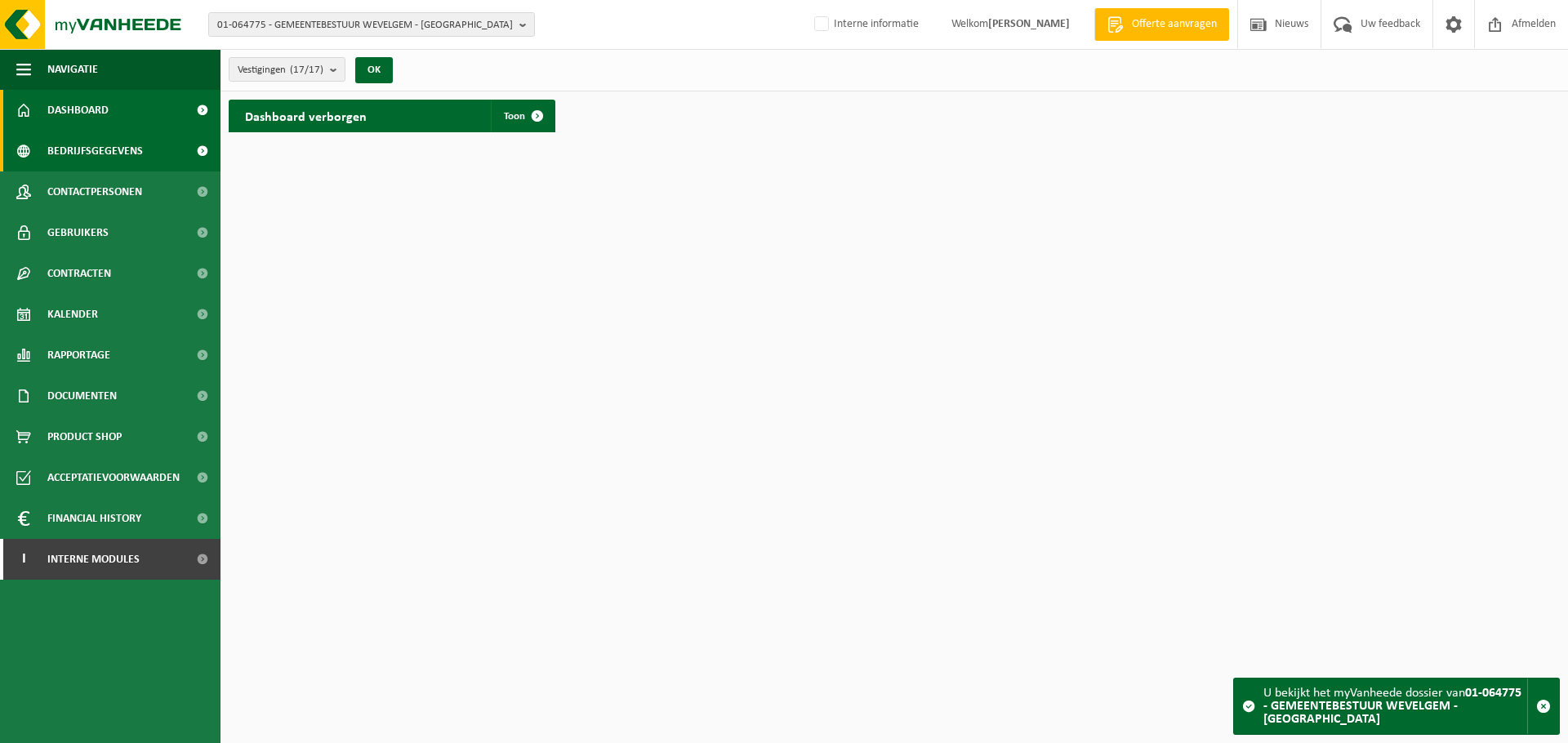
click at [119, 150] on span "Bedrijfsgegevens" at bounding box center [95, 151] width 96 height 41
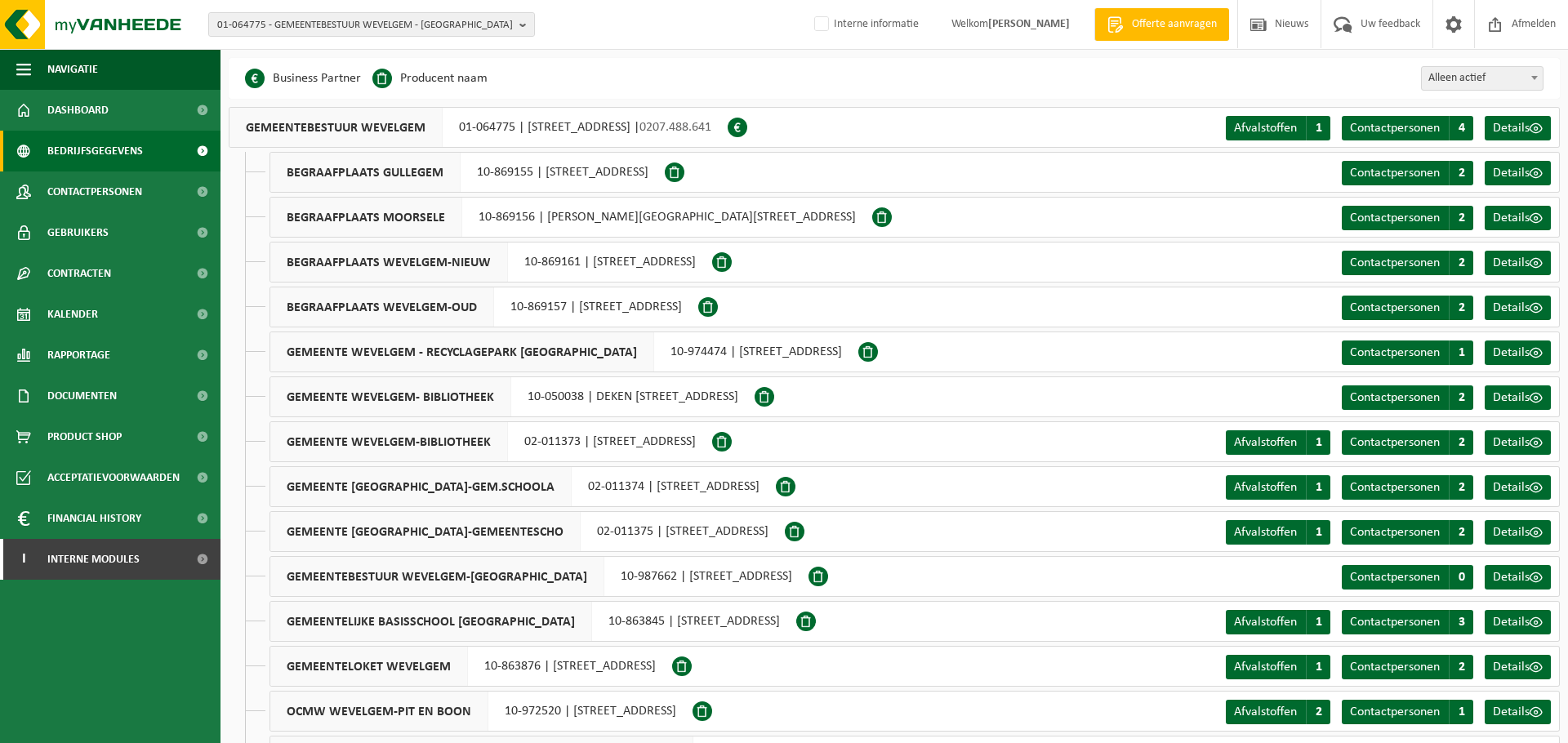
drag, startPoint x: 753, startPoint y: 126, endPoint x: 834, endPoint y: 132, distance: 81.2
click at [727, 132] on div "GEMEENTEBESTUUR WEVELGEM 01-064775 | [STREET_ADDRESS] | 0207.488.641" at bounding box center [478, 128] width 499 height 41
click at [711, 123] on span "0207.488.641" at bounding box center [675, 127] width 71 height 13
click at [727, 124] on div "GEMEENTEBESTUUR WEVELGEM 01-064775 | [STREET_ADDRESS] | 0207.488.641" at bounding box center [478, 128] width 499 height 41
click at [711, 126] on span "0207.488.641" at bounding box center [675, 127] width 71 height 13
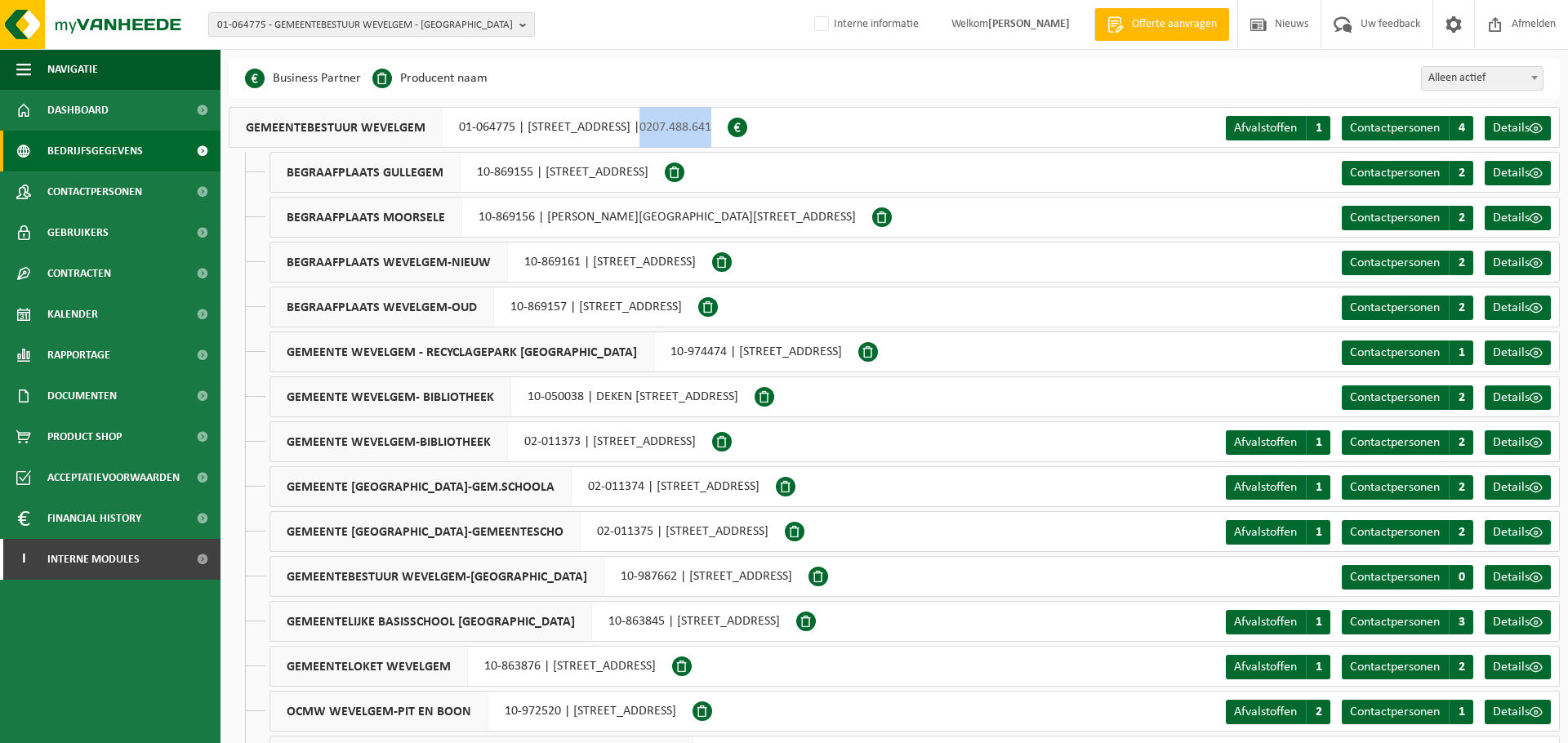
drag, startPoint x: 759, startPoint y: 127, endPoint x: 832, endPoint y: 129, distance: 73.0
click at [727, 129] on div "GEMEENTEBESTUUR WEVELGEM 01-064775 | VANACKERESTRAAT 16, 8560 WEVELGEM | 0207.4…" at bounding box center [478, 128] width 499 height 41
copy span "0207.488.641"
click at [426, 23] on span "01-064775 - GEMEENTEBESTUUR WEVELGEM - [GEOGRAPHIC_DATA]" at bounding box center [365, 25] width 296 height 24
type input "01-001001"
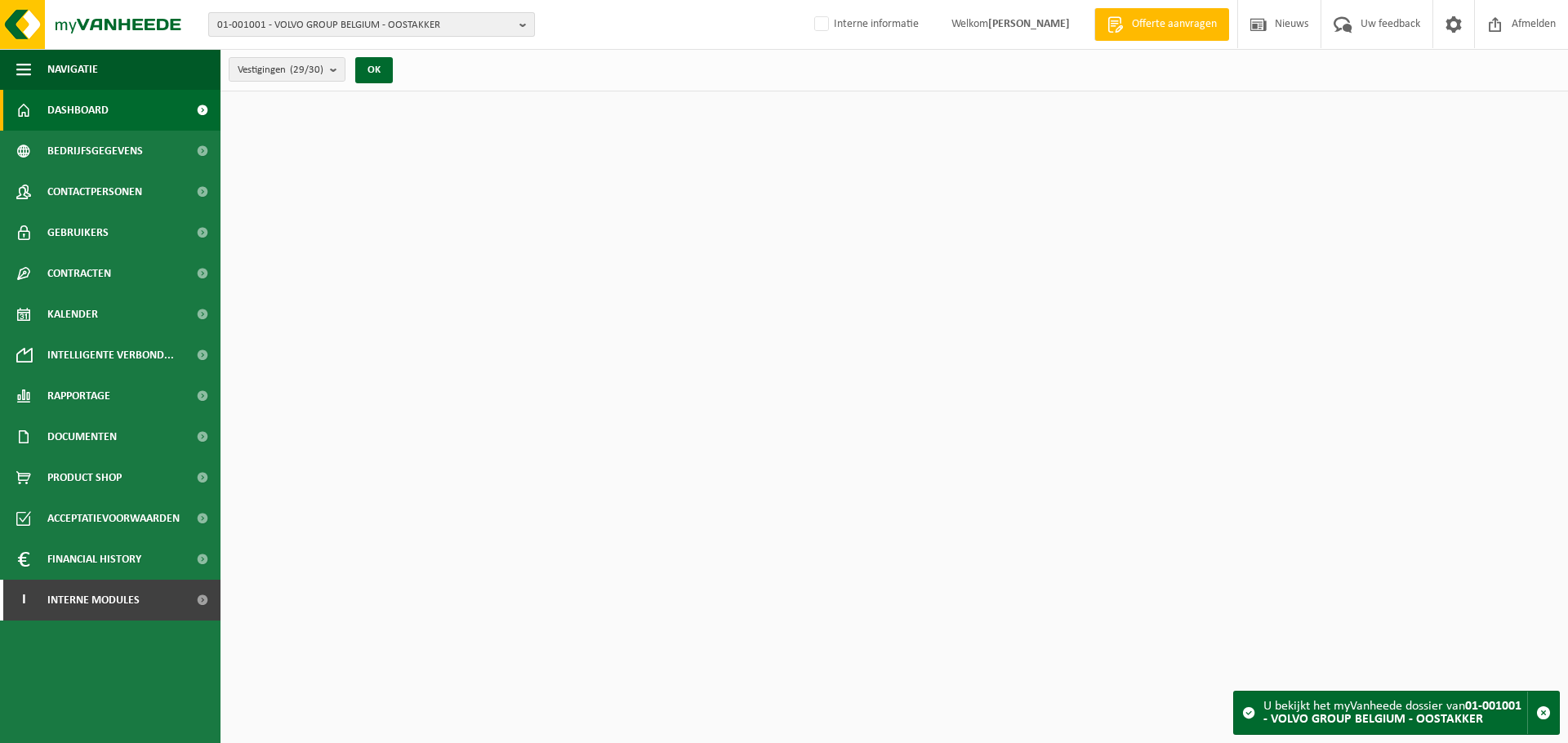
click at [415, 30] on span "01-001001 - VOLVO GROUP BELGIUM - OOSTAKKER" at bounding box center [365, 25] width 296 height 24
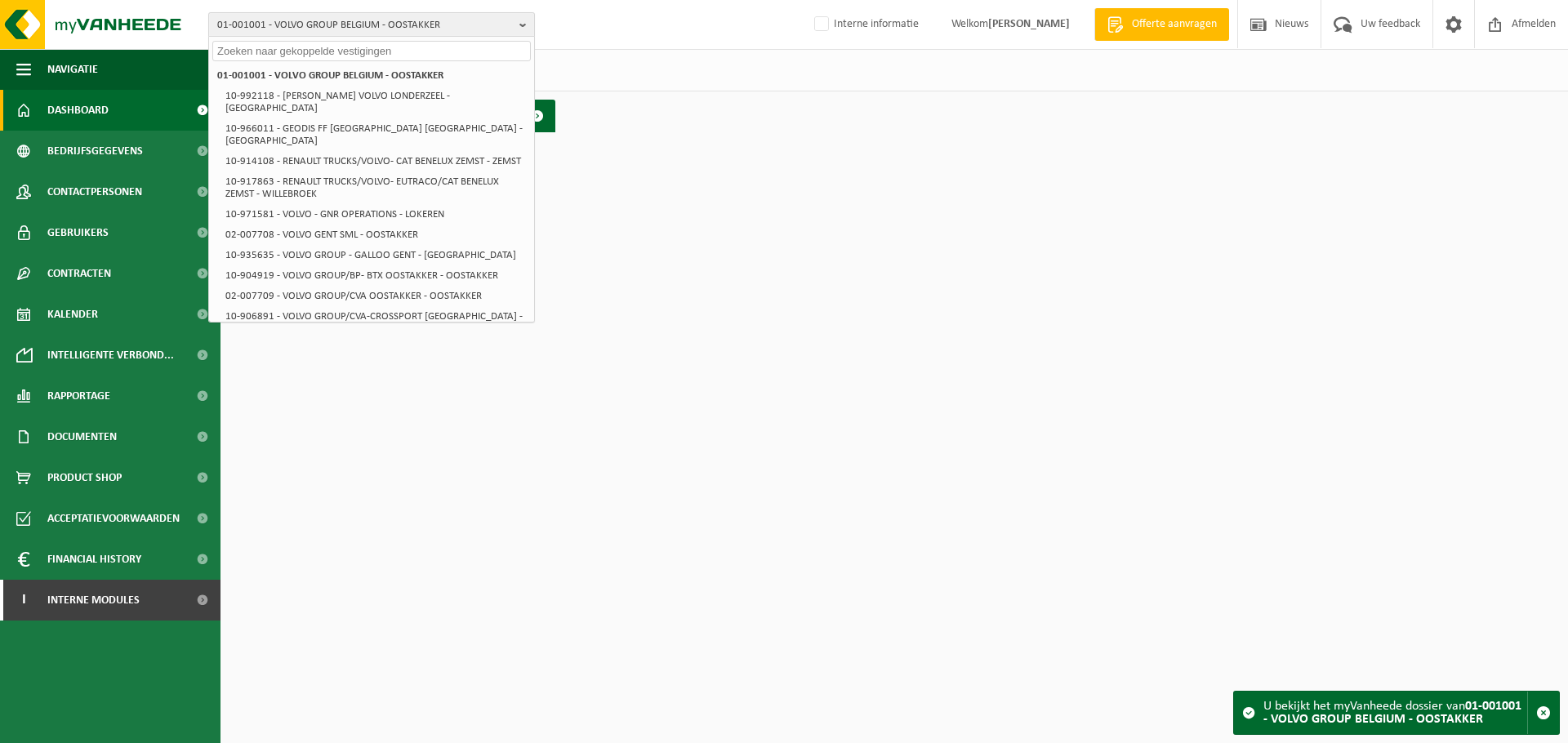
paste input "0207.488.641"
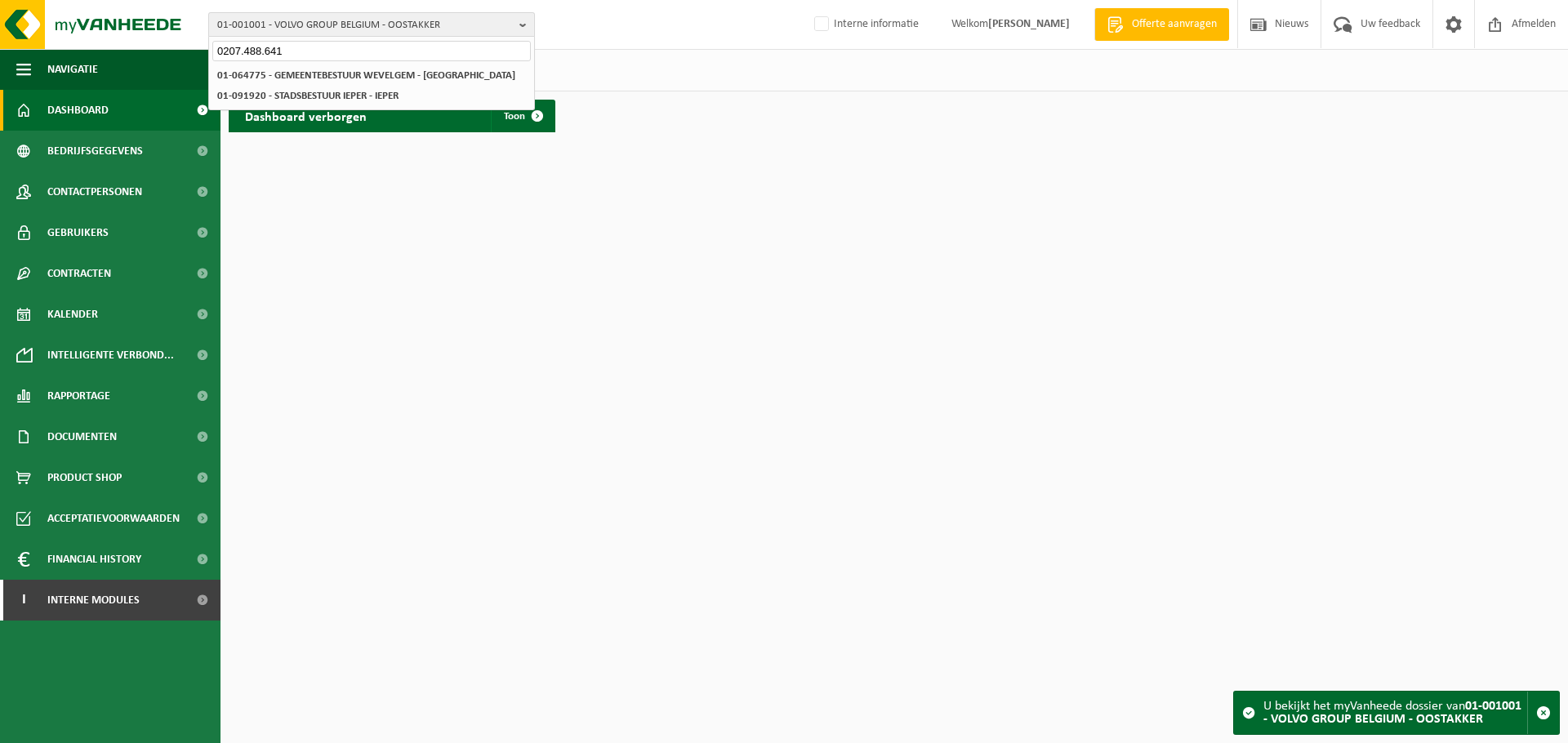
type input "0207.488.641"
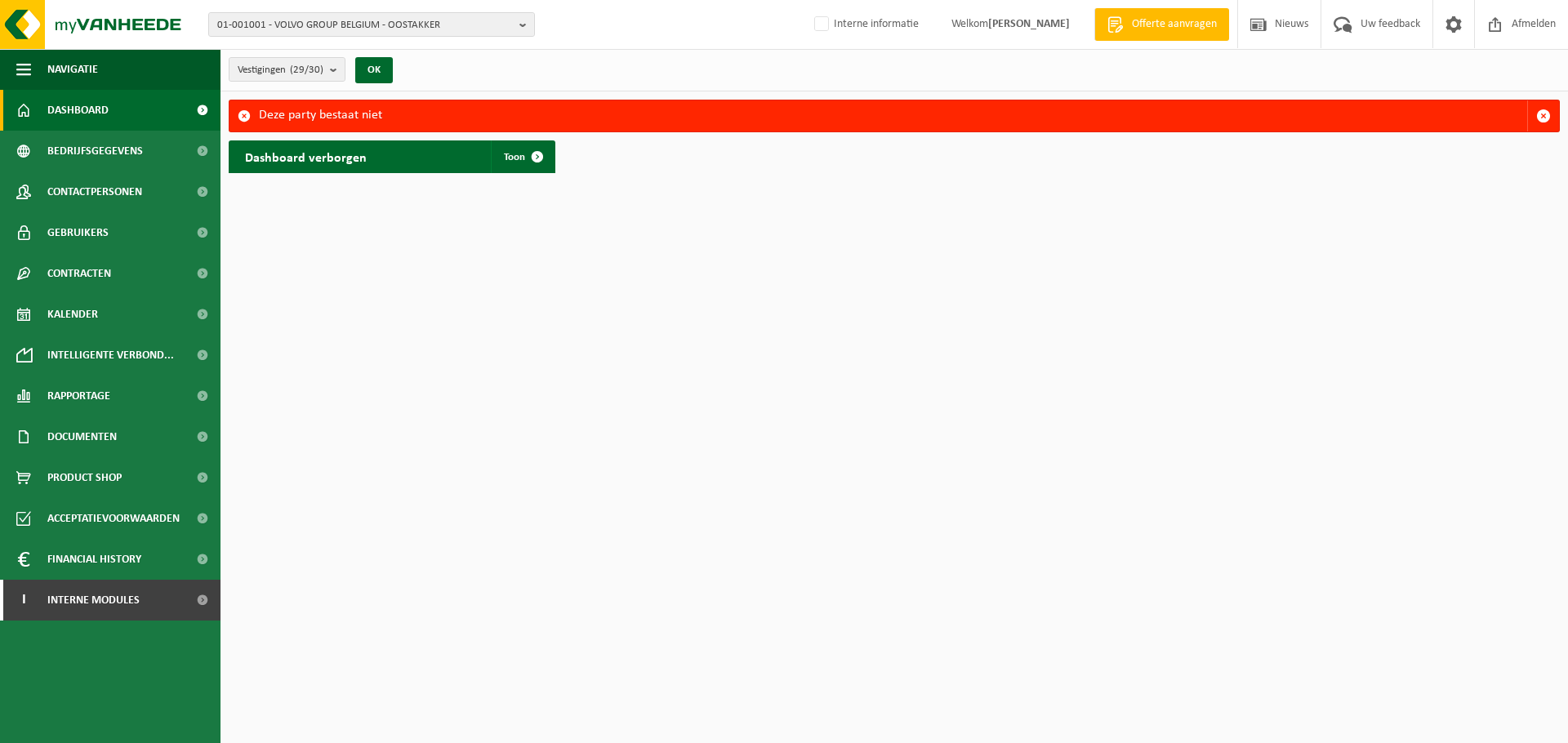
click at [415, 30] on span "01-001001 - VOLVO GROUP BELGIUM - OOSTAKKER" at bounding box center [365, 25] width 296 height 24
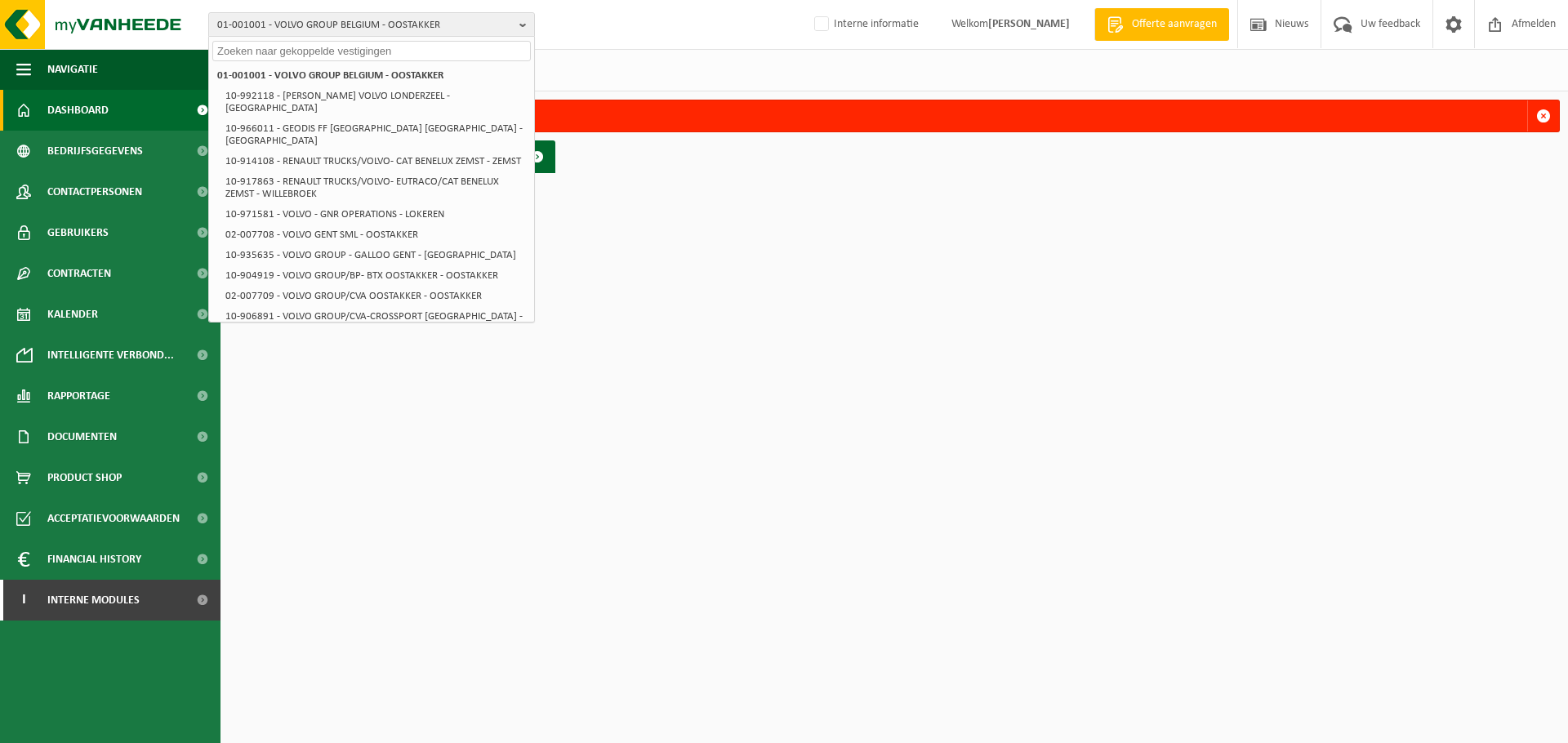
paste input "0207.488.641"
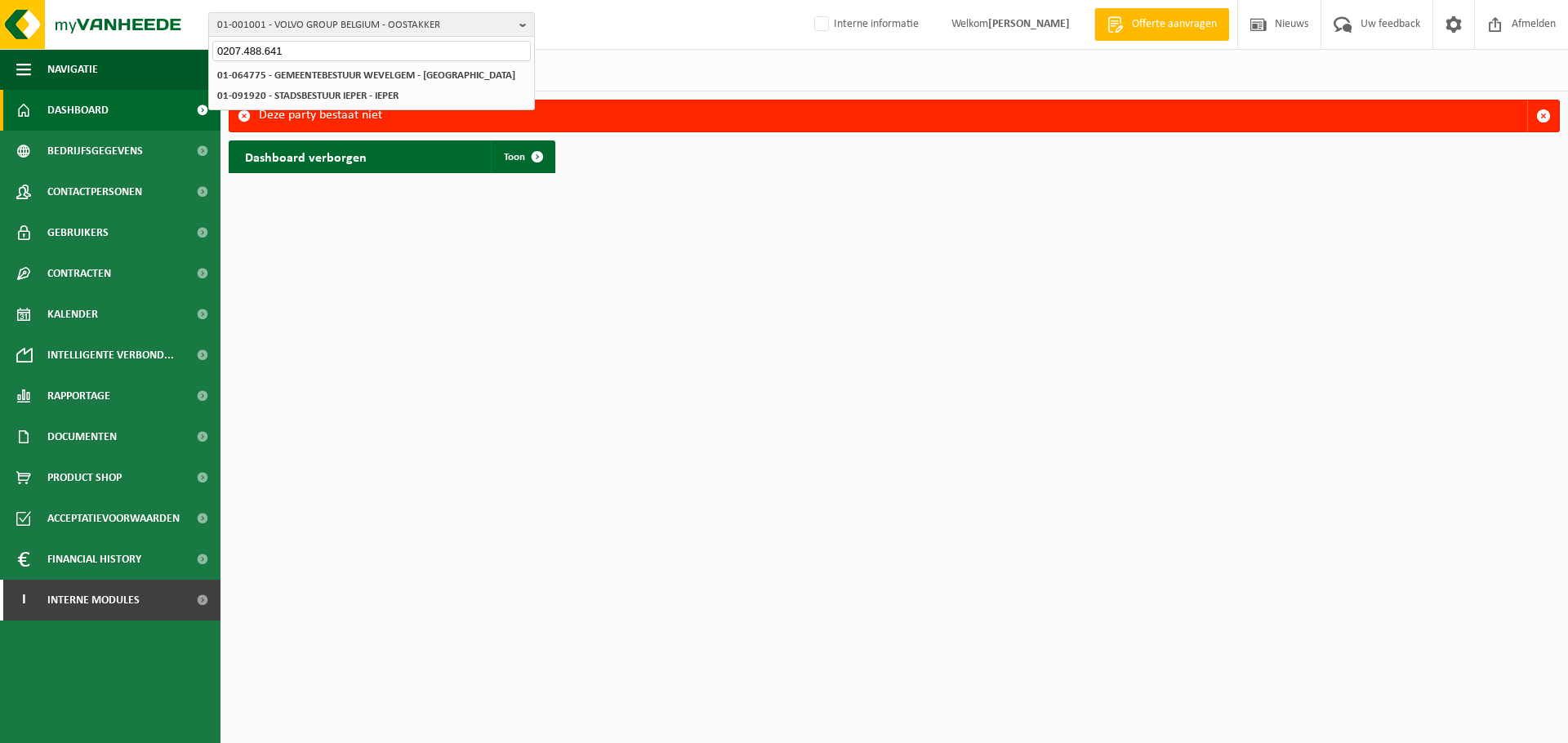
type input "0207.488.641"
click at [381, 74] on strong "01-064775 - GEMEENTEBESTUUR WEVELGEM - [GEOGRAPHIC_DATA]" at bounding box center [366, 76] width 298 height 11
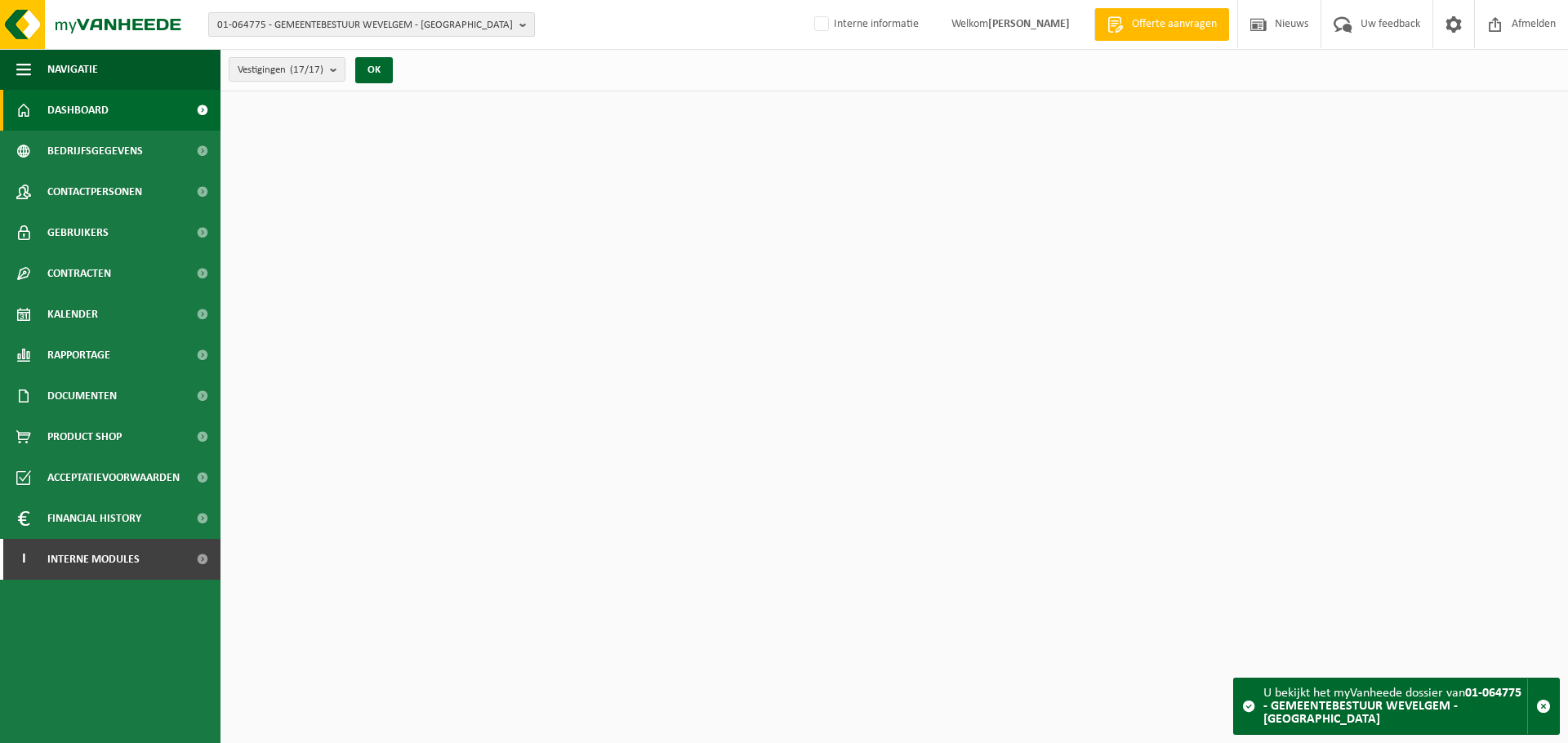
click at [465, 21] on span "01-064775 - GEMEENTEBESTUUR WEVELGEM - [GEOGRAPHIC_DATA]" at bounding box center [365, 25] width 296 height 24
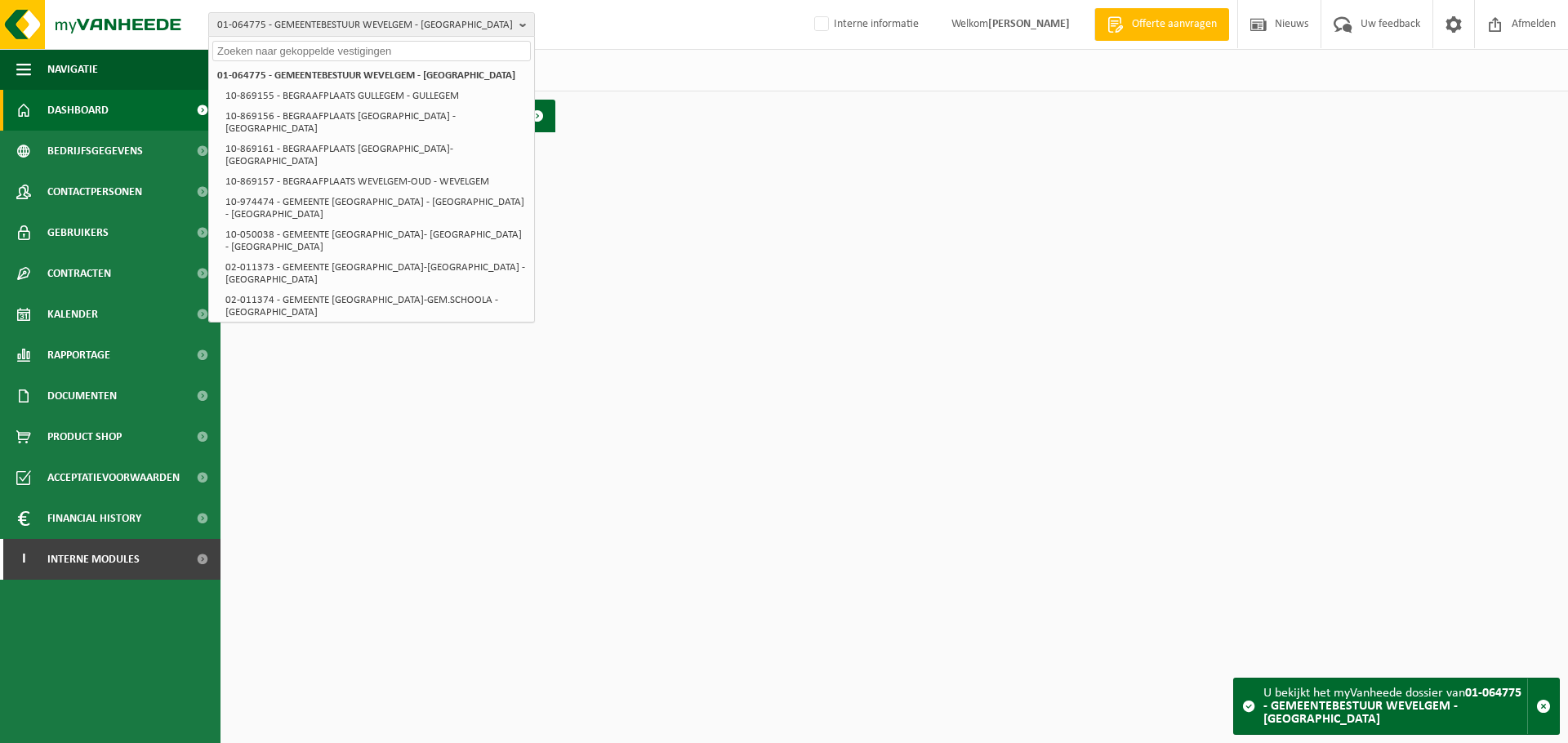
click at [853, 369] on html "01-064775 - GEMEENTEBESTUUR WEVELGEM - [GEOGRAPHIC_DATA] 01-064775 - GEMEENTEBE…" at bounding box center [784, 372] width 1568 height 743
click at [385, 486] on html "01-064775 - GEMEENTEBESTUUR WEVELGEM - [GEOGRAPHIC_DATA] 01-064775 - GEMEENTEBE…" at bounding box center [784, 372] width 1568 height 743
click at [482, 14] on span "01-064775 - GEMEENTEBESTUUR WEVELGEM - [GEOGRAPHIC_DATA]" at bounding box center [365, 25] width 296 height 24
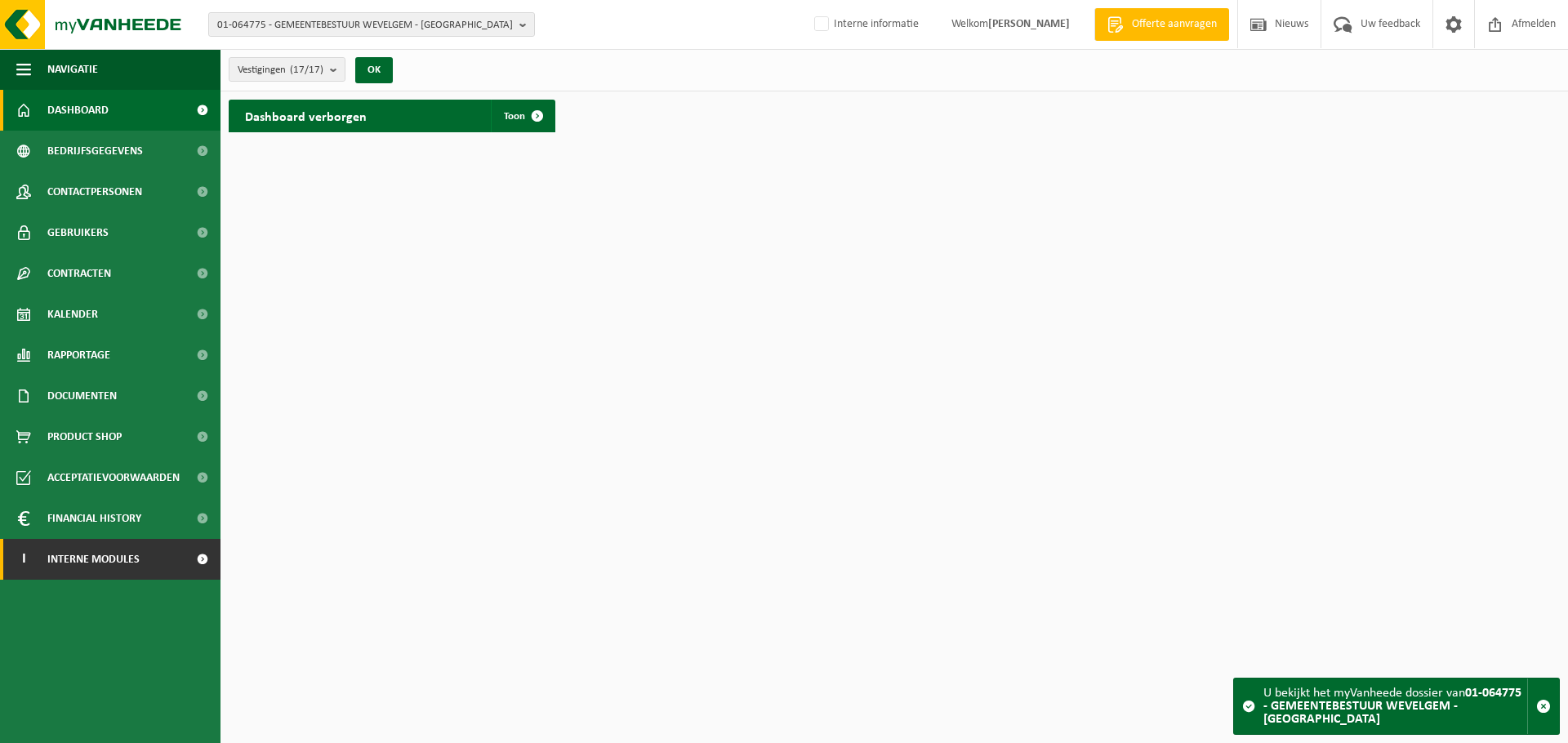
click at [97, 563] on span "Interne modules" at bounding box center [93, 559] width 92 height 41
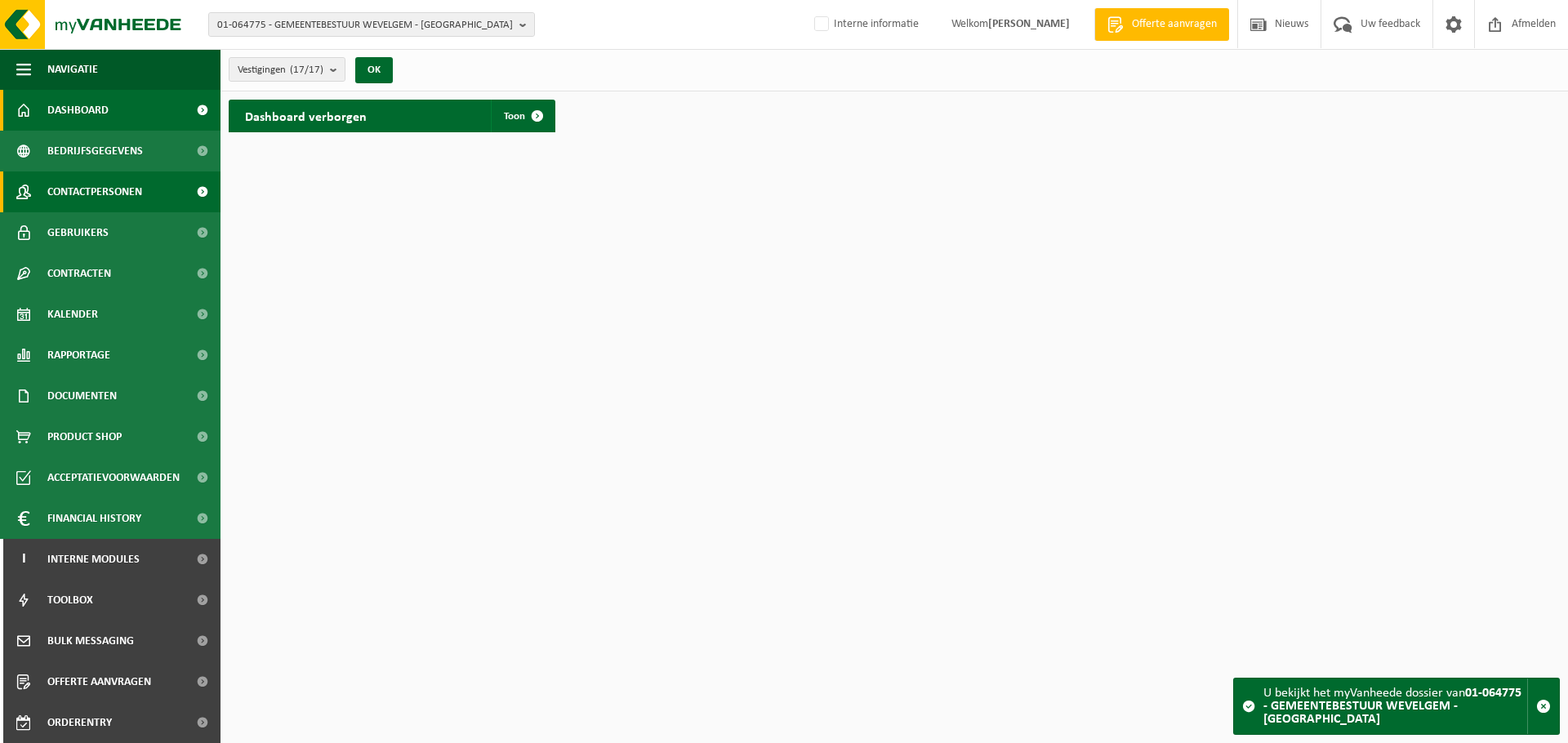
click at [117, 198] on span "Contactpersonen" at bounding box center [95, 192] width 95 height 41
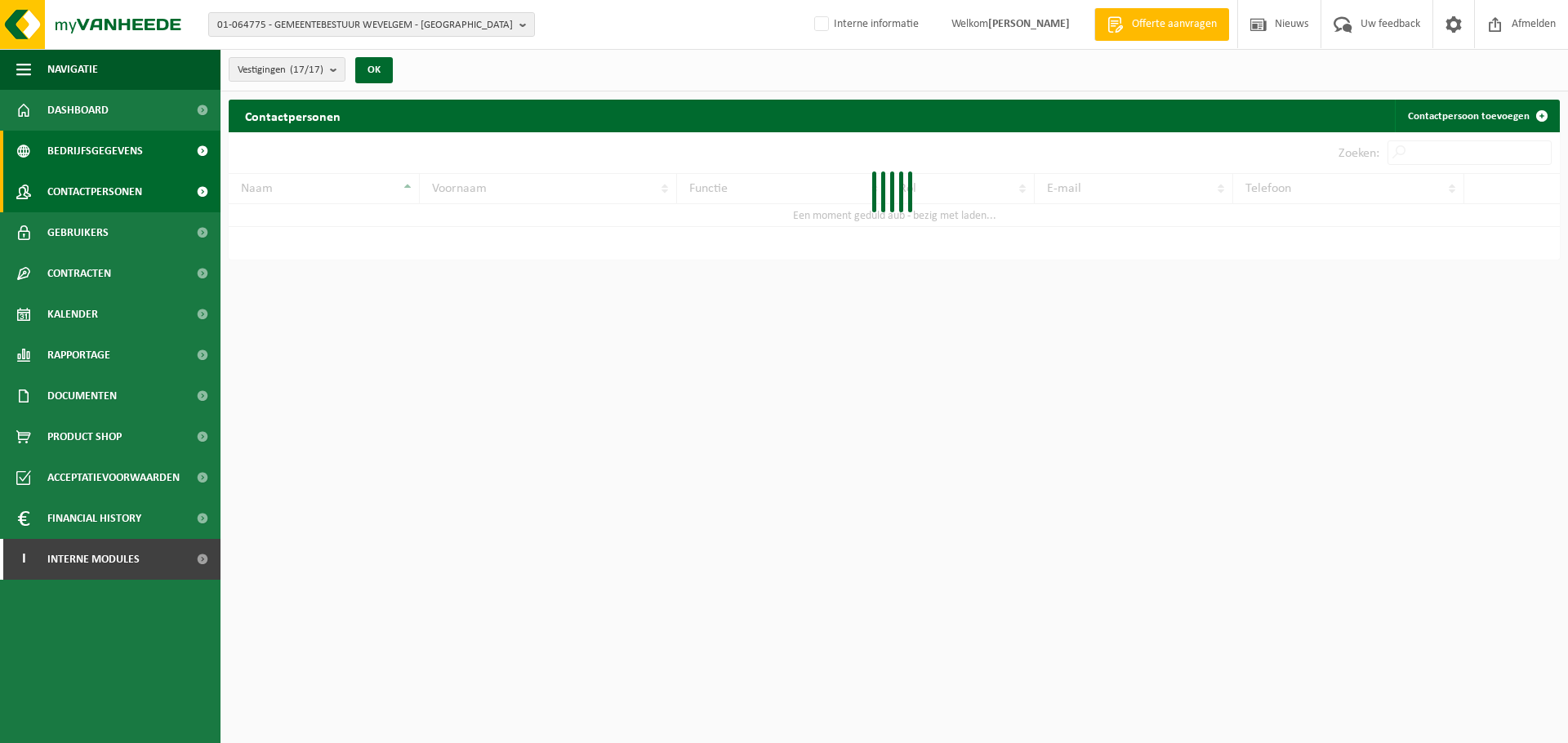
click at [119, 142] on span "Bedrijfsgegevens" at bounding box center [95, 151] width 96 height 41
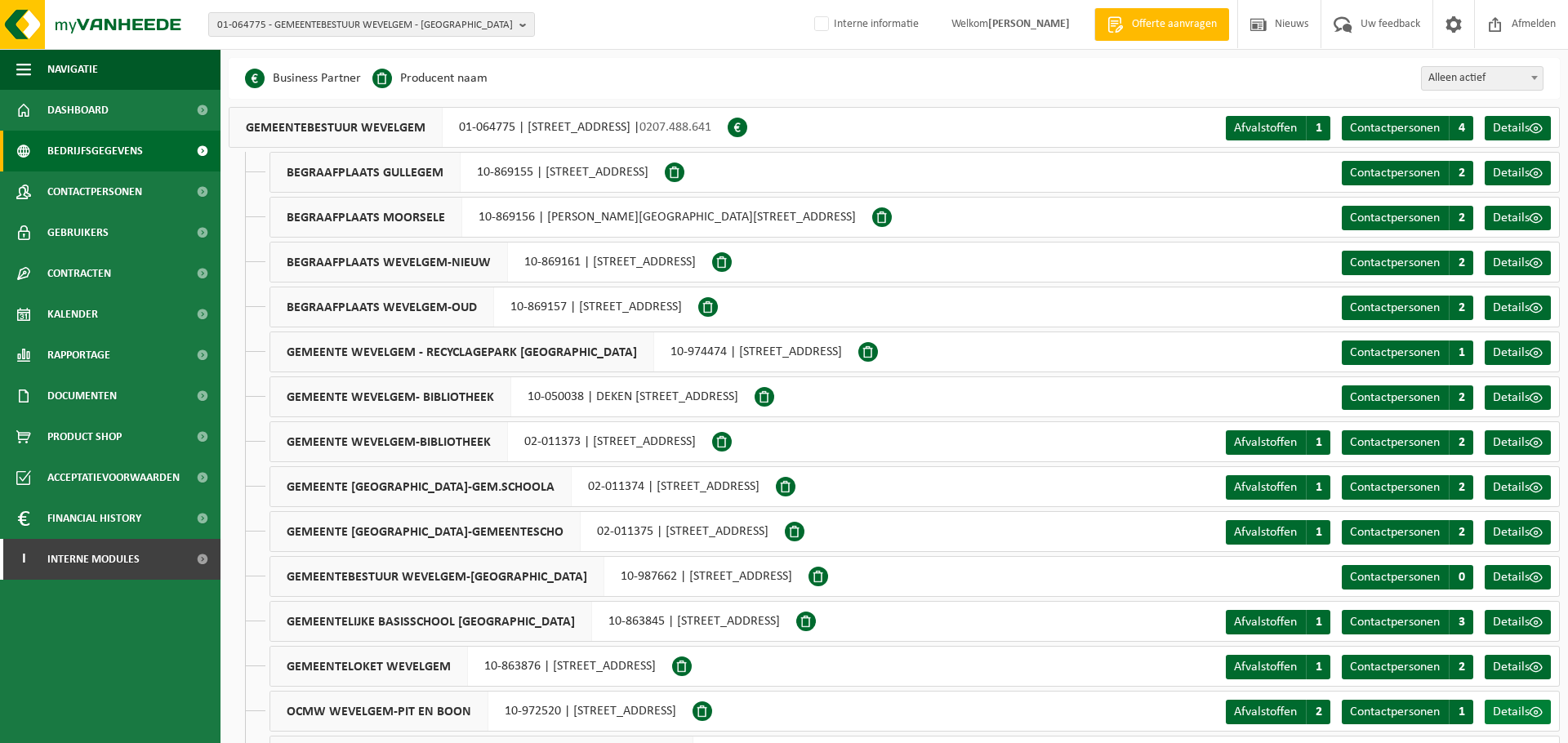
click at [1512, 707] on span "Details" at bounding box center [1511, 712] width 37 height 13
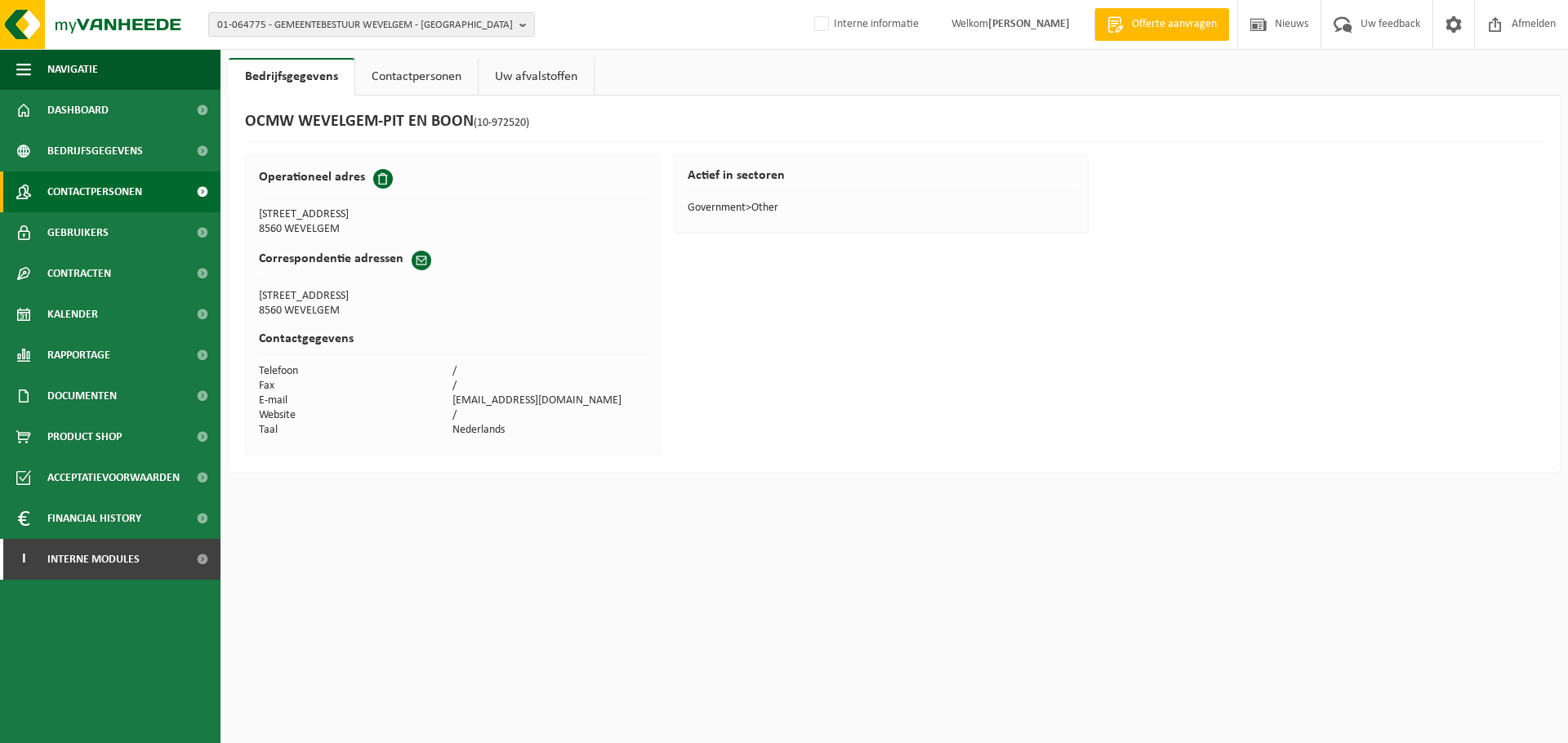
click at [94, 202] on span "Contactpersonen" at bounding box center [95, 192] width 95 height 41
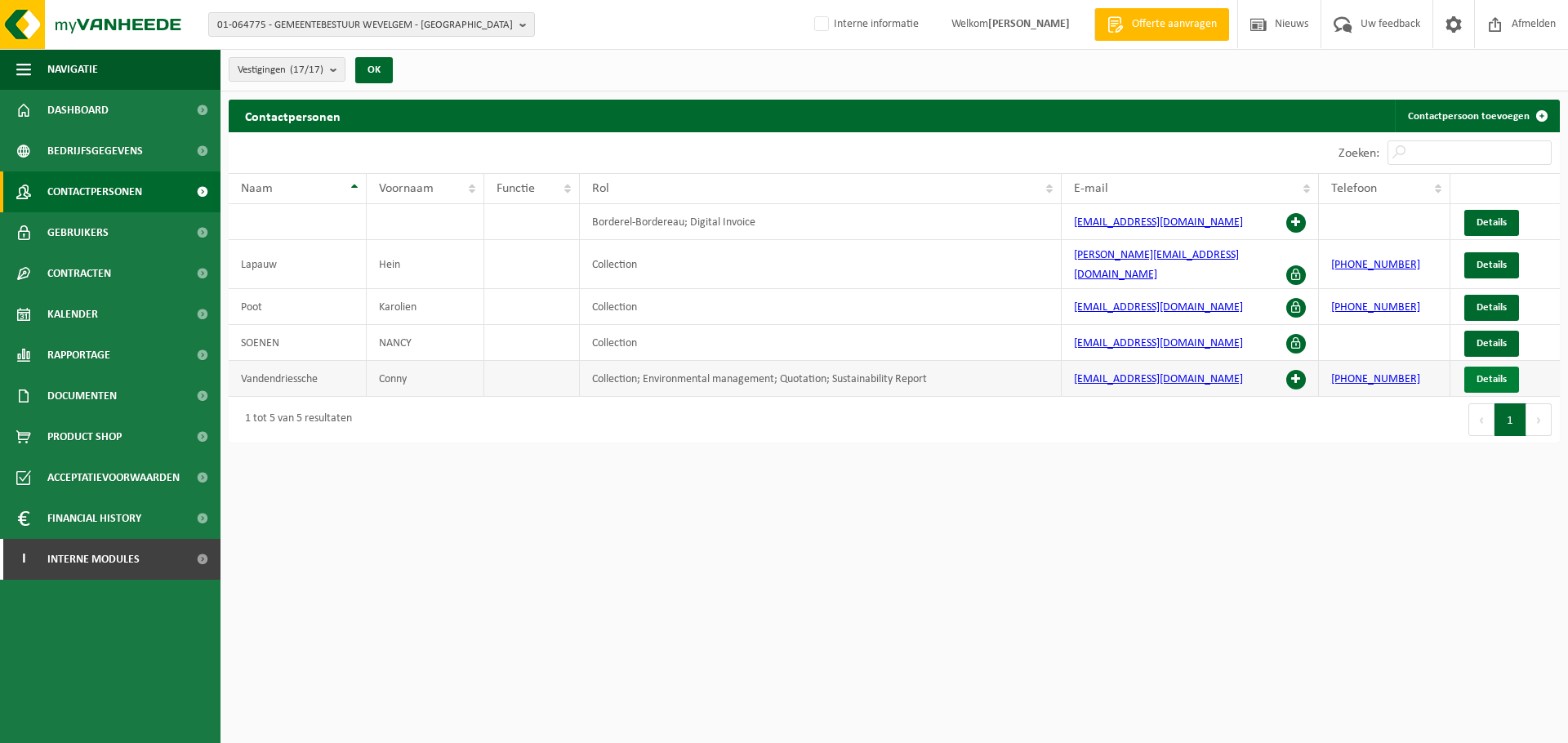
click at [1497, 375] on link "Details" at bounding box center [1491, 379] width 55 height 26
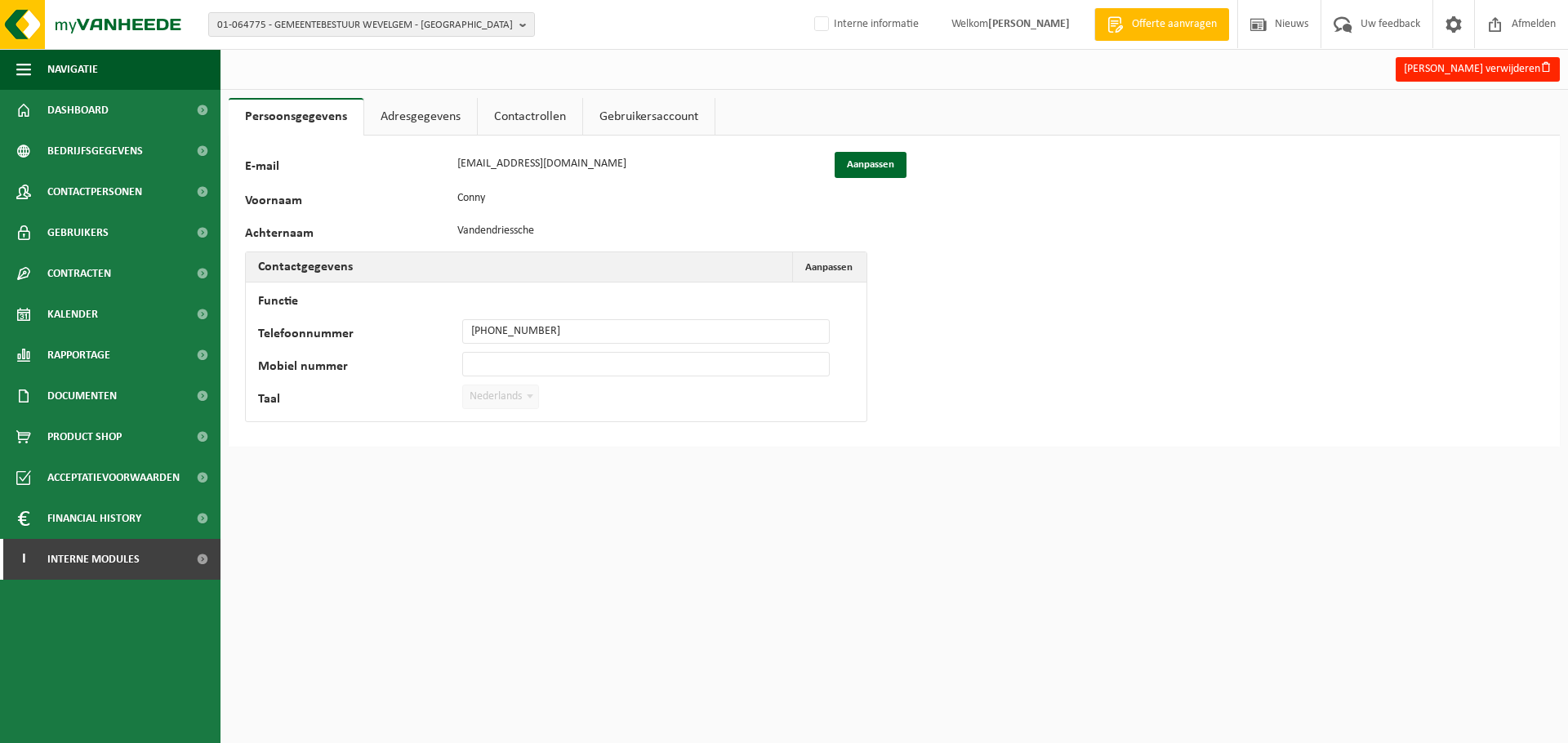
click at [414, 127] on link "Adresgegevens" at bounding box center [421, 117] width 113 height 38
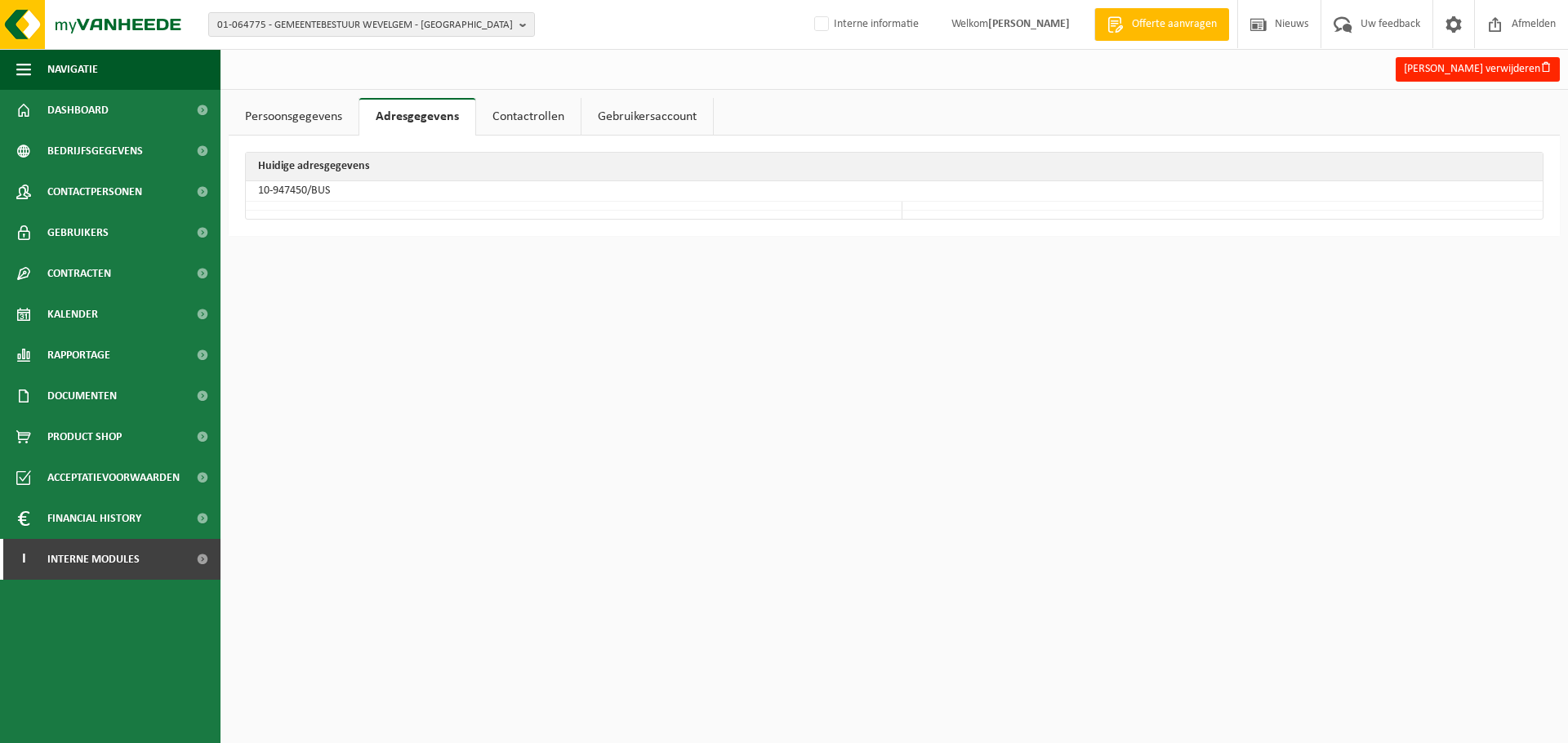
click at [518, 119] on link "Contactrollen" at bounding box center [528, 117] width 105 height 38
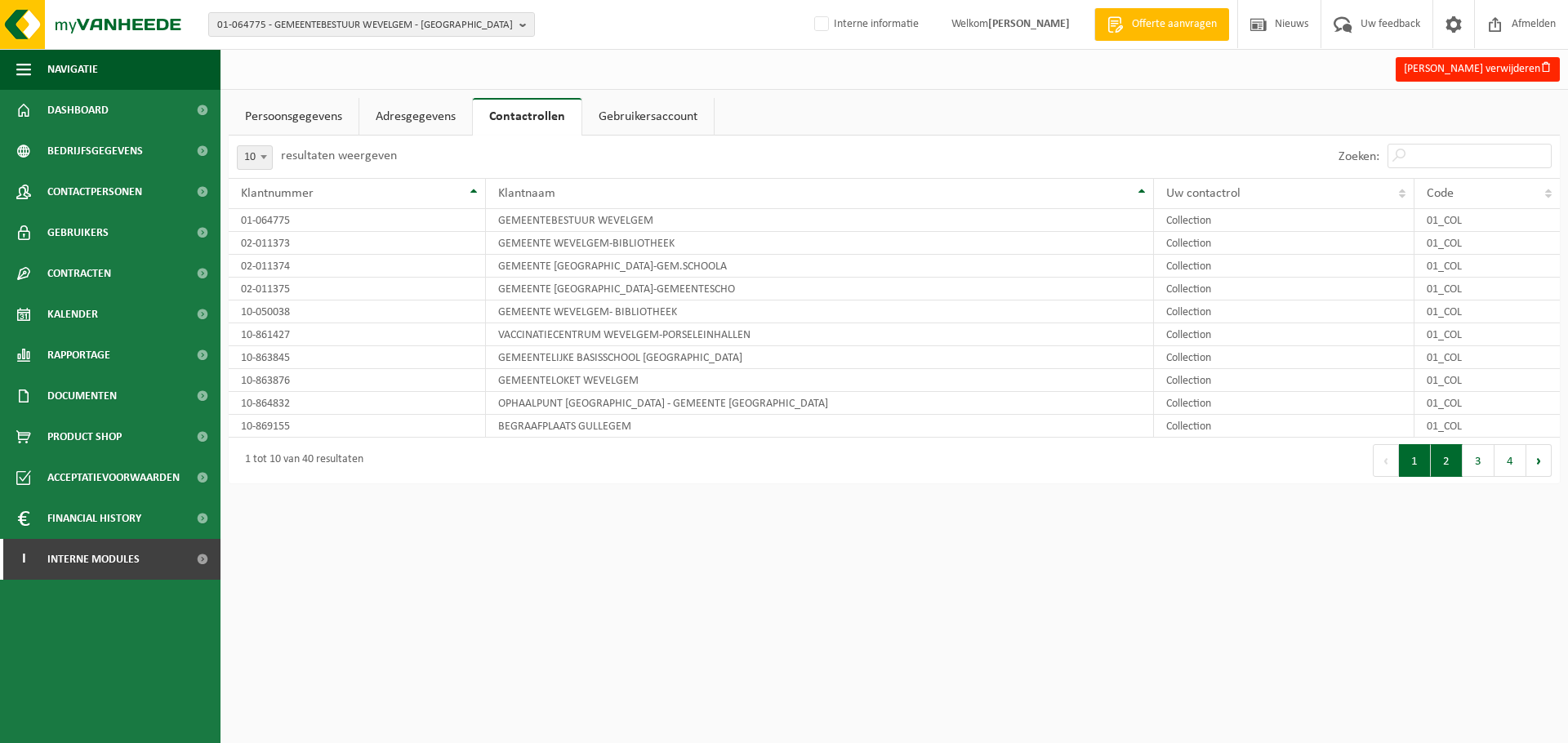
click at [1441, 466] on button "2" at bounding box center [1447, 460] width 32 height 33
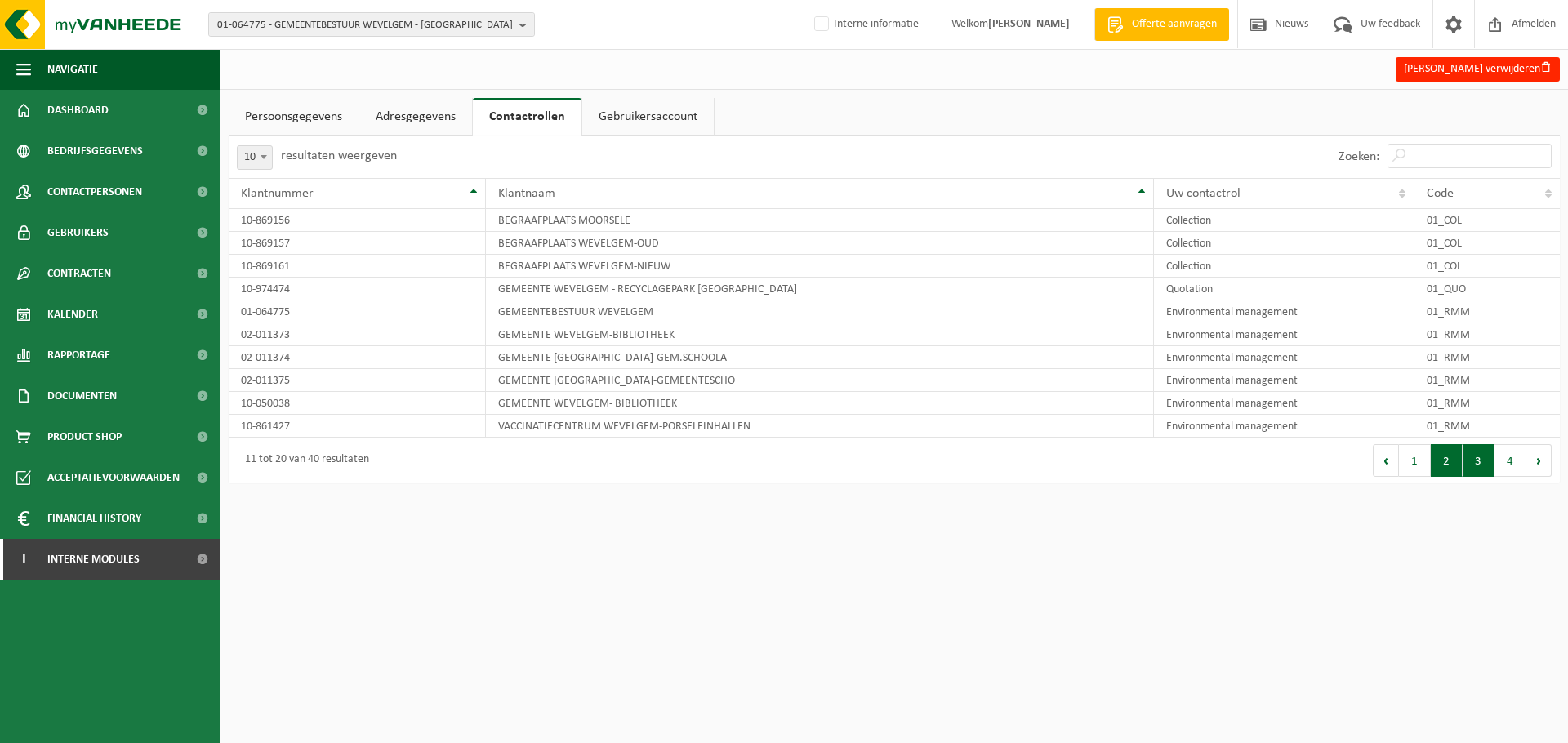
click at [1480, 463] on button "3" at bounding box center [1479, 460] width 32 height 33
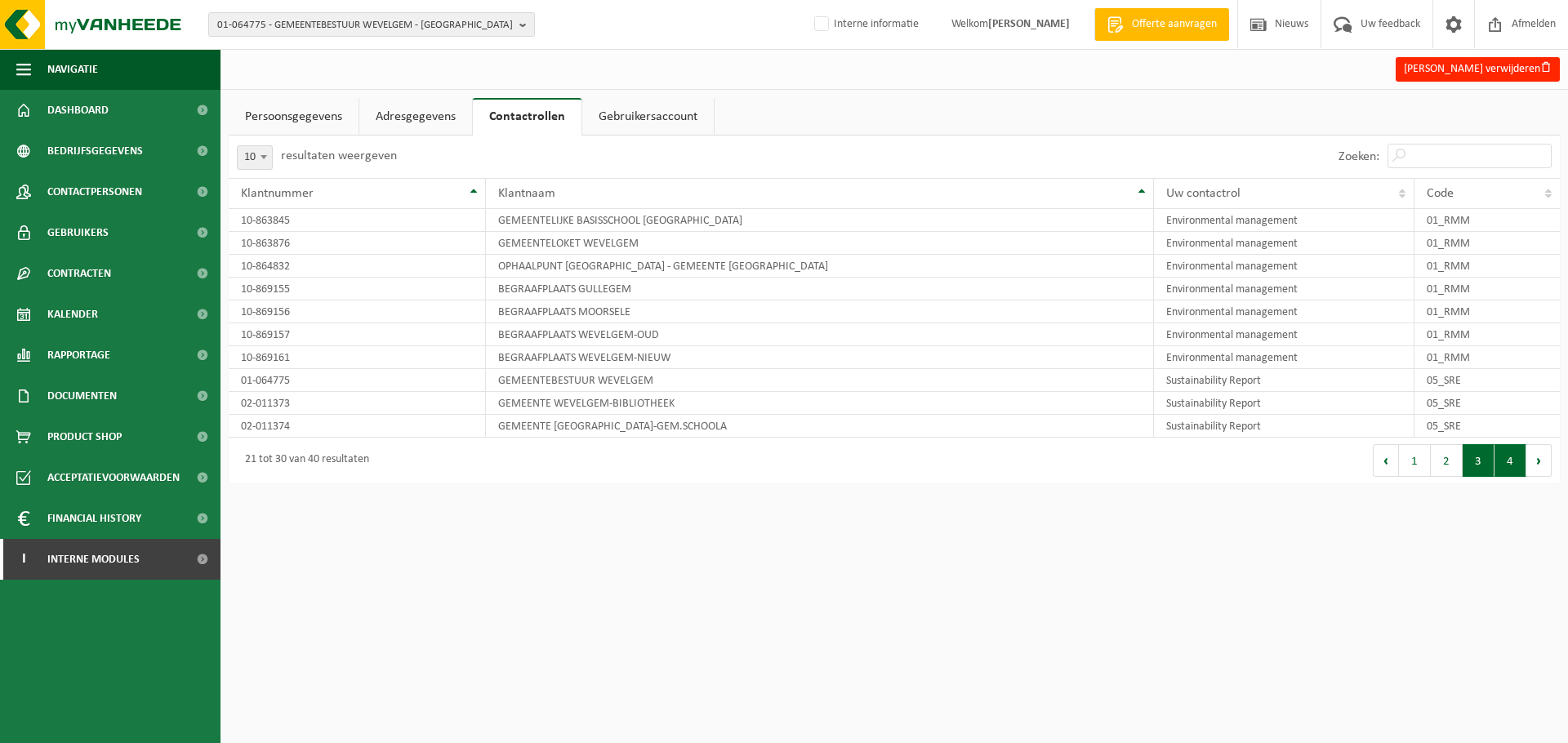
click at [1499, 459] on button "4" at bounding box center [1511, 460] width 32 height 33
click at [1435, 162] on input "Zoeken:" at bounding box center [1470, 155] width 164 height 24
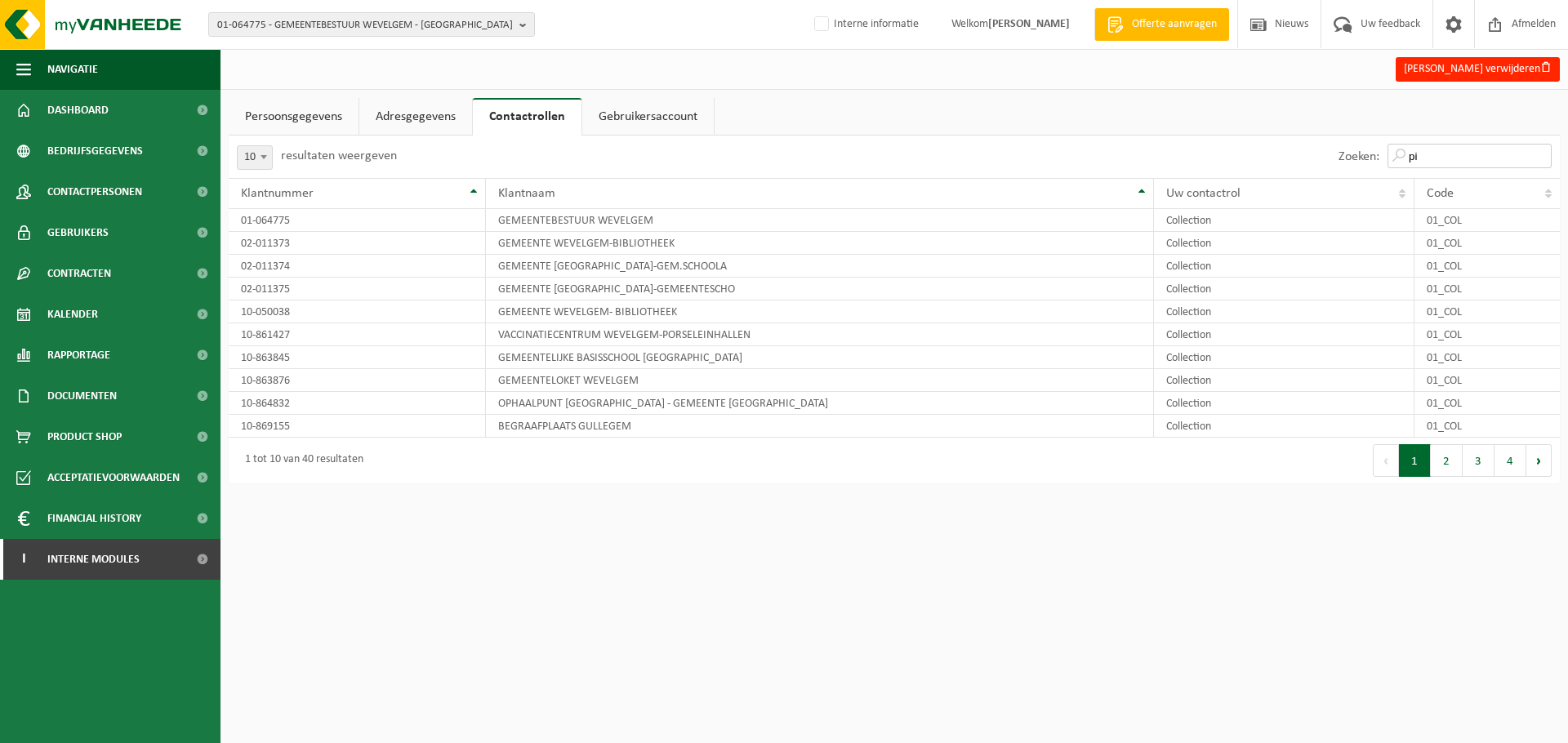
type input "p"
click at [83, 384] on span "Documenten" at bounding box center [82, 396] width 70 height 41
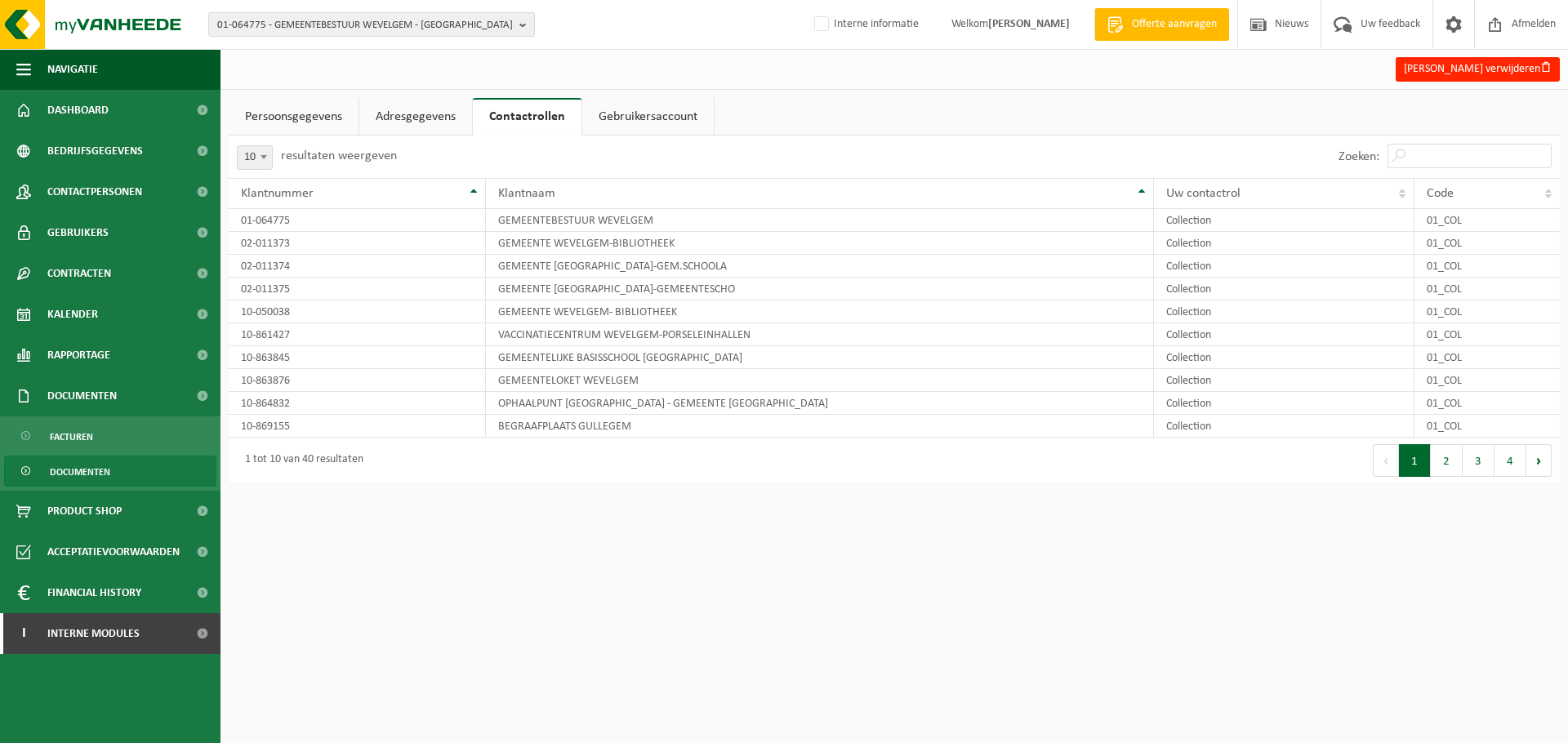
click at [79, 472] on span "Documenten" at bounding box center [80, 472] width 61 height 31
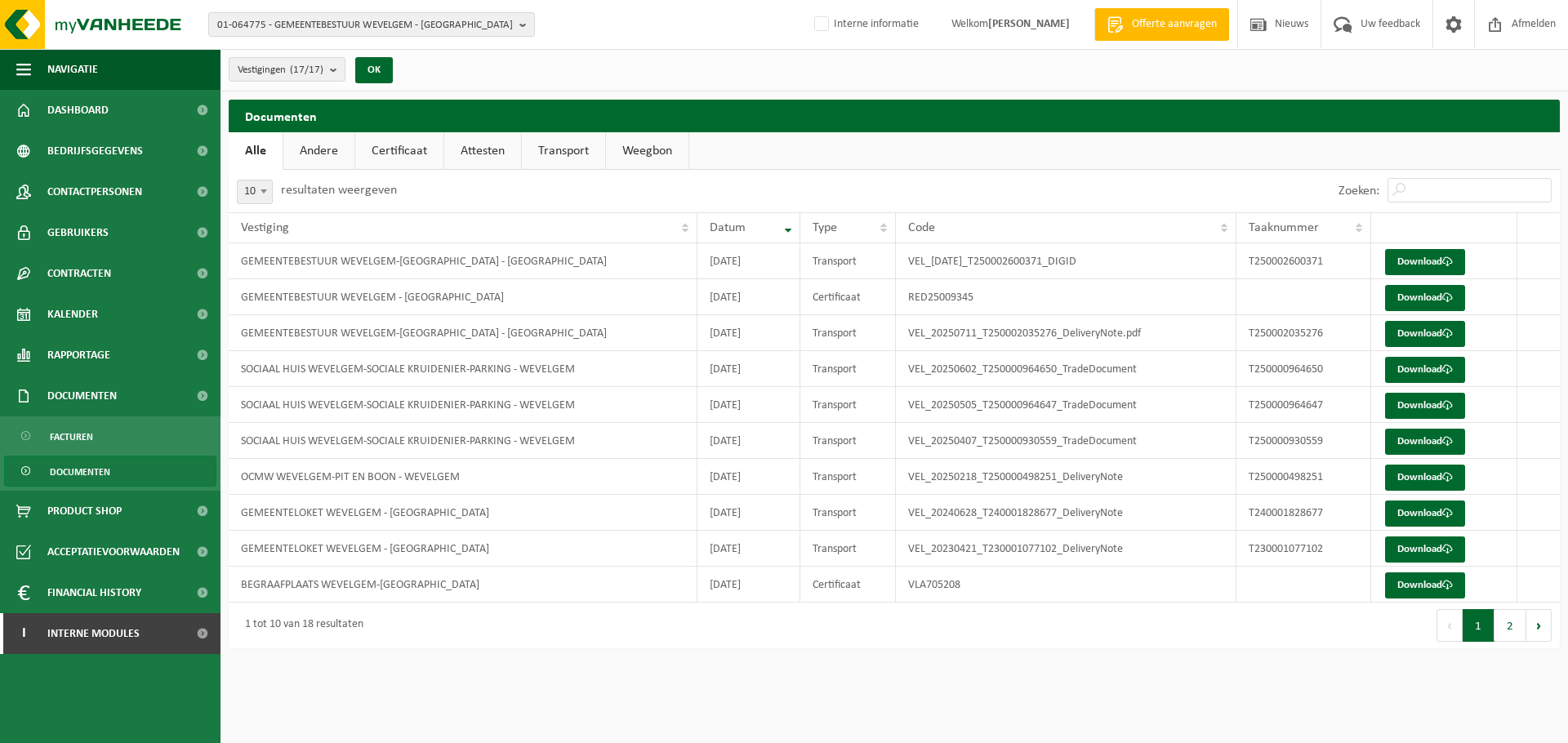
click at [402, 151] on link "Certificaat" at bounding box center [399, 151] width 88 height 38
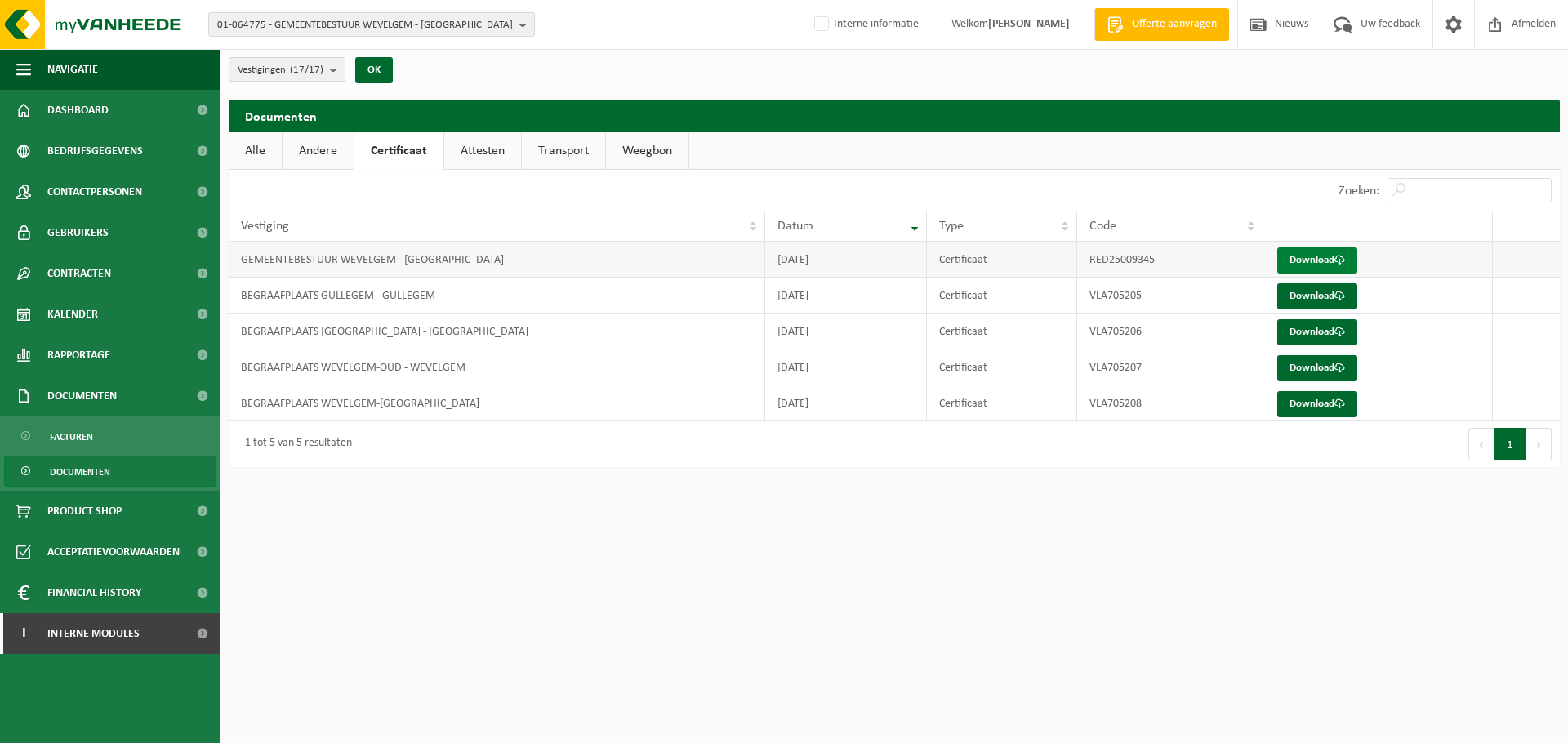
click at [1309, 263] on link "Download" at bounding box center [1318, 260] width 80 height 26
click at [502, 21] on span "01-064775 - GEMEENTEBESTUUR WEVELGEM - [GEOGRAPHIC_DATA]" at bounding box center [365, 25] width 296 height 24
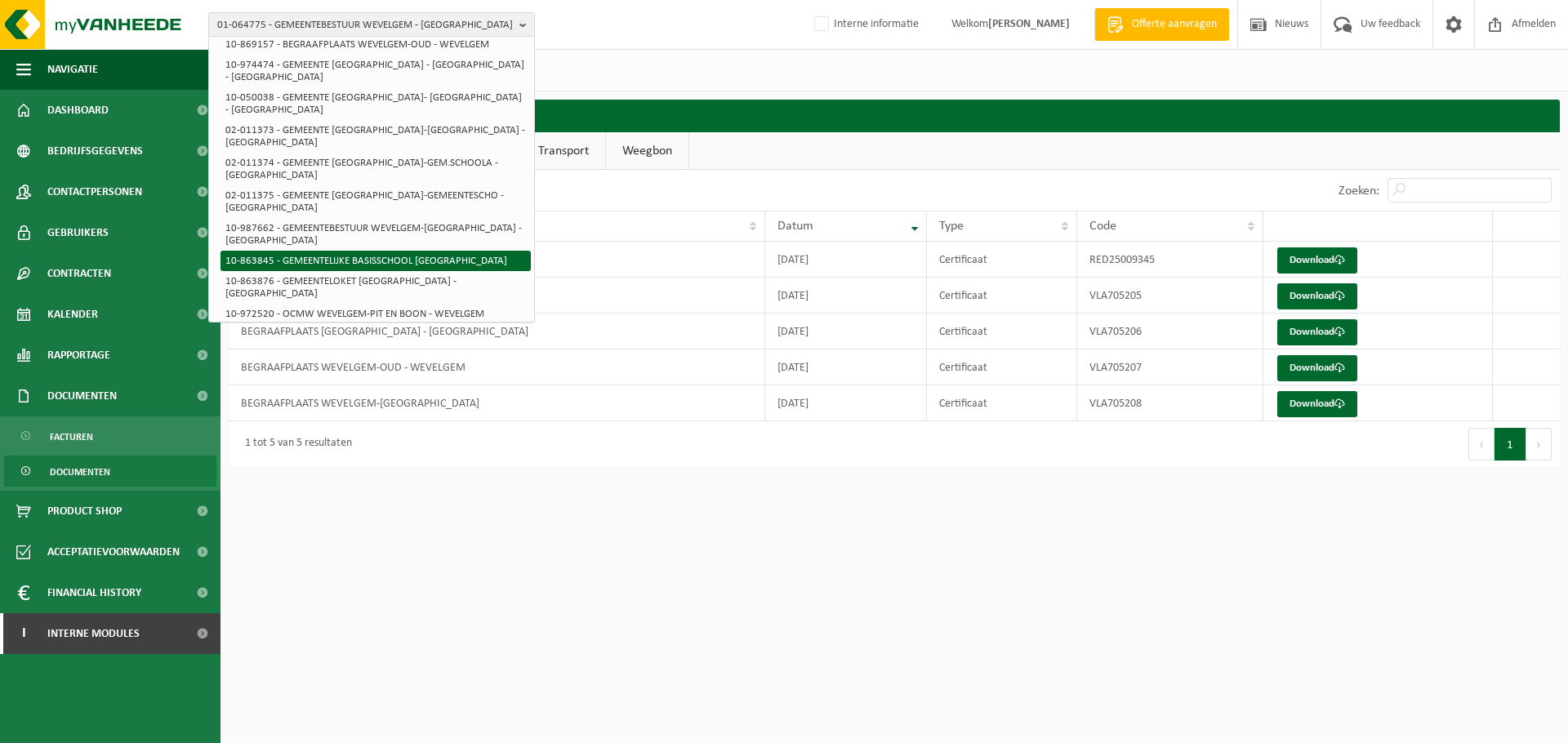
scroll to position [157, 0]
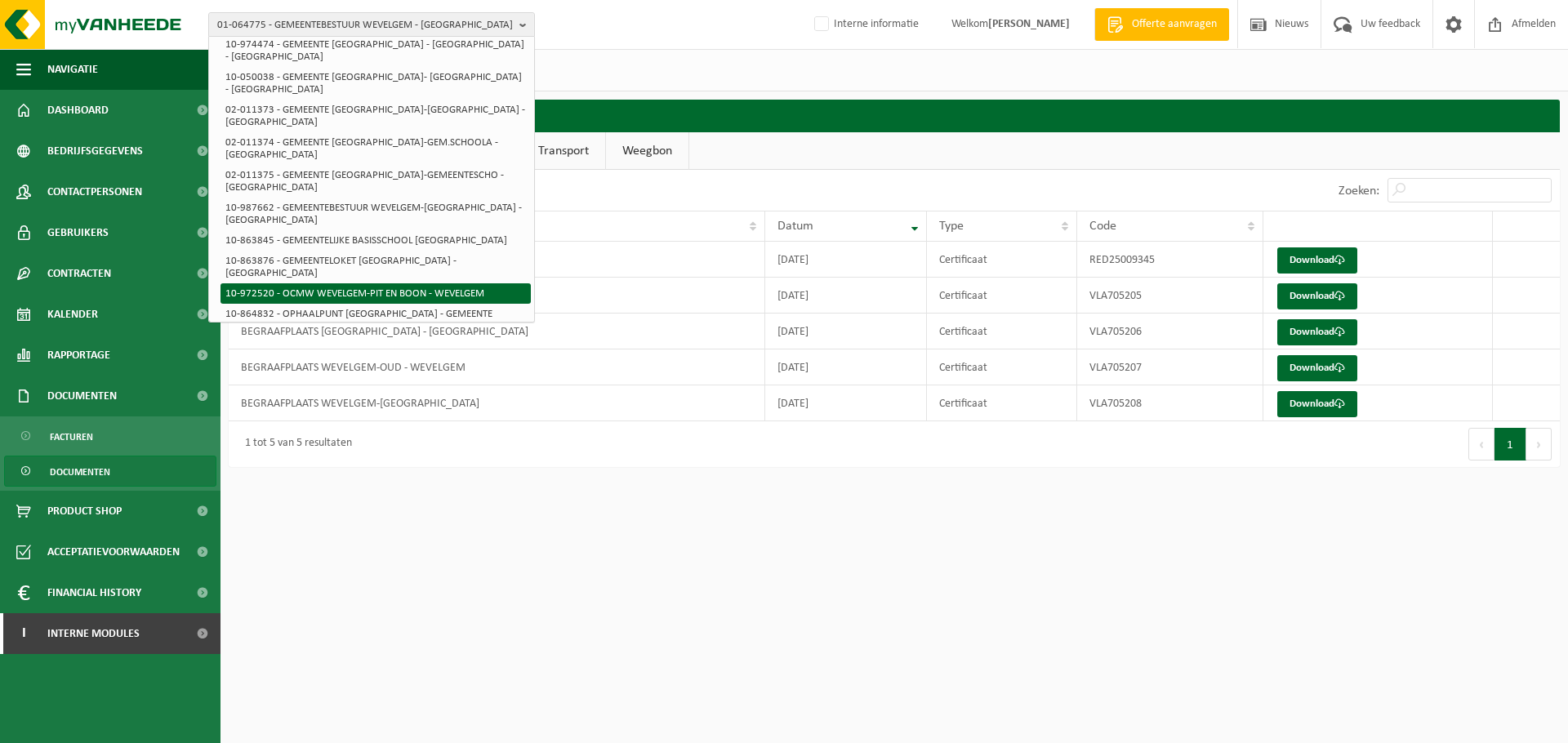
click at [398, 283] on li "10-972520 - OCMW WEVELGEM-PIT EN BOON - WEVELGEM" at bounding box center [375, 293] width 310 height 21
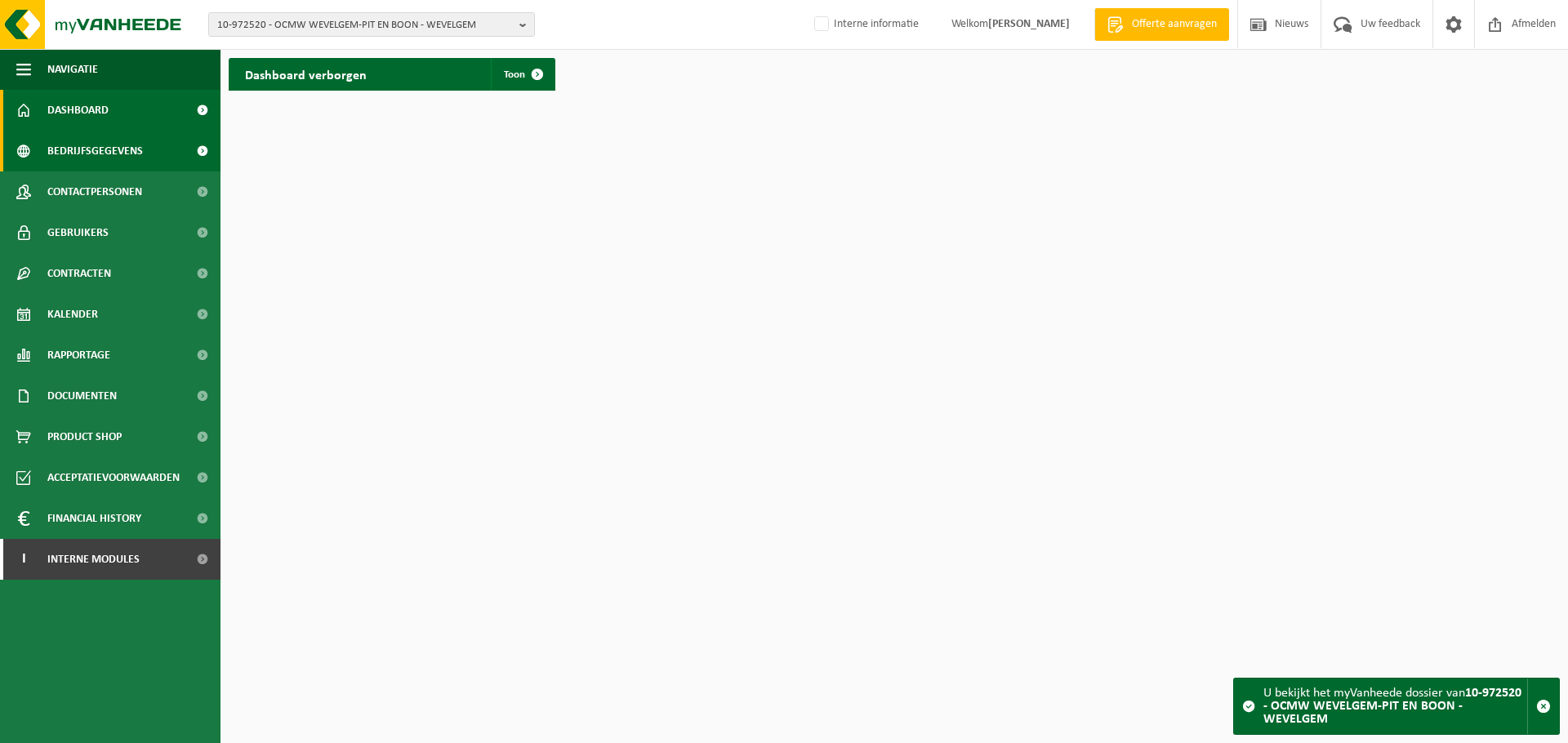
click at [104, 163] on span "Bedrijfsgegevens" at bounding box center [95, 151] width 96 height 41
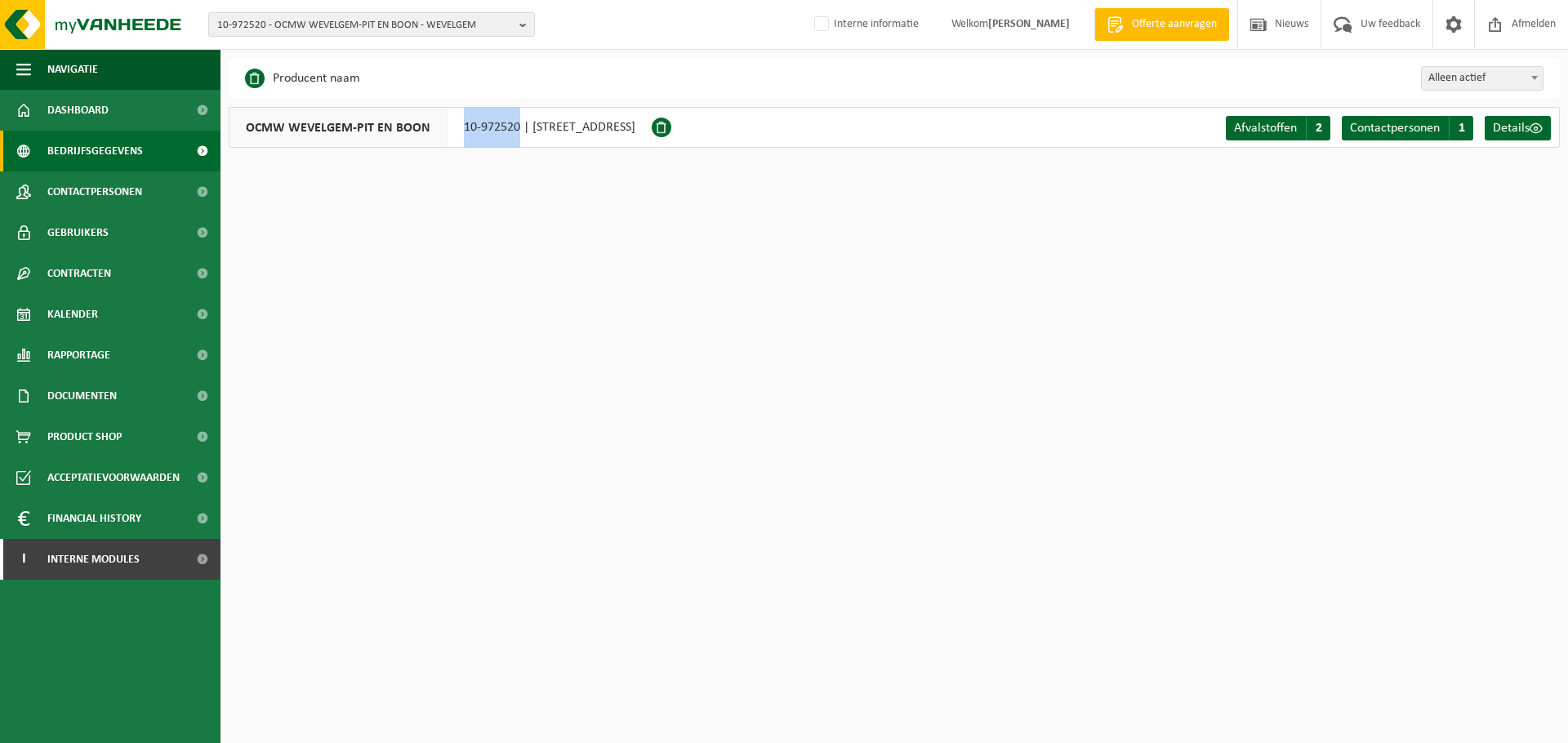
drag, startPoint x: 516, startPoint y: 128, endPoint x: 456, endPoint y: 134, distance: 60.3
click at [456, 134] on div "OCMW WEVELGEM-PIT EN BOON 10-972520 | HOOGSTRAAT 7, 8560 WEVELGEM" at bounding box center [440, 128] width 423 height 41
copy div "10-972520"
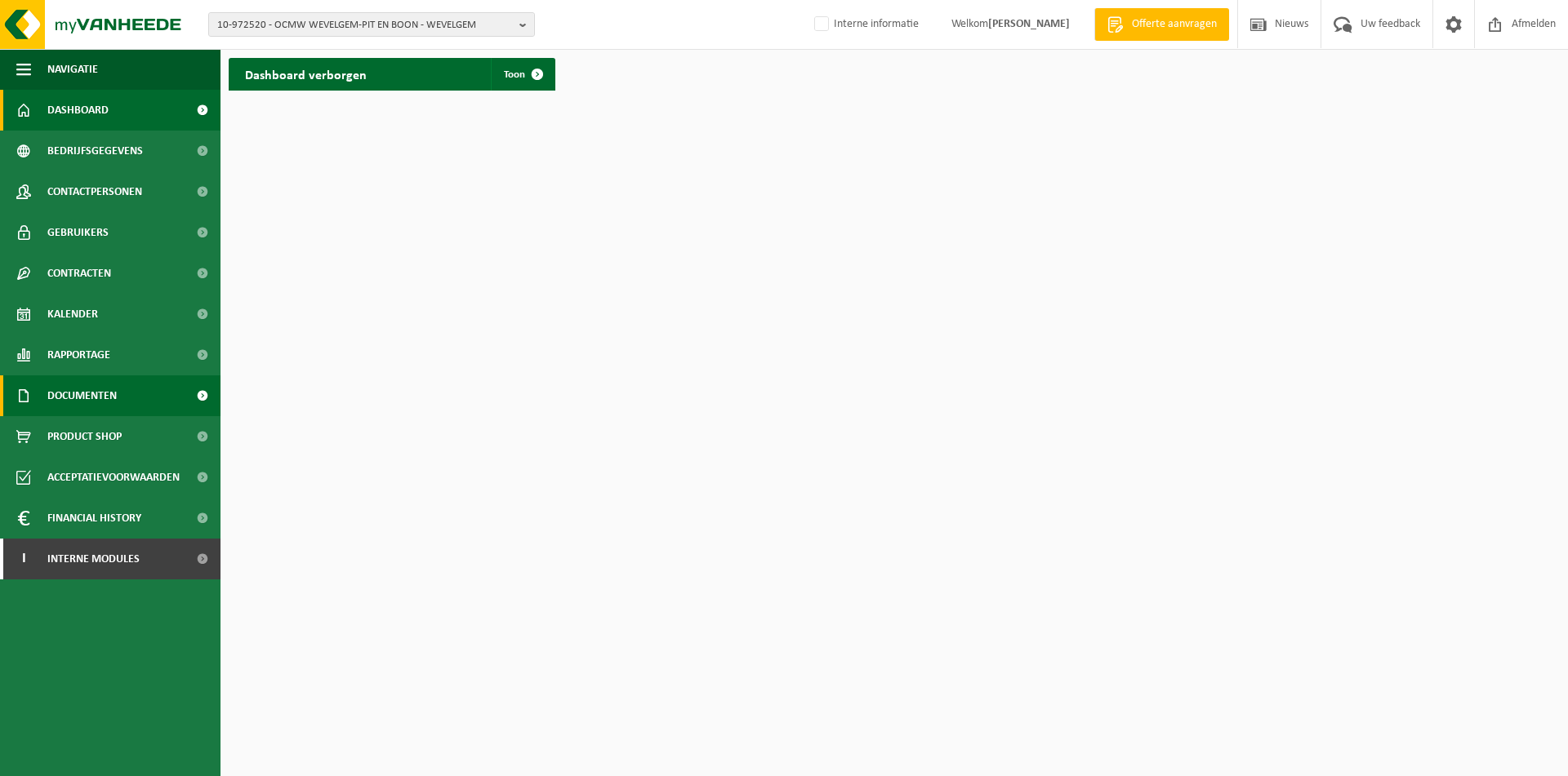
click at [125, 399] on link "Documenten" at bounding box center [110, 396] width 221 height 41
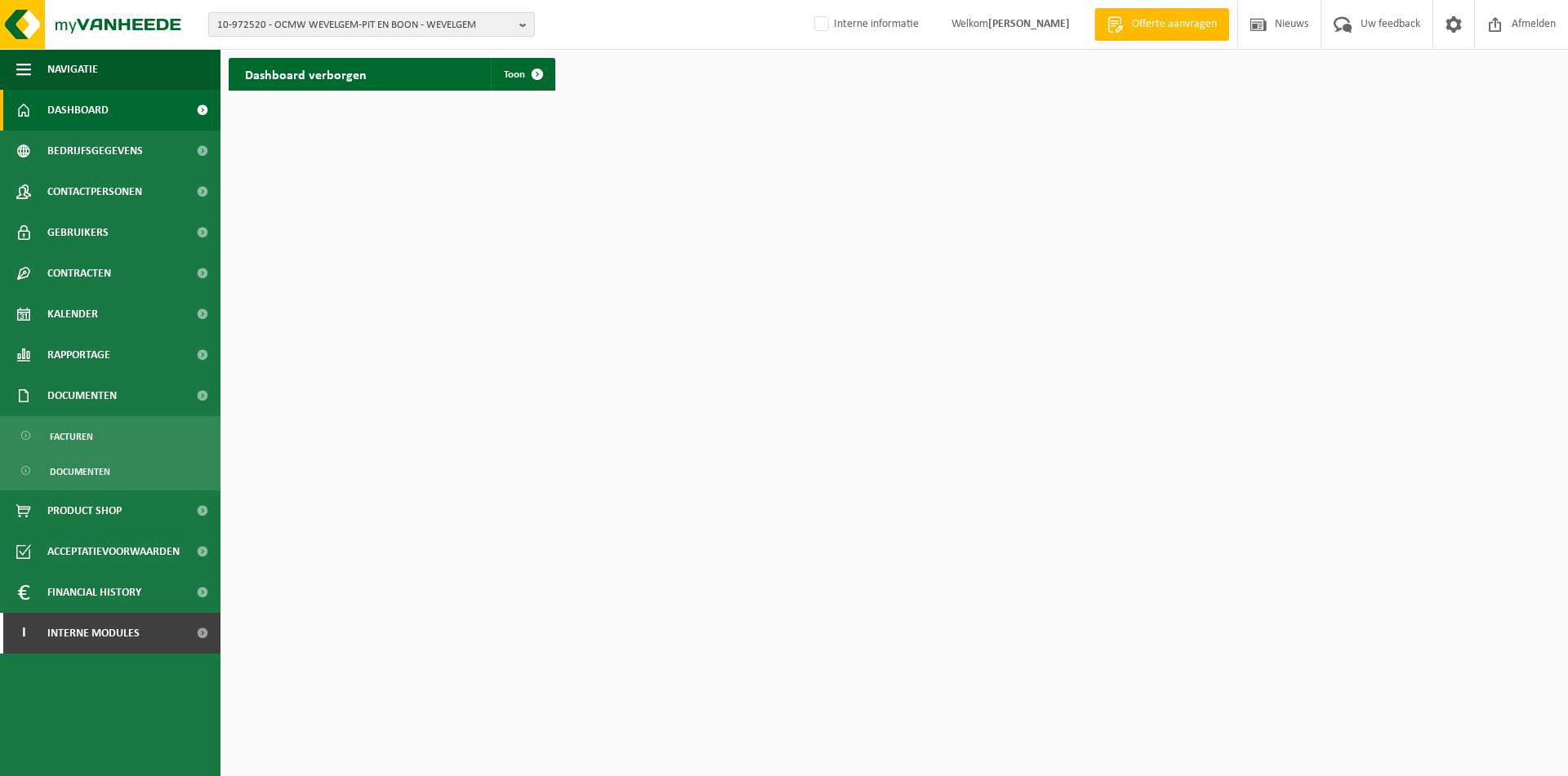
click at [430, 23] on span "10-972520 - OCMW WEVELGEM-PIT EN BOON - WEVELGEM" at bounding box center [365, 25] width 296 height 24
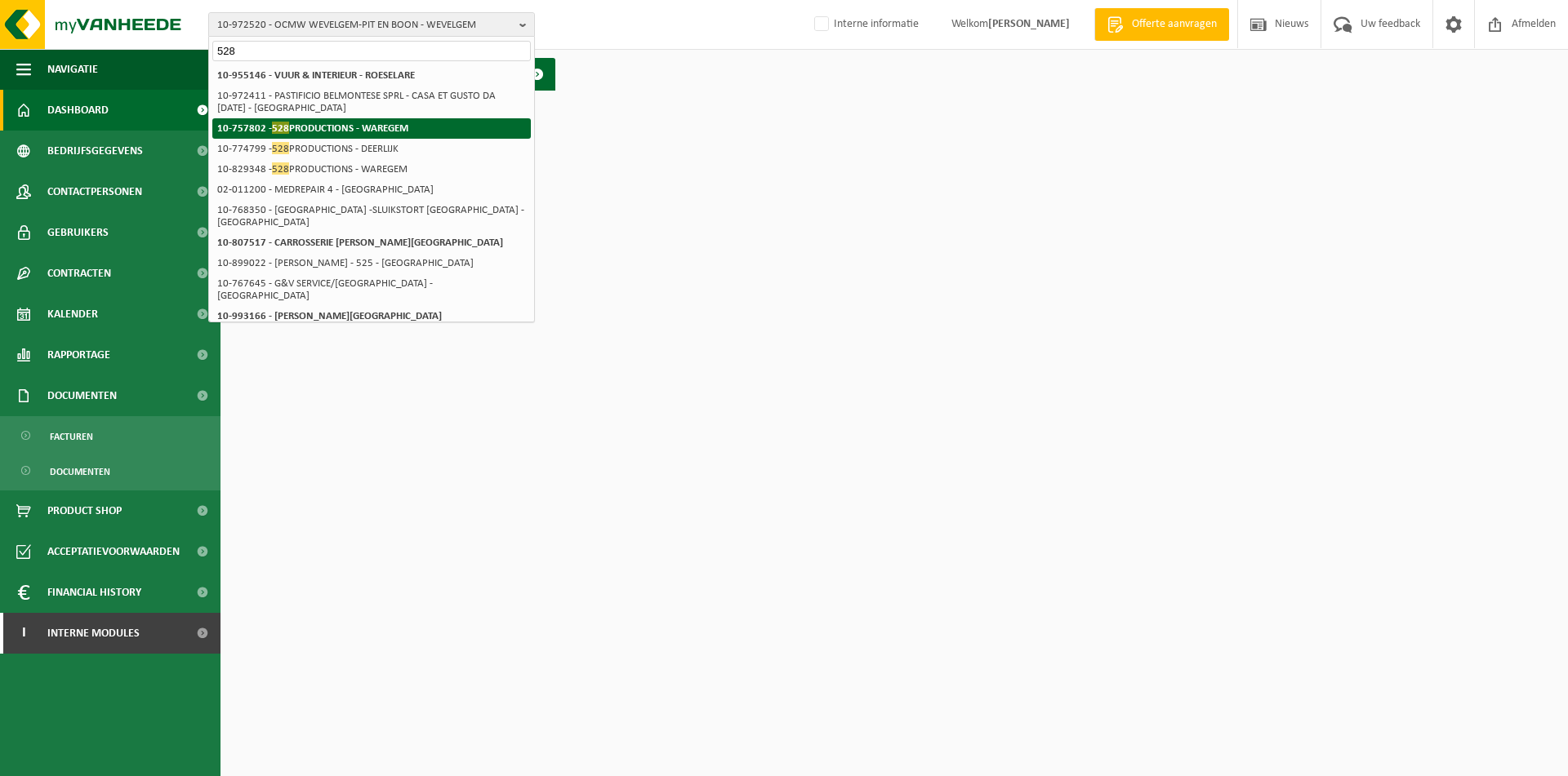
type input "528"
click at [327, 128] on strong "10-757802 - 528 PRODUCTIONS - WAREGEM" at bounding box center [313, 128] width 191 height 13
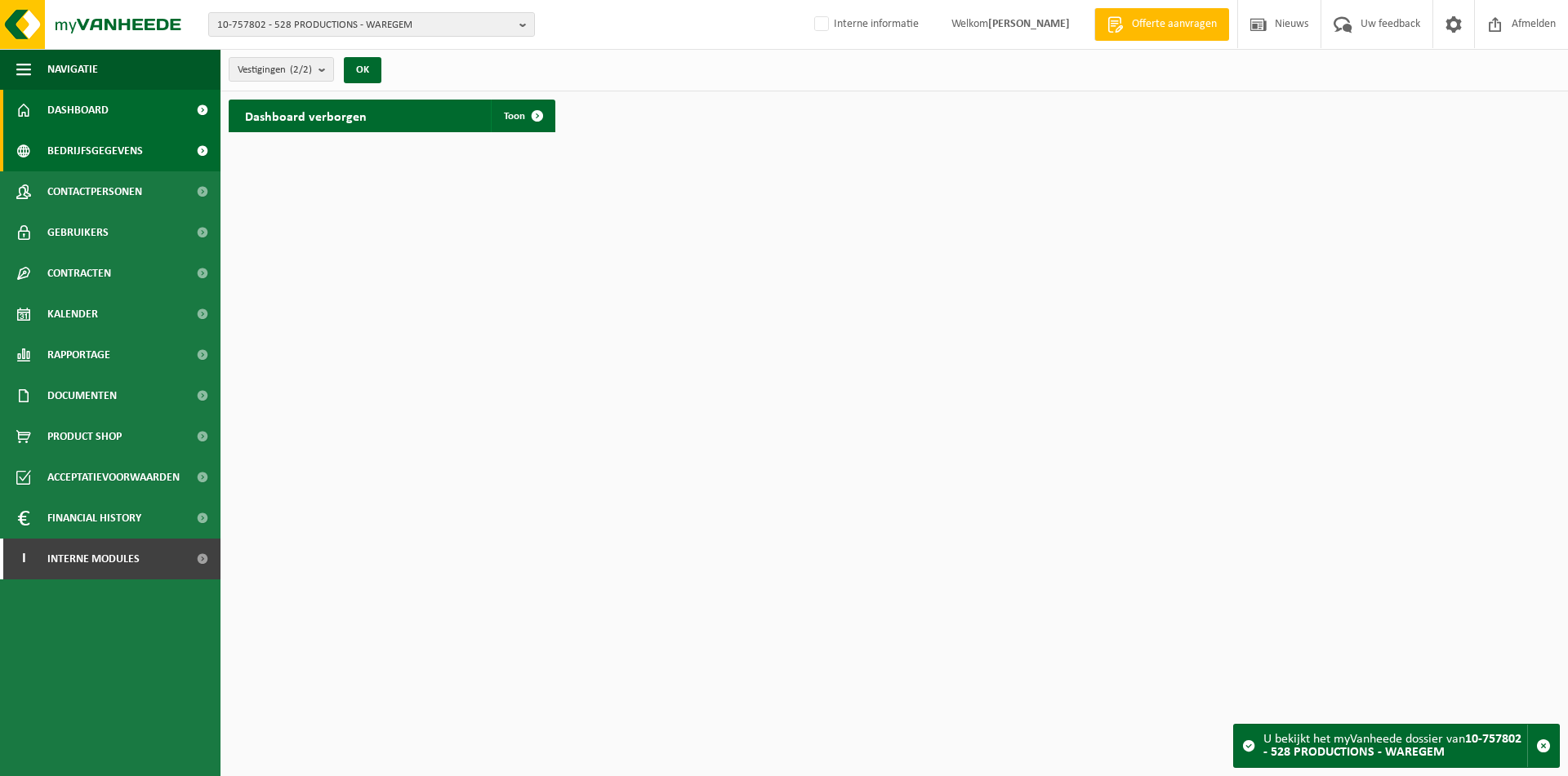
click at [80, 155] on span "Bedrijfsgegevens" at bounding box center [95, 151] width 96 height 41
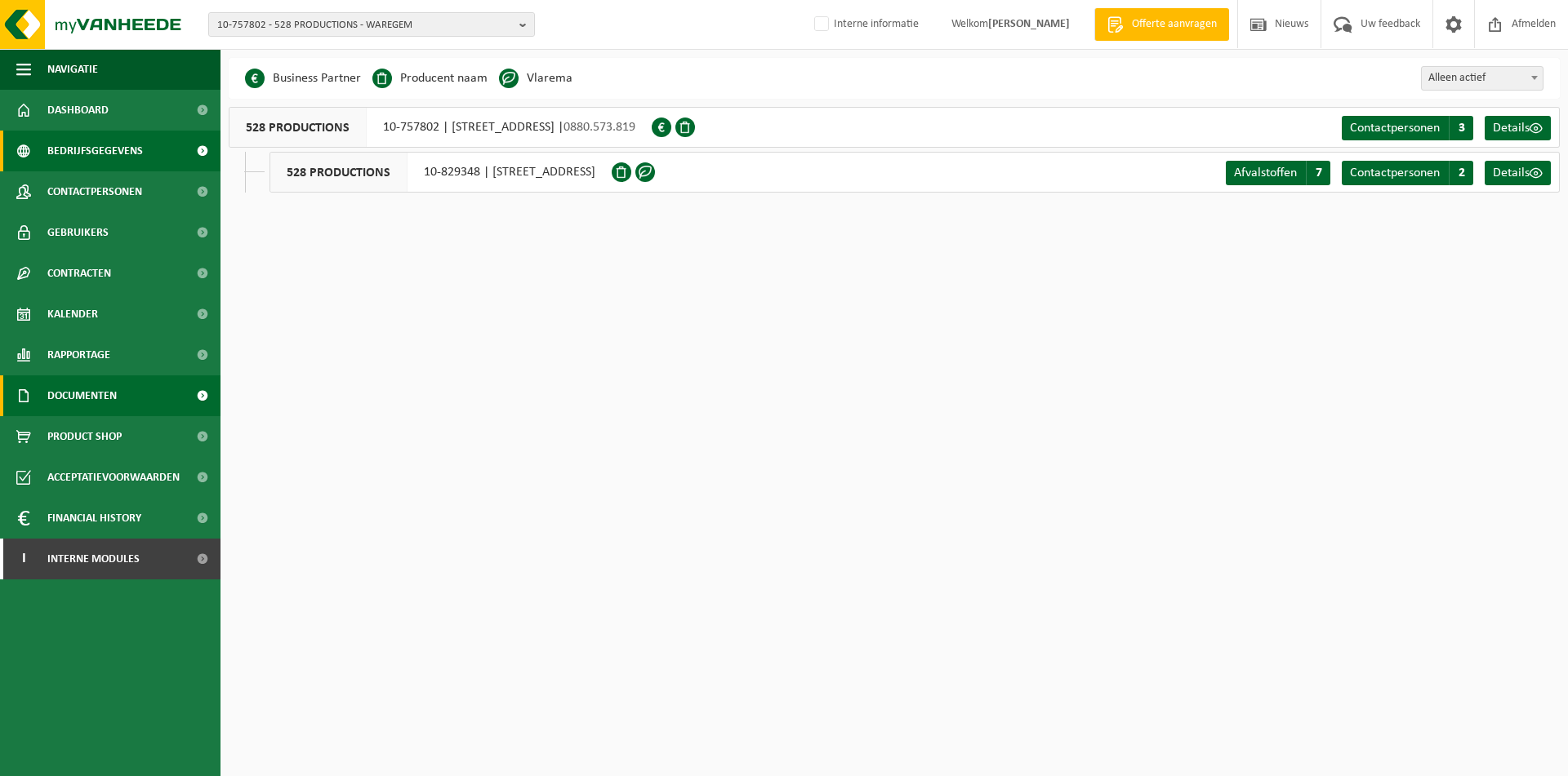
click at [107, 380] on span "Documenten" at bounding box center [82, 396] width 70 height 41
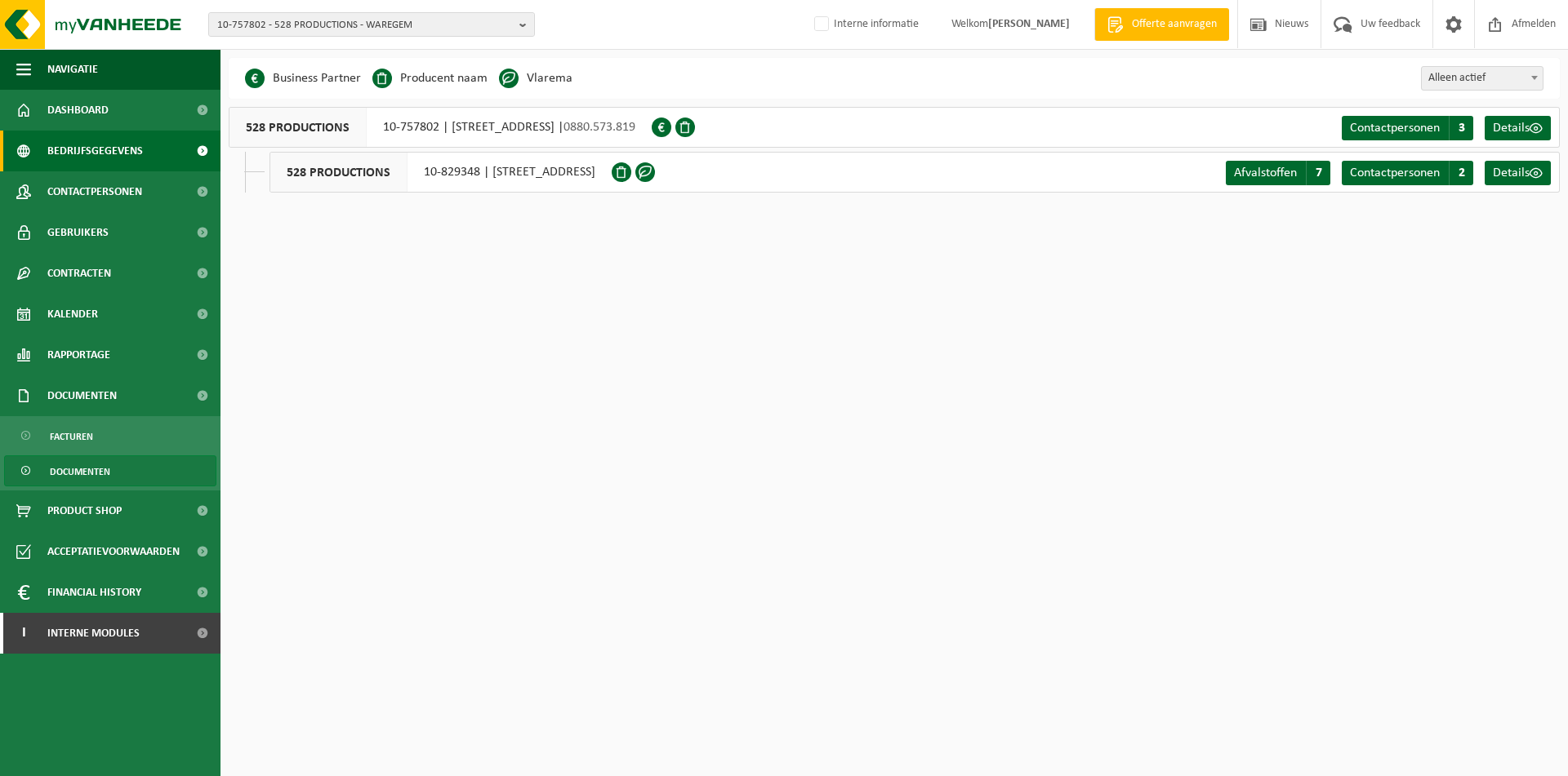
click at [78, 471] on span "Documenten" at bounding box center [80, 471] width 61 height 31
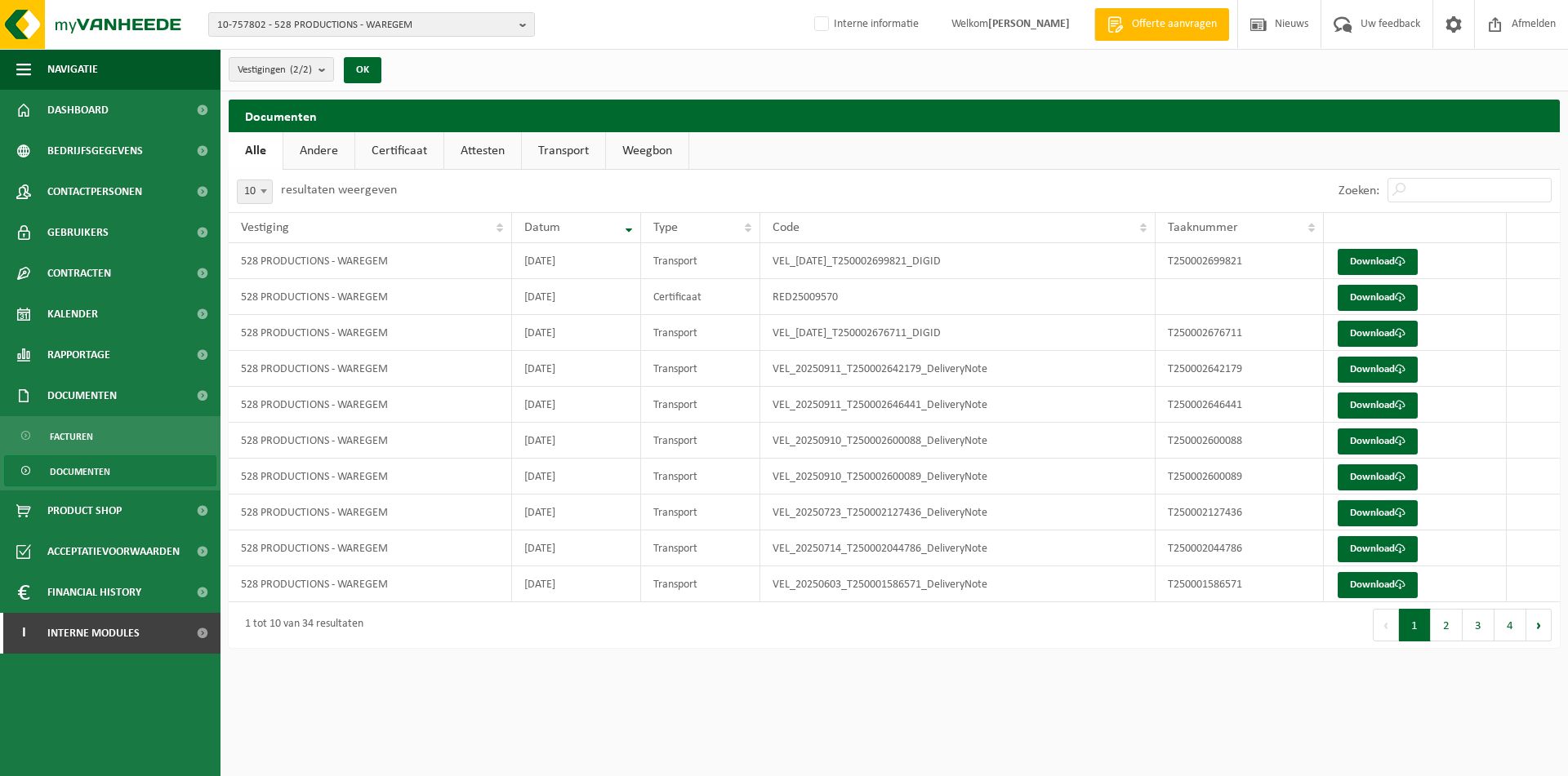
click at [379, 146] on link "Certificaat" at bounding box center [399, 151] width 88 height 38
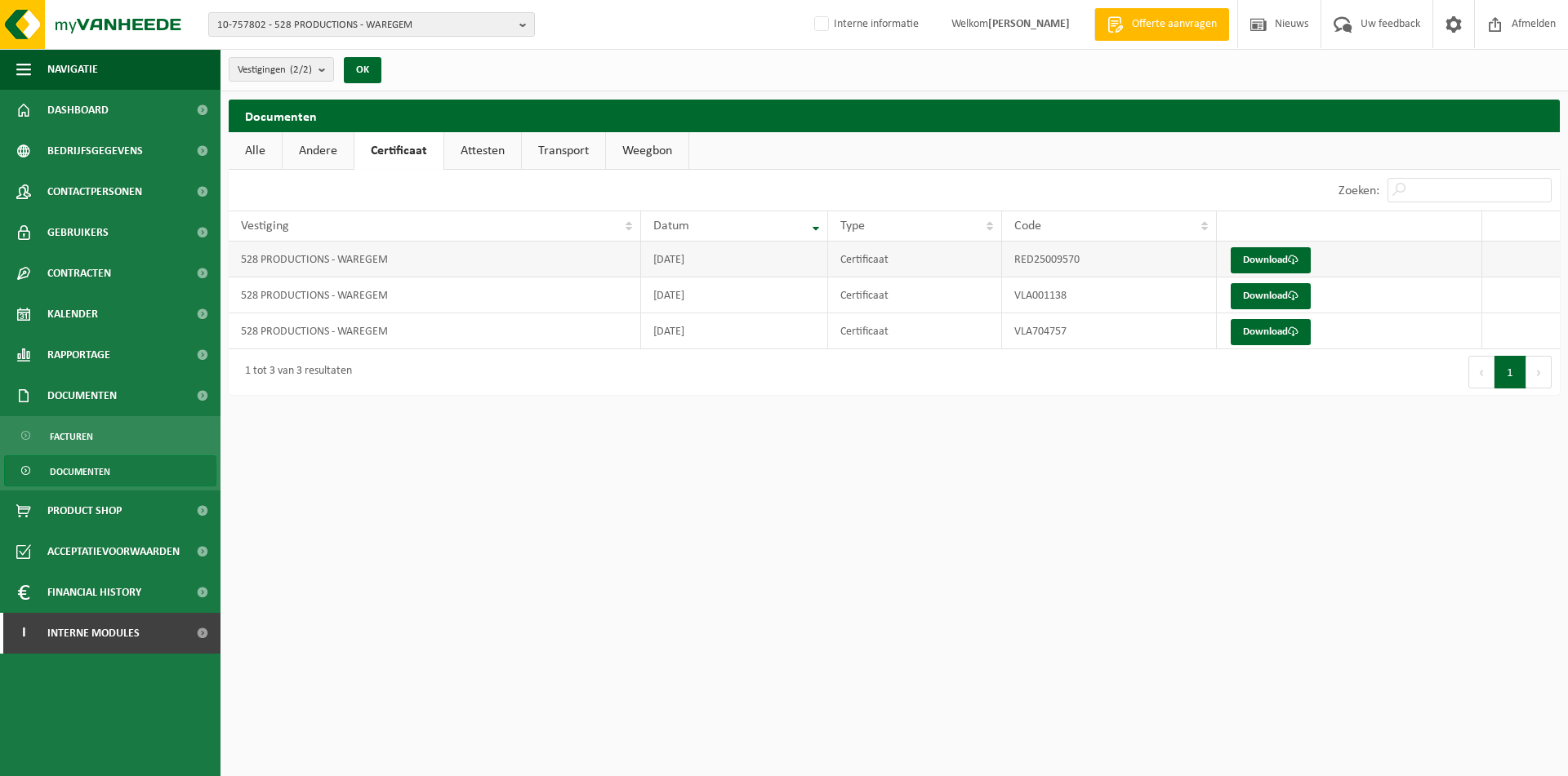
click at [1513, 258] on td at bounding box center [1521, 260] width 78 height 36
click at [1510, 294] on td at bounding box center [1521, 296] width 78 height 36
click at [1507, 321] on td at bounding box center [1521, 331] width 78 height 36
click at [62, 158] on span "Bedrijfsgegevens" at bounding box center [95, 151] width 96 height 41
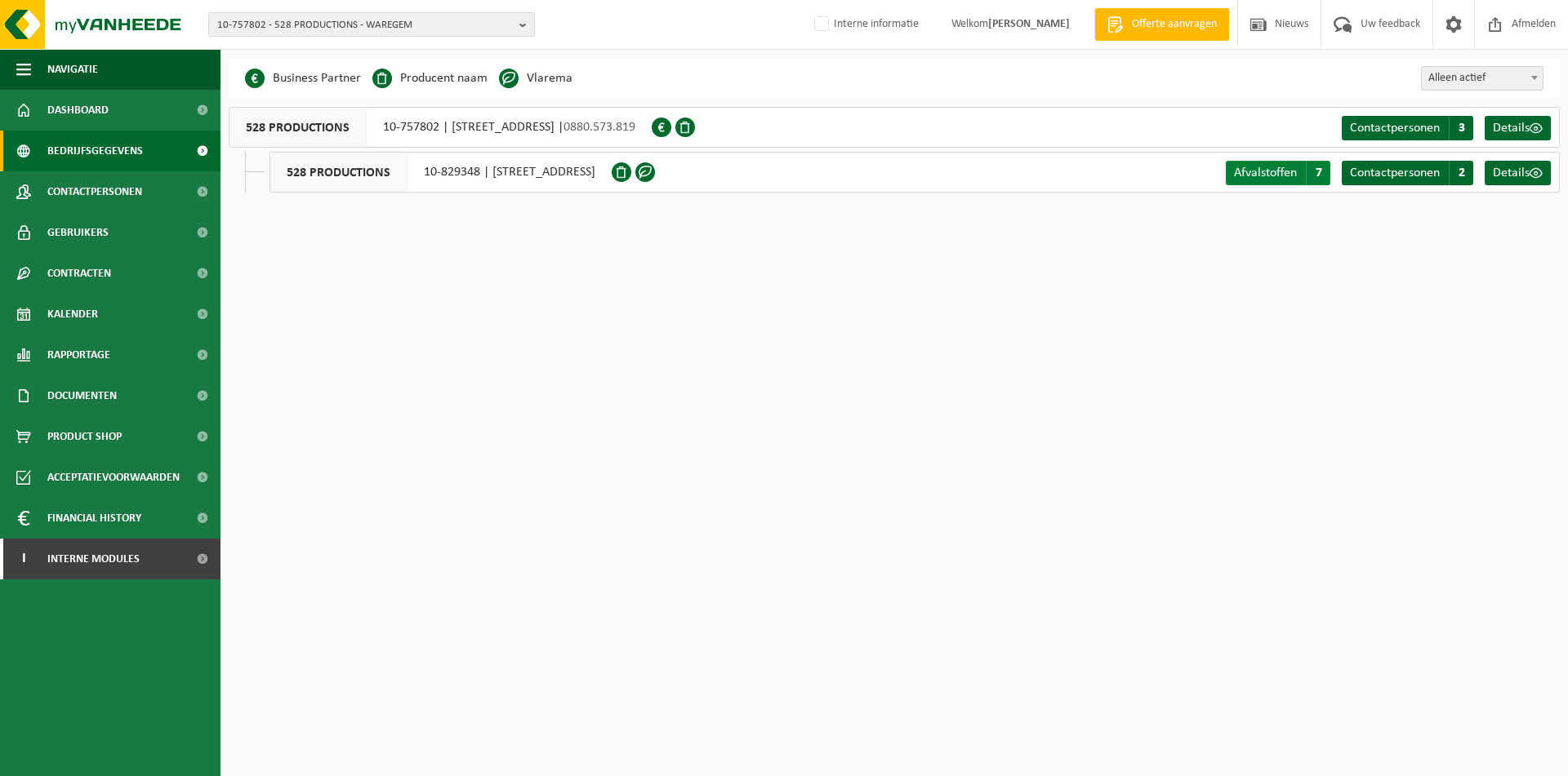
click at [1243, 176] on span "Afvalstoffen" at bounding box center [1265, 172] width 63 height 13
